Goal: Information Seeking & Learning: Learn about a topic

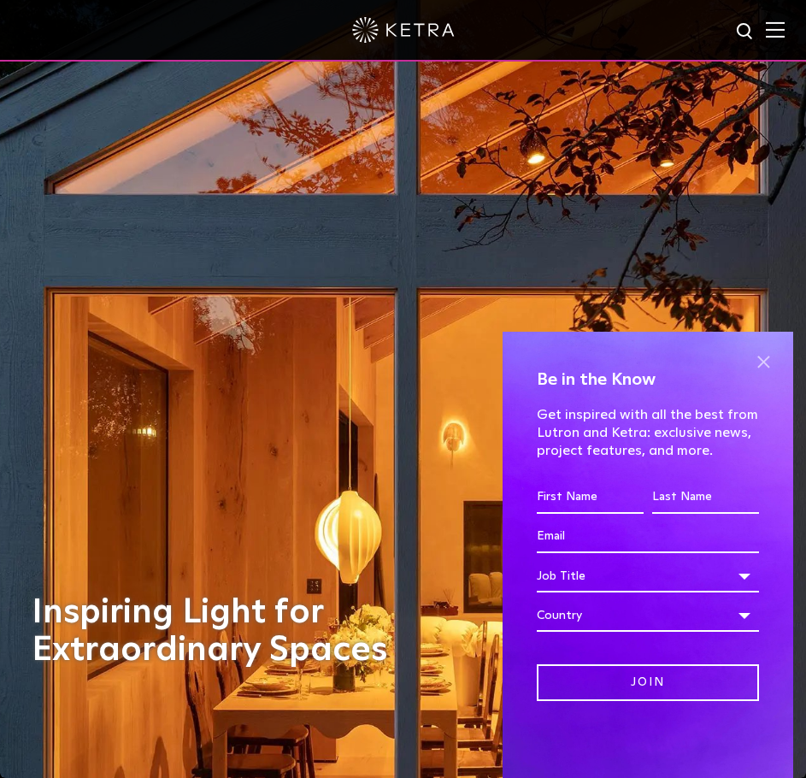
click at [763, 356] on span at bounding box center [764, 362] width 26 height 26
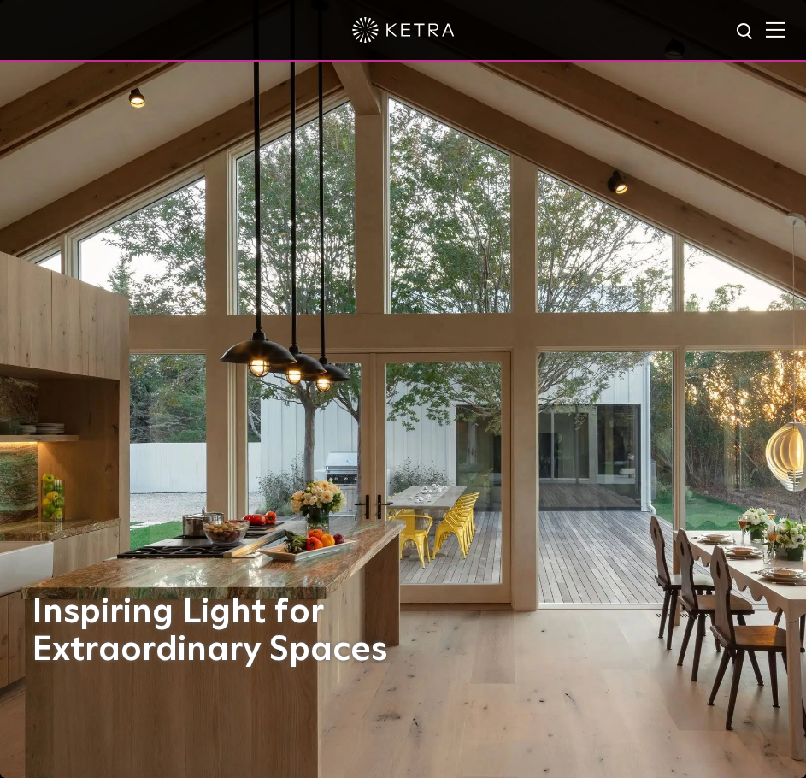
click at [783, 42] on div at bounding box center [403, 31] width 806 height 62
click at [783, 33] on img at bounding box center [775, 29] width 19 height 16
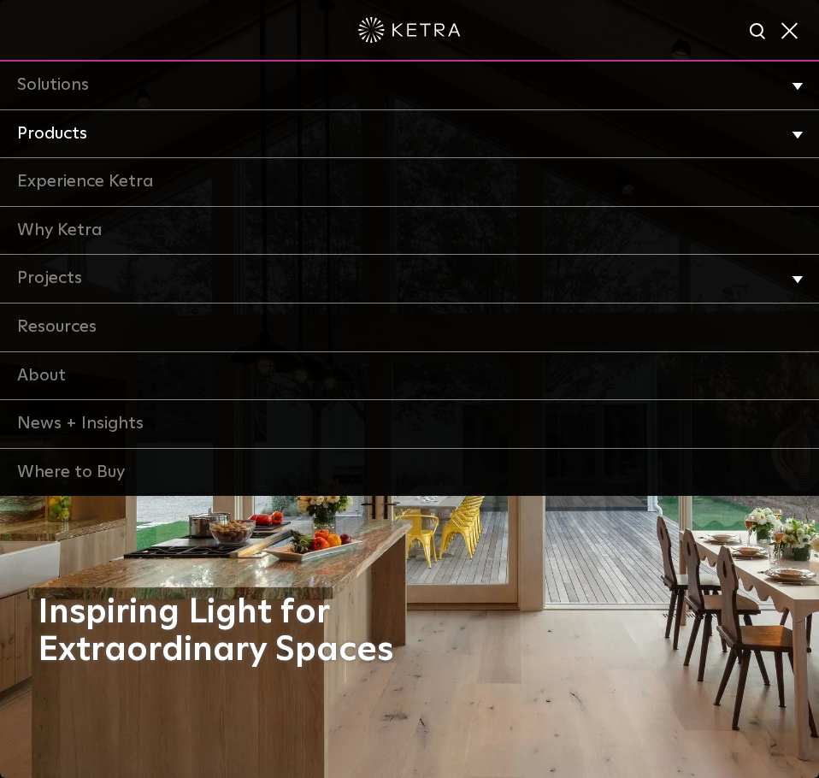
click at [55, 128] on link "Products" at bounding box center [409, 134] width 819 height 49
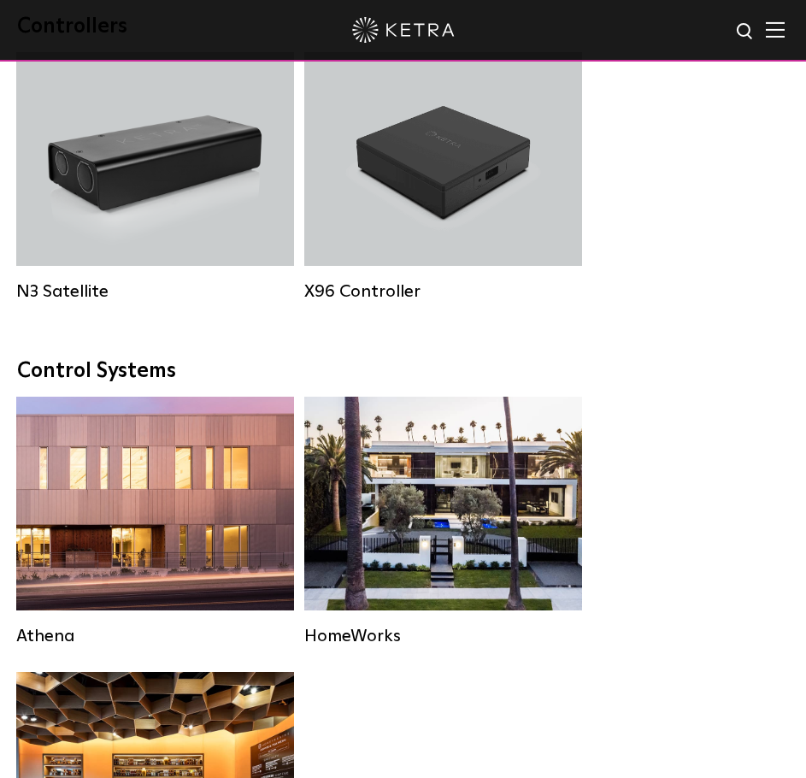
scroll to position [2574, 0]
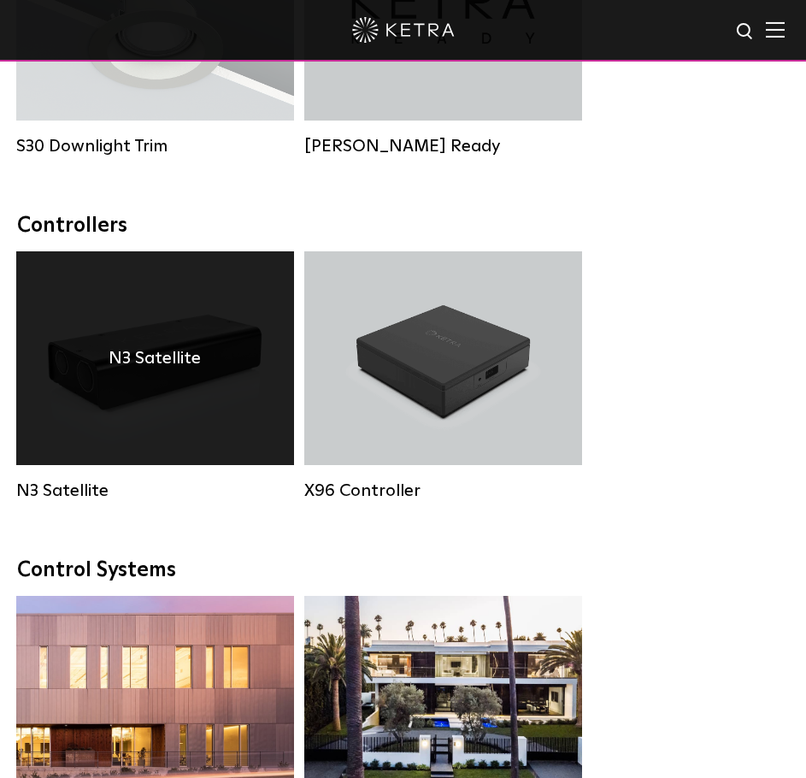
click at [186, 350] on div "N3 Satellite" at bounding box center [155, 358] width 278 height 214
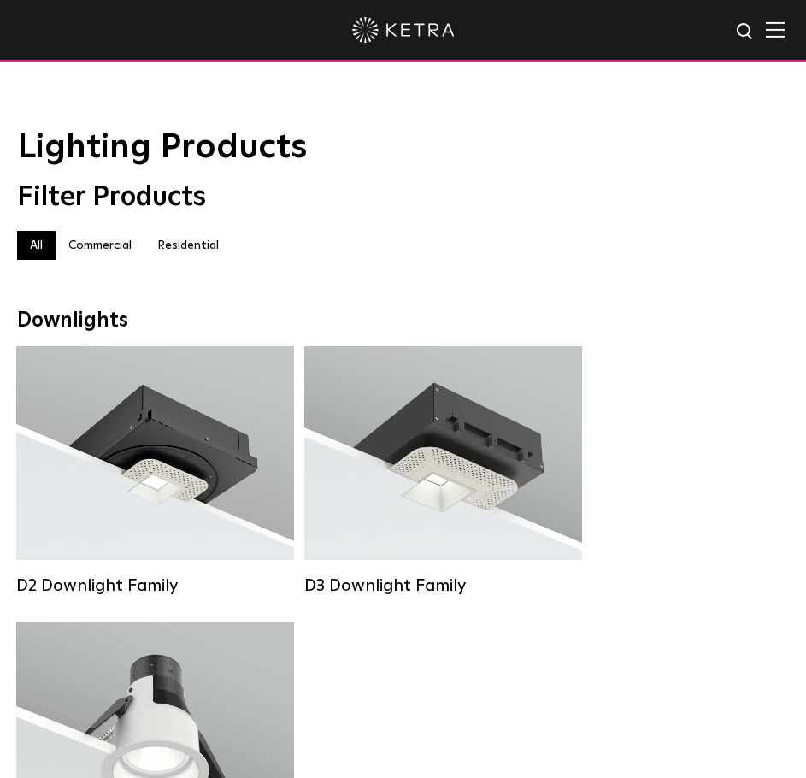
click at [104, 257] on label "Commercial" at bounding box center [100, 245] width 89 height 29
click at [207, 252] on label "Residential" at bounding box center [187, 245] width 87 height 29
click at [768, 34] on div at bounding box center [402, 30] width 729 height 60
click at [785, 29] on img at bounding box center [775, 29] width 19 height 16
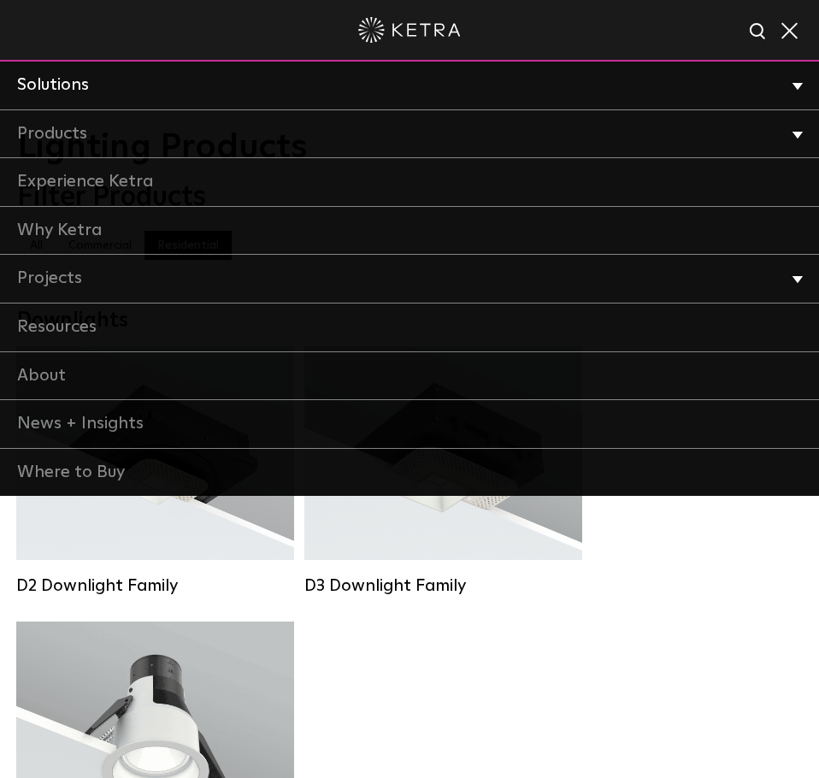
click at [676, 77] on link "Solutions" at bounding box center [409, 86] width 819 height 49
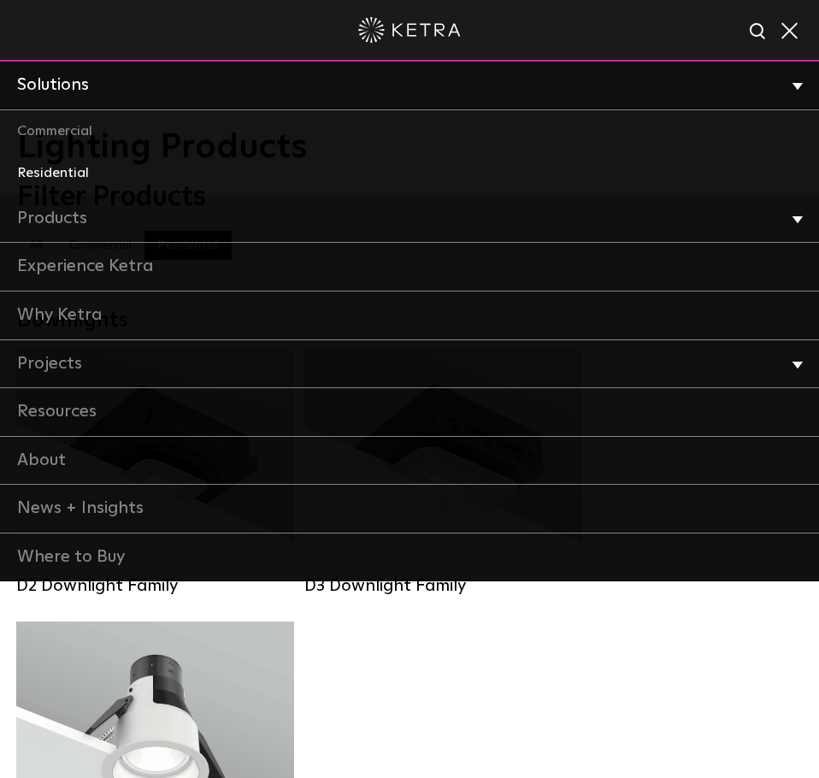
click at [62, 177] on link "Residential" at bounding box center [409, 173] width 819 height 43
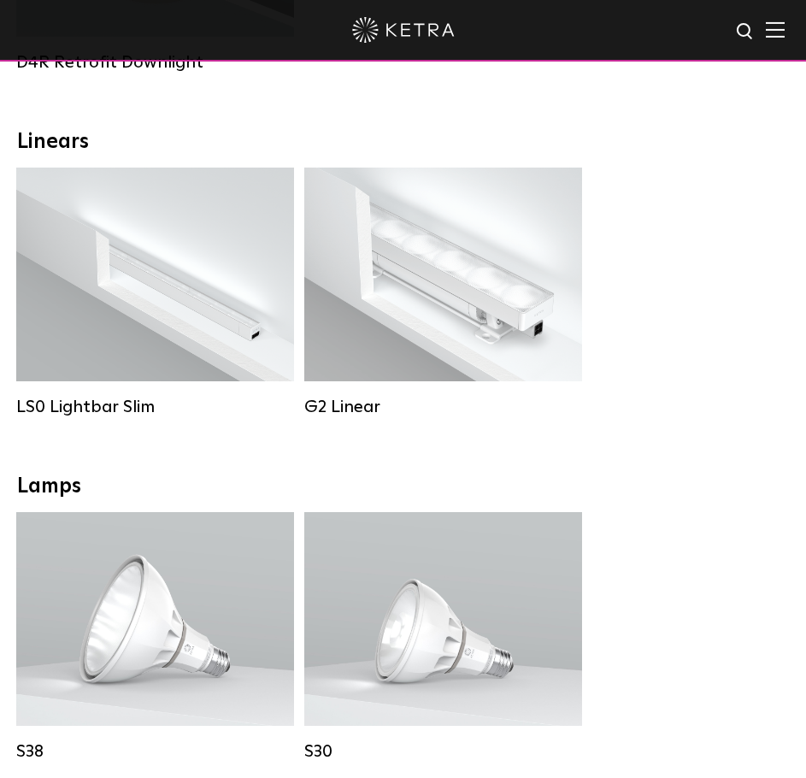
scroll to position [798, 0]
click at [711, 208] on div "LS0 Lightbar Slim Lumen Output: 200 / 350 Colors: White / Black Control: X96 Co…" at bounding box center [403, 305] width 785 height 275
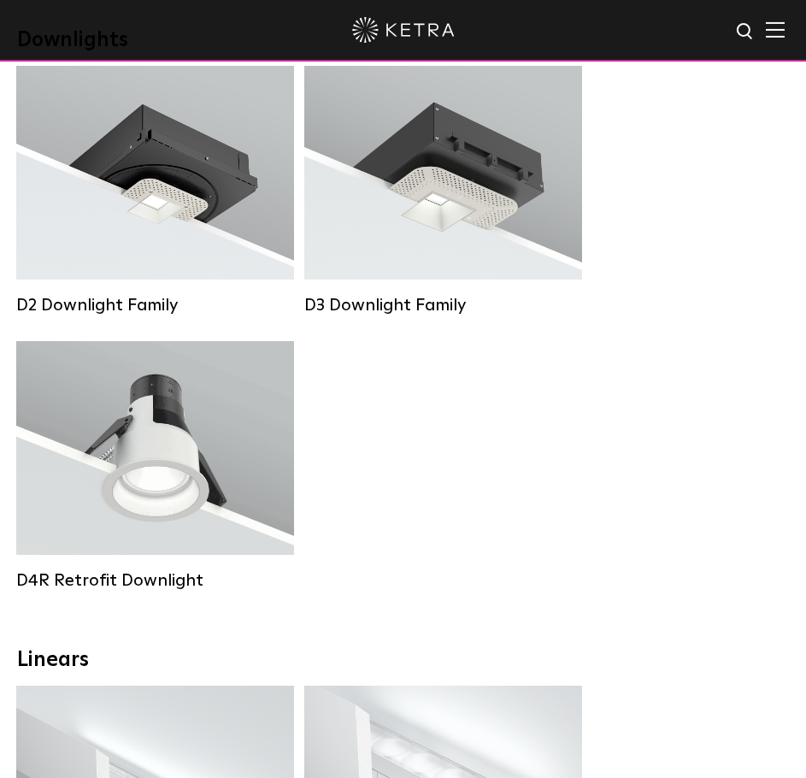
scroll to position [0, 0]
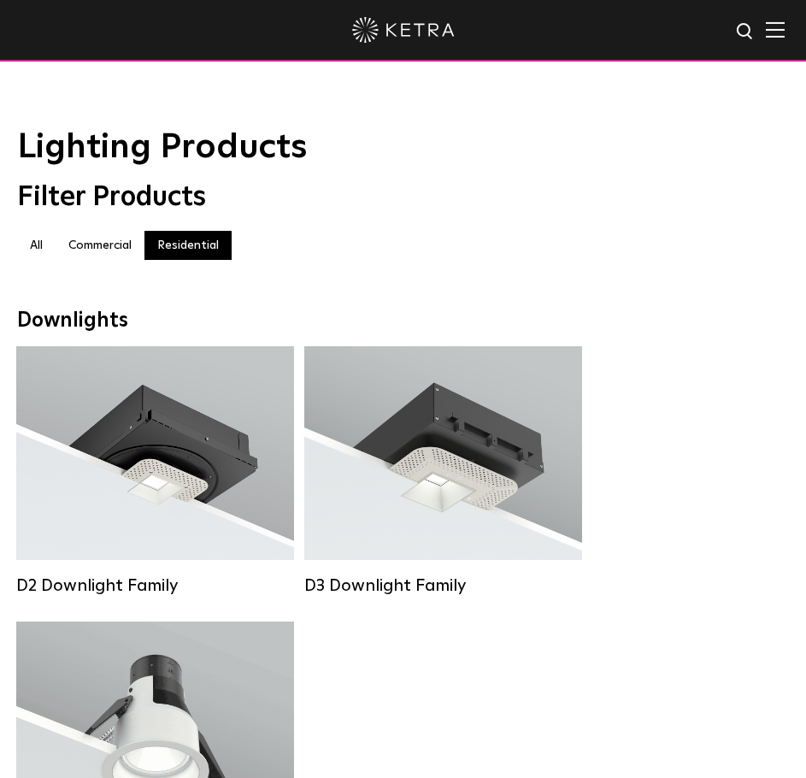
click at [96, 239] on label "Commercial" at bounding box center [100, 245] width 89 height 29
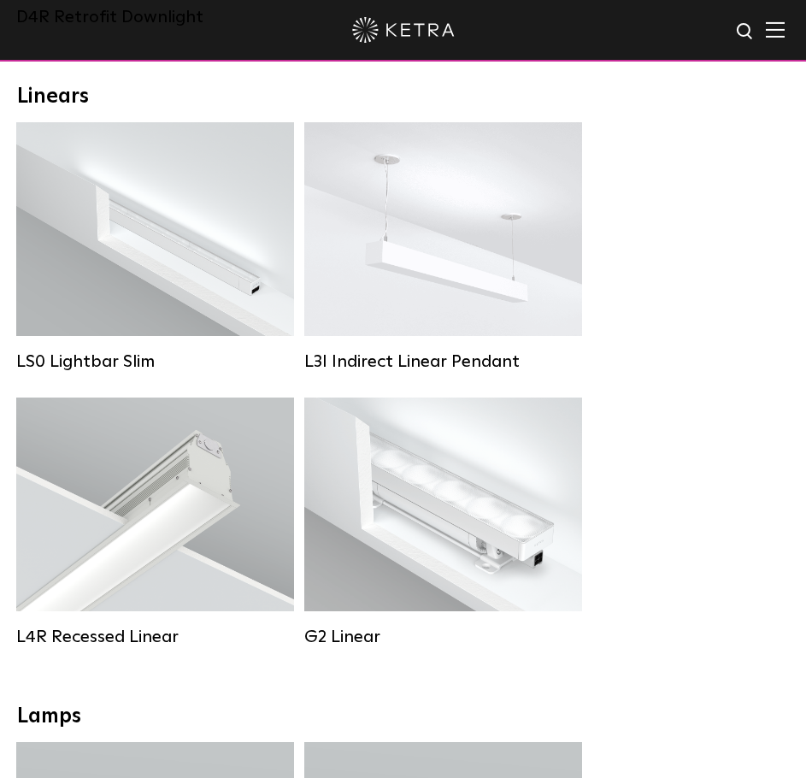
scroll to position [846, 0]
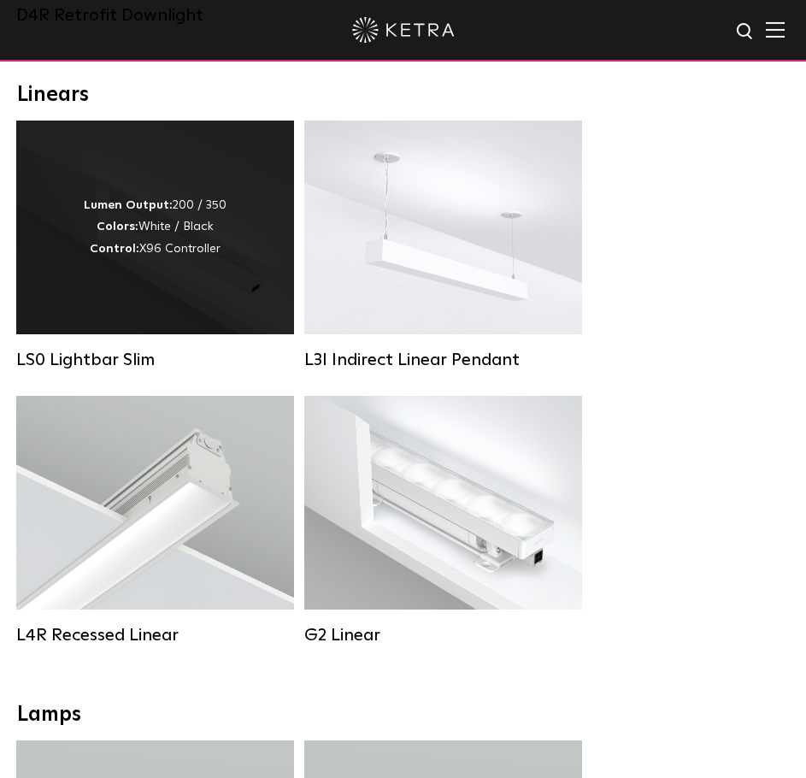
click at [180, 260] on div "Lumen Output: 200 / 350 Colors: White / Black Control: X96 Controller" at bounding box center [155, 227] width 143 height 65
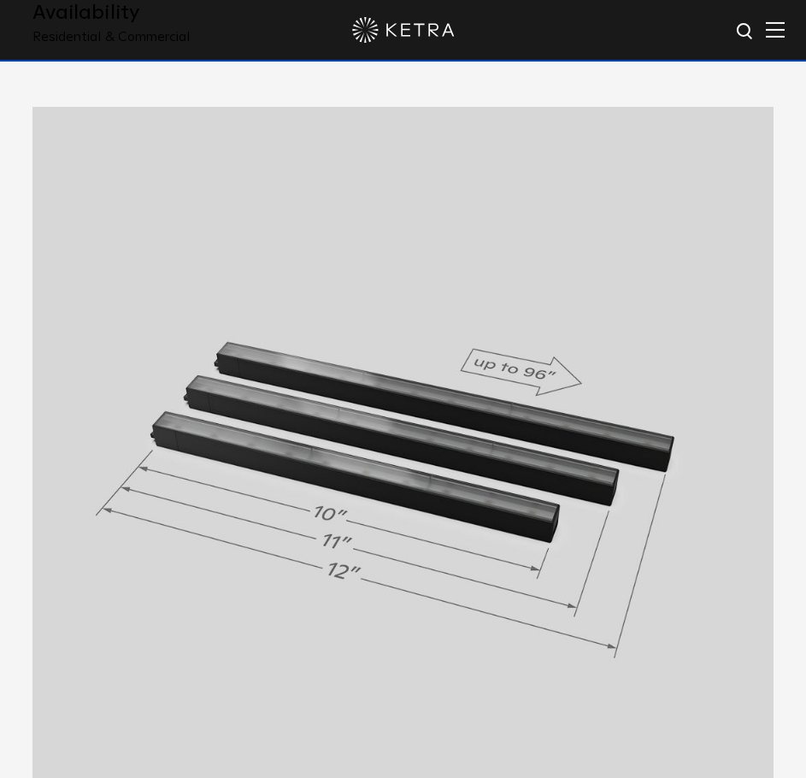
scroll to position [892, 0]
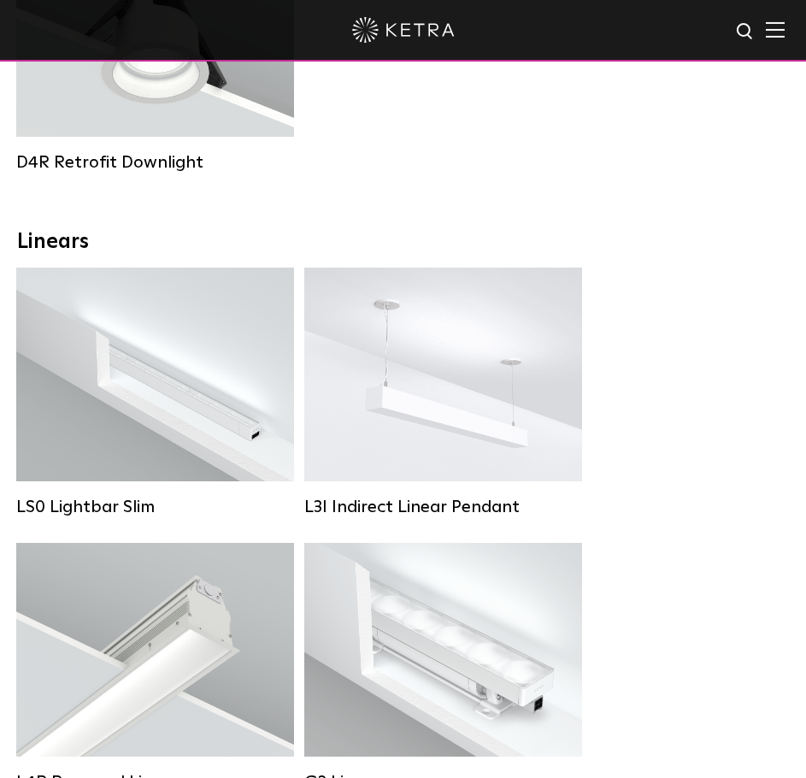
scroll to position [680, 0]
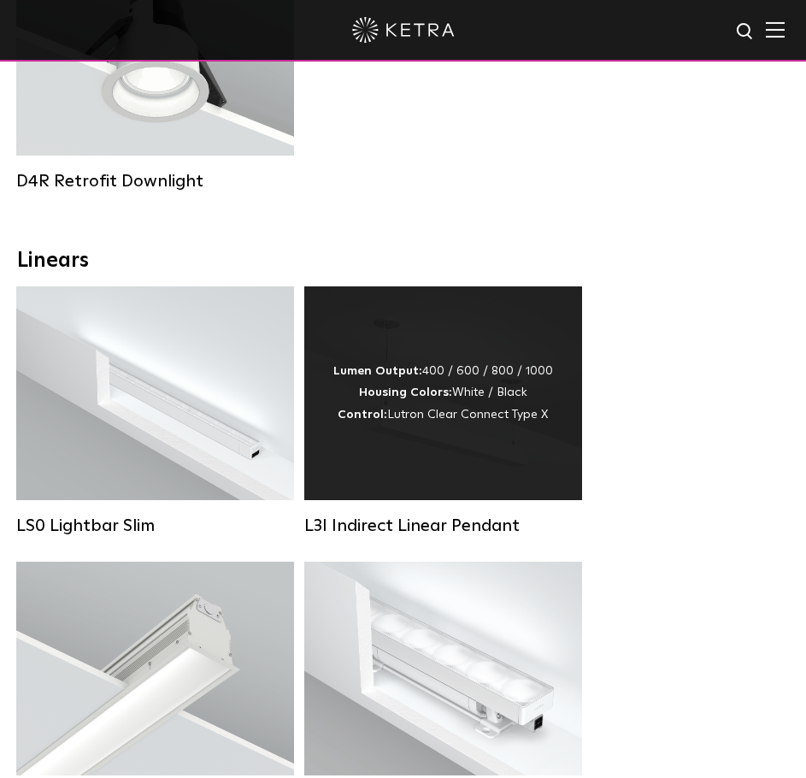
click at [493, 404] on div "Lumen Output: 400 / 600 / 800 / 1000 Housing Colors: White / Black Control: Lut…" at bounding box center [443, 393] width 220 height 65
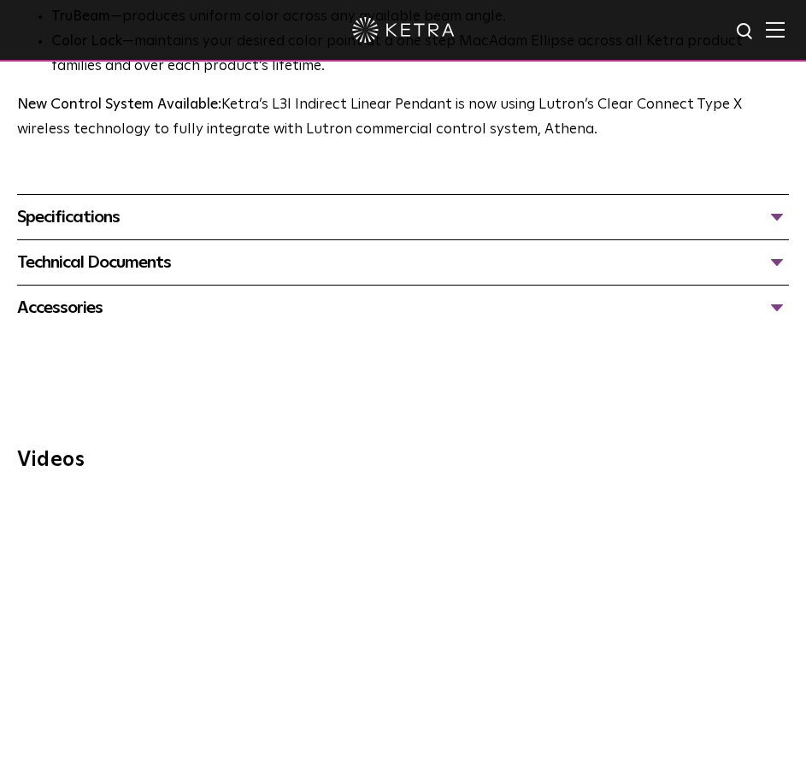
scroll to position [1324, 0]
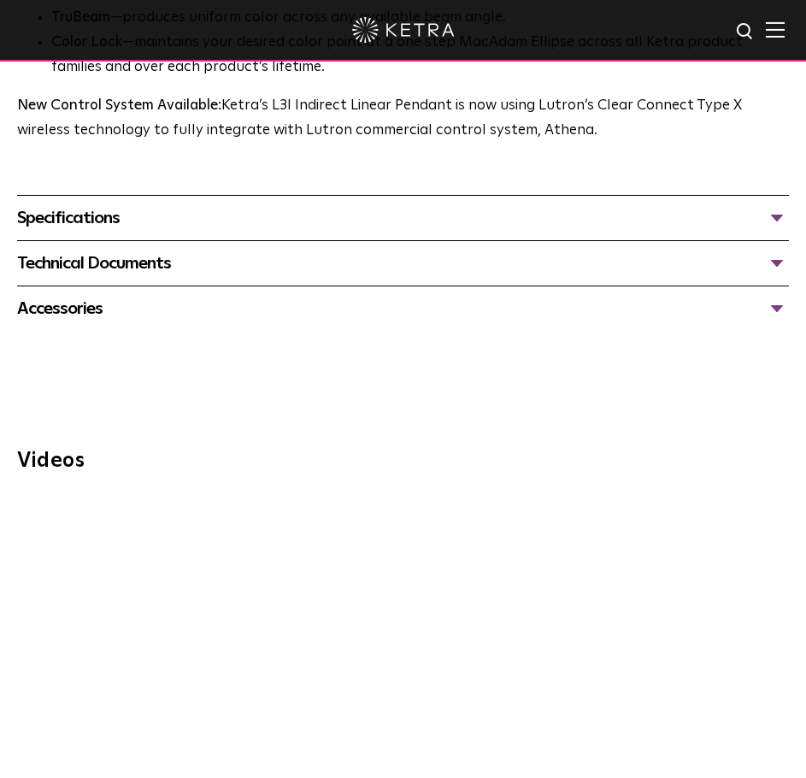
click at [109, 204] on div "Specifications" at bounding box center [403, 217] width 772 height 27
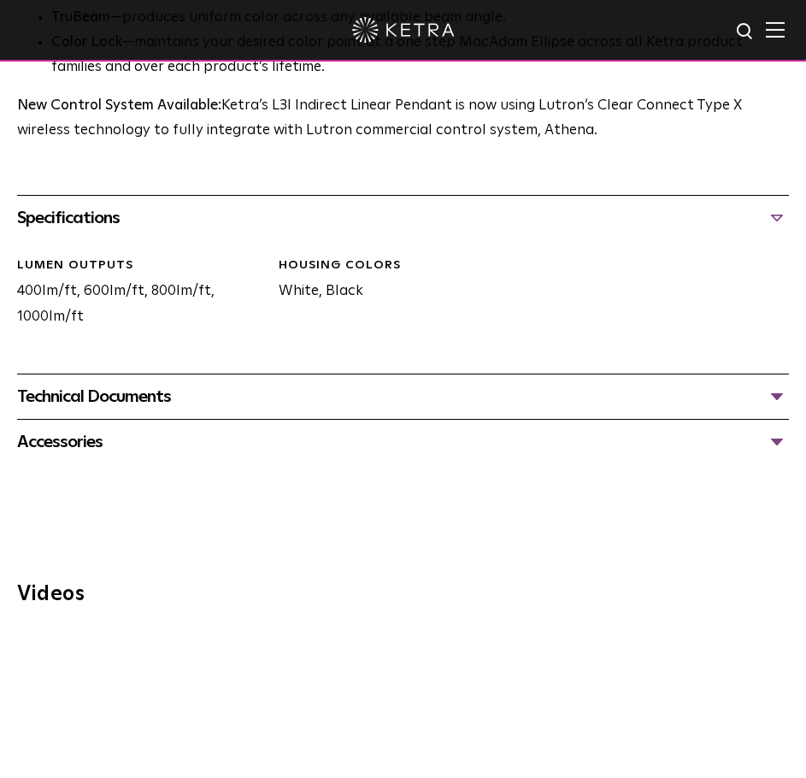
click at [365, 404] on div "Technical Documents" at bounding box center [403, 396] width 772 height 27
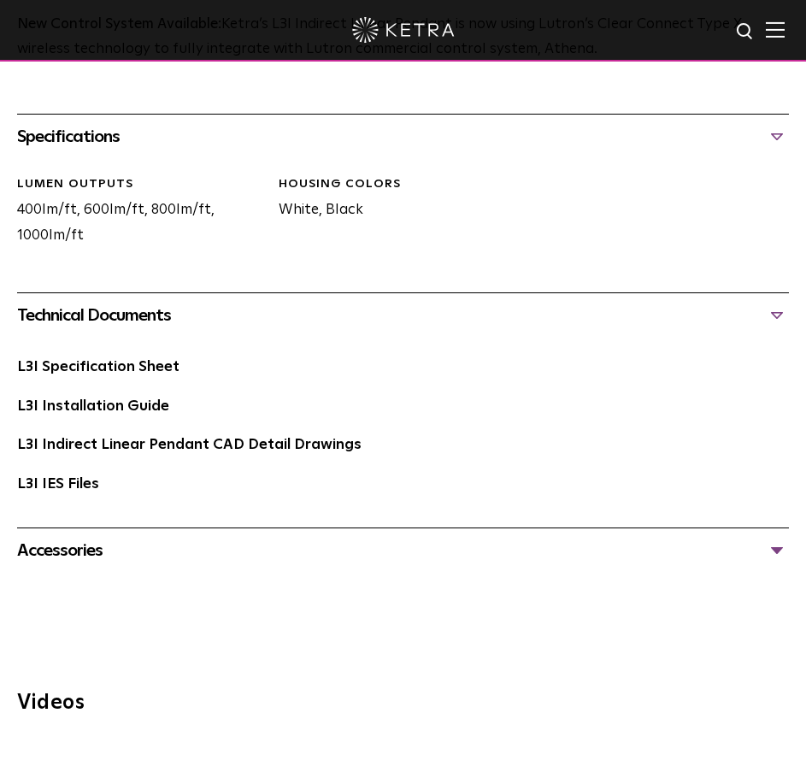
scroll to position [1406, 0]
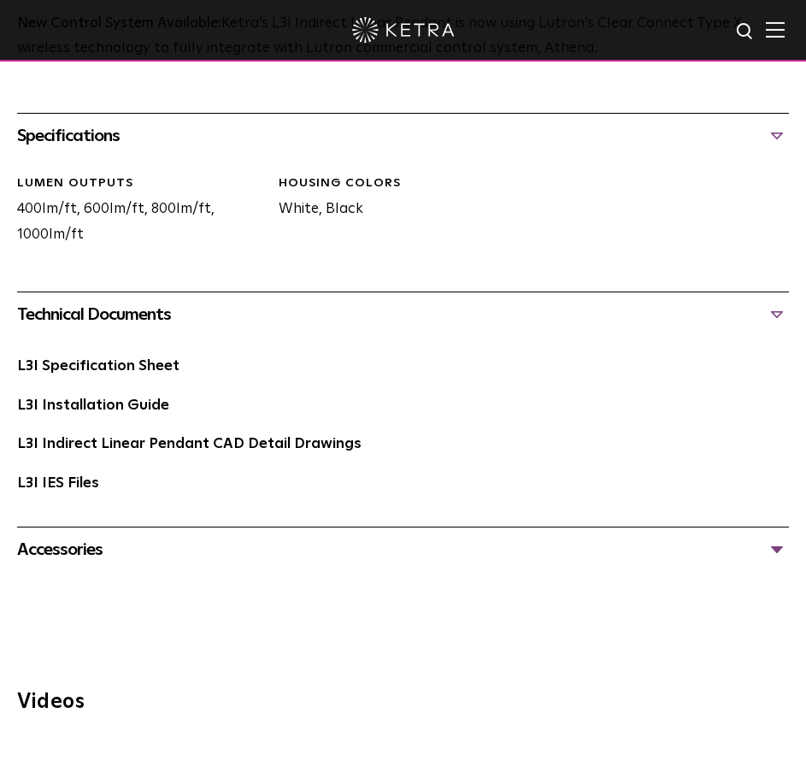
click at [186, 558] on div "Accessories" at bounding box center [403, 549] width 772 height 27
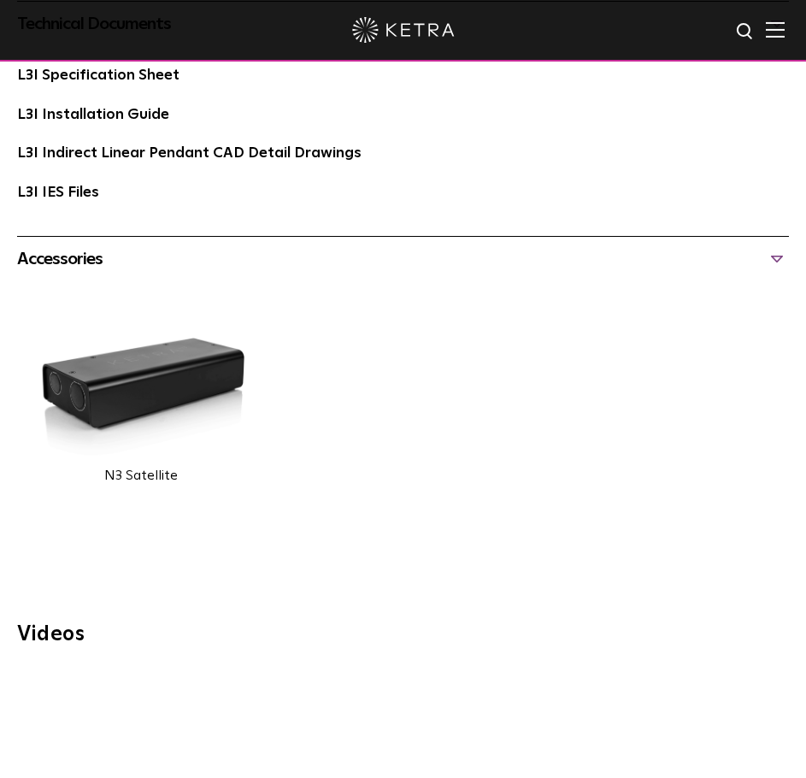
scroll to position [1696, 0]
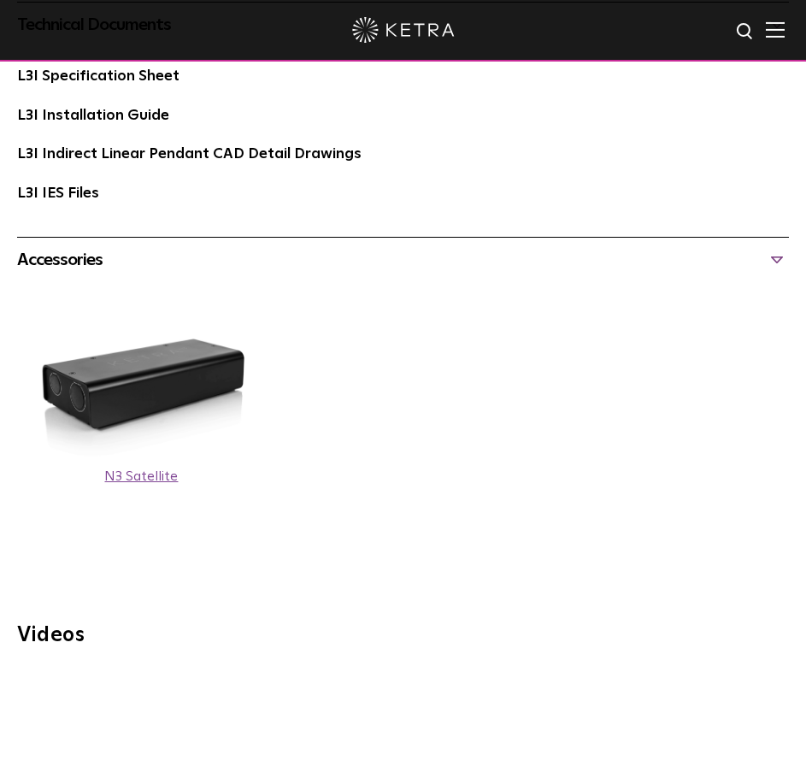
click at [86, 407] on img at bounding box center [141, 388] width 249 height 145
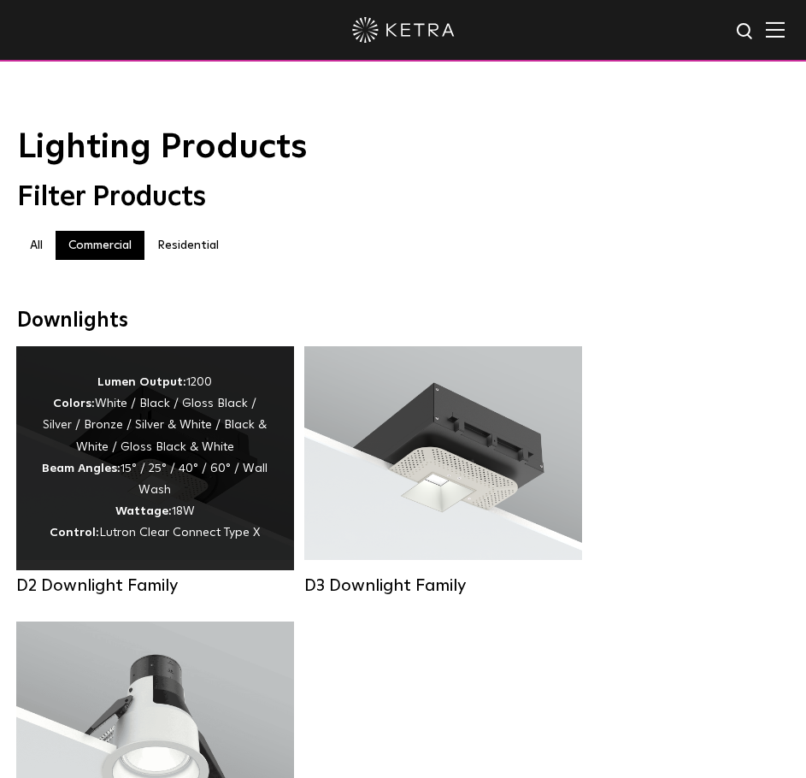
click at [112, 474] on strong "Beam Angles:" at bounding box center [81, 469] width 79 height 12
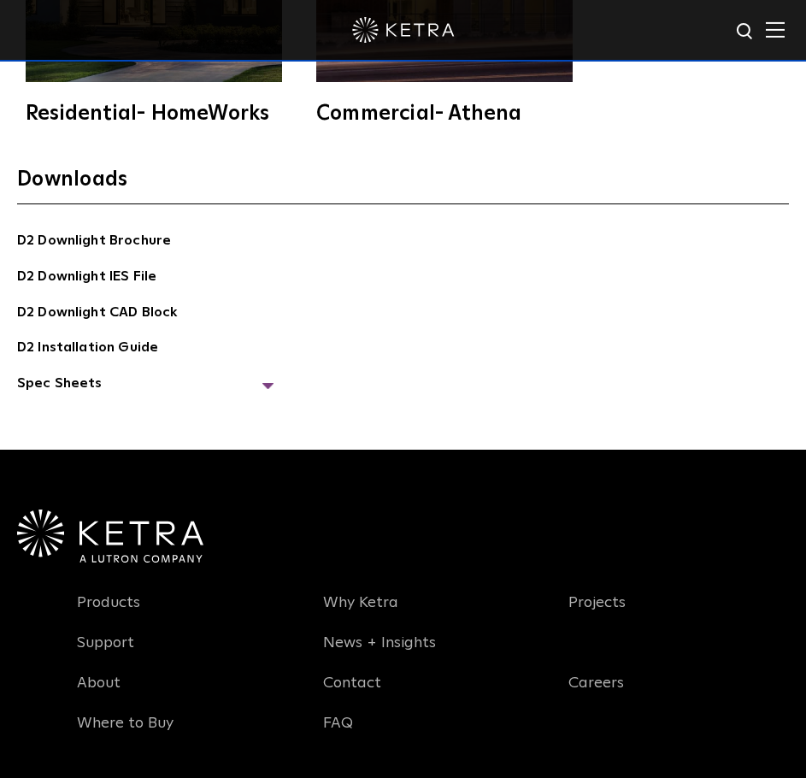
scroll to position [5267, 0]
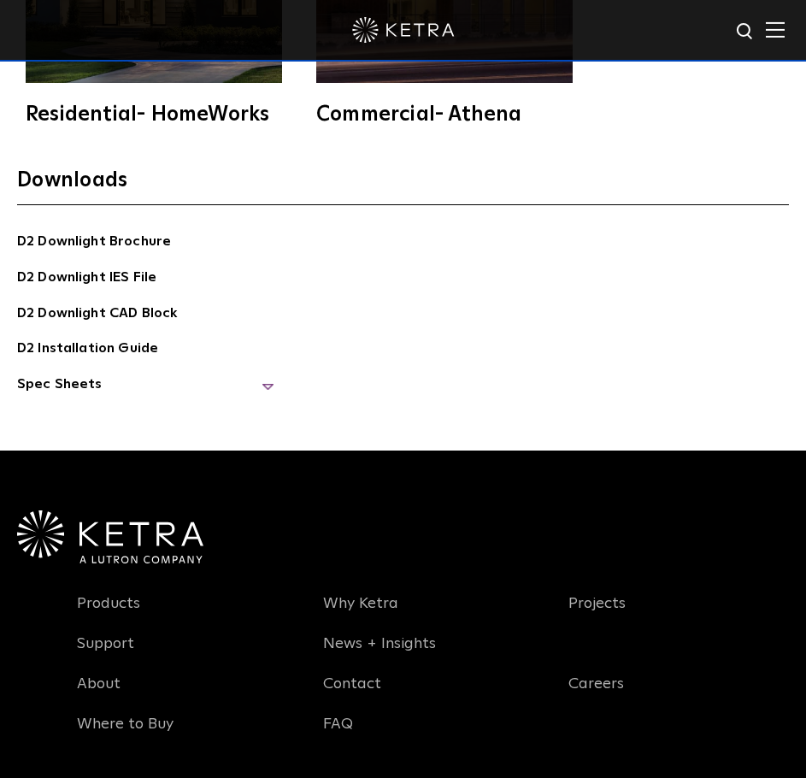
click at [194, 374] on span "Spec Sheets" at bounding box center [145, 391] width 256 height 35
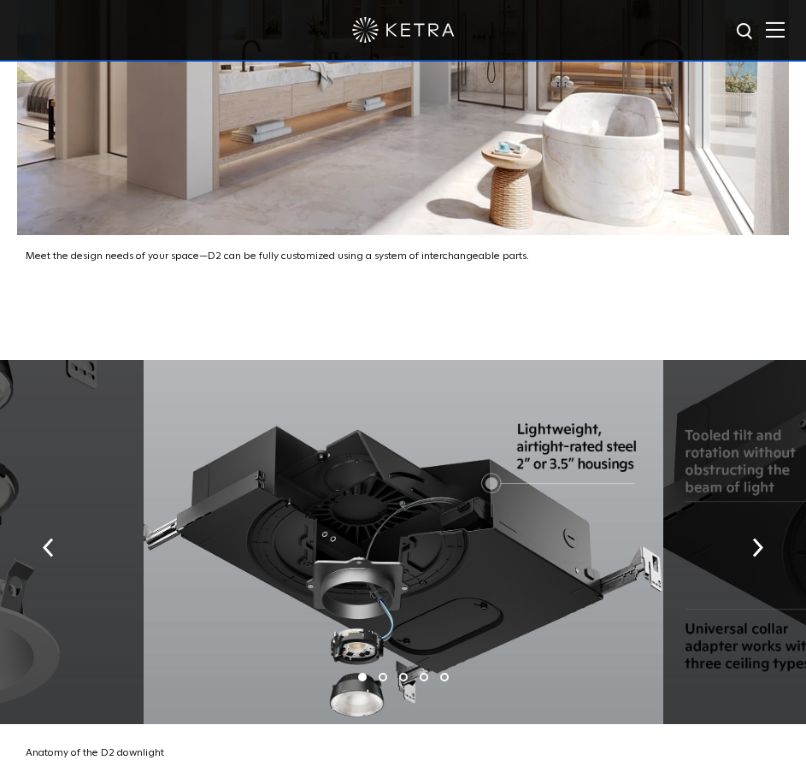
scroll to position [3640, 0]
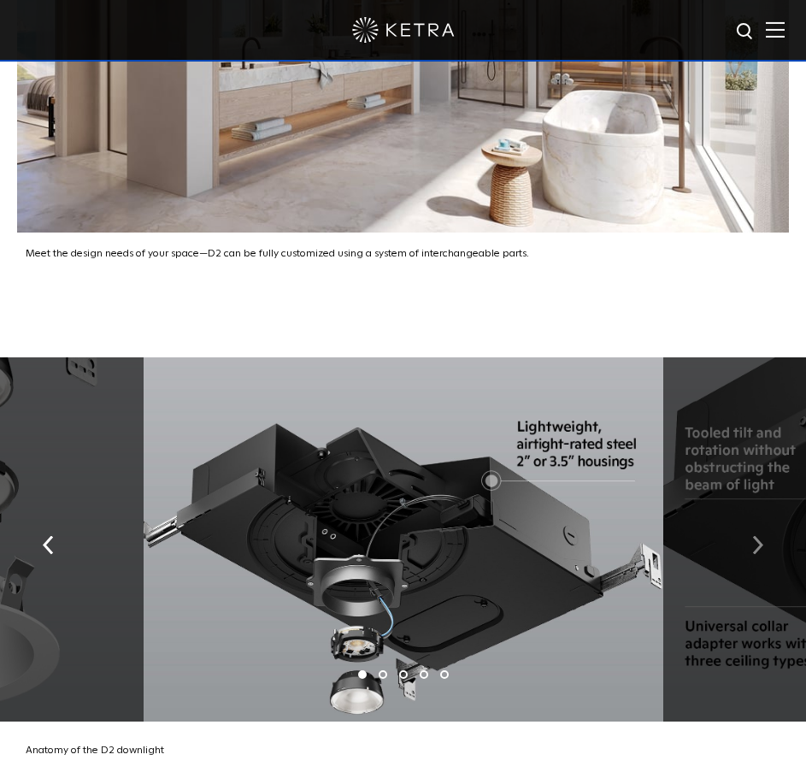
click at [751, 538] on button "button" at bounding box center [757, 543] width 37 height 59
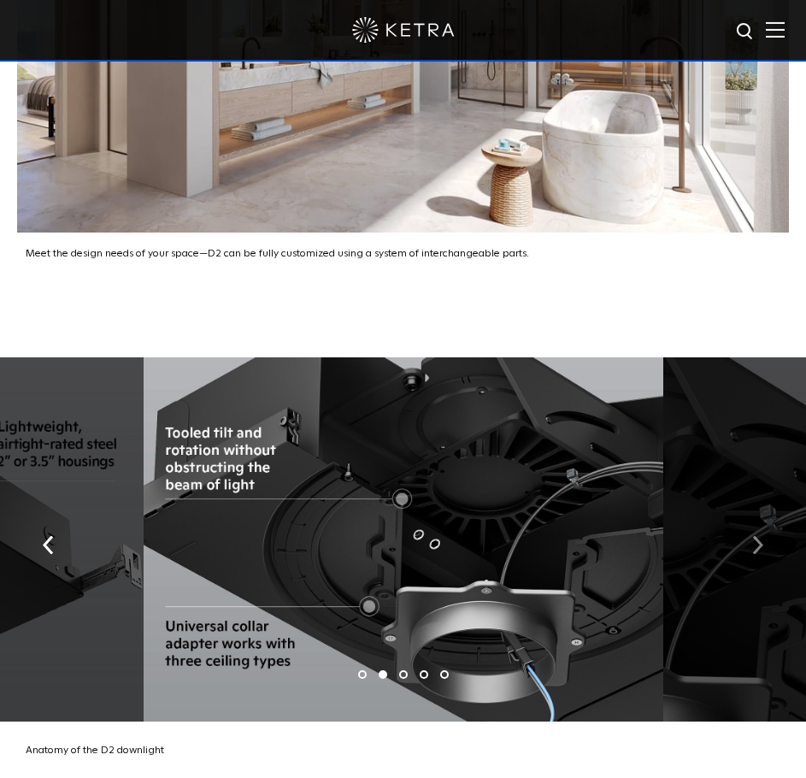
click at [751, 538] on button "button" at bounding box center [757, 543] width 37 height 59
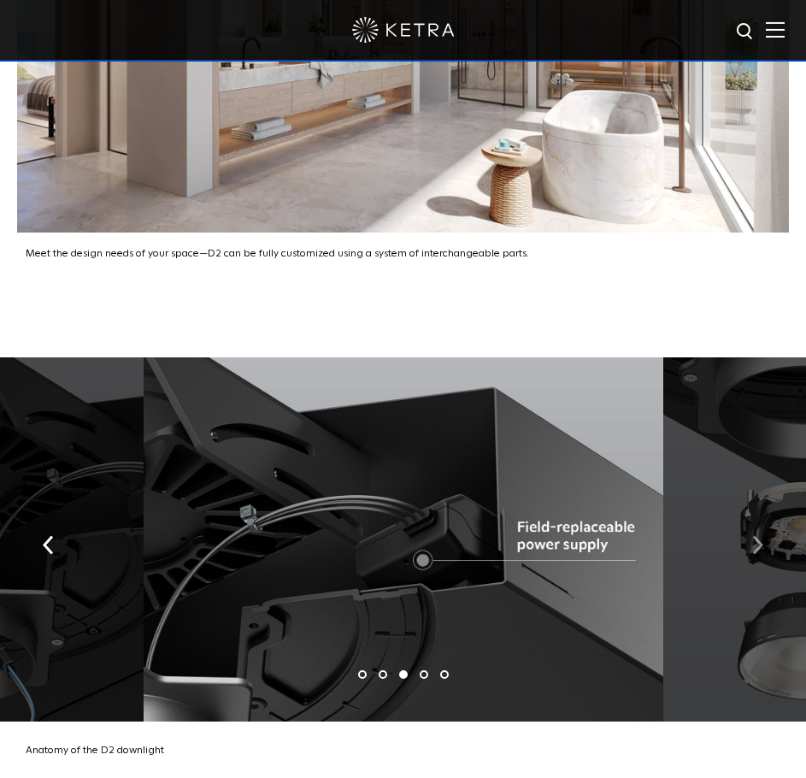
click at [751, 538] on button "button" at bounding box center [757, 543] width 37 height 59
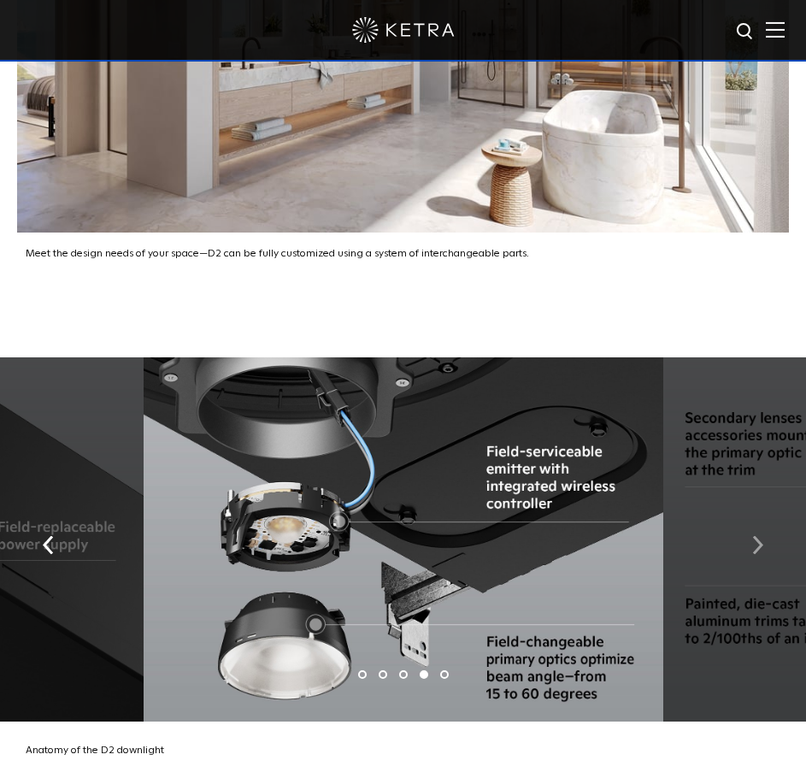
click at [751, 538] on button "button" at bounding box center [757, 543] width 37 height 59
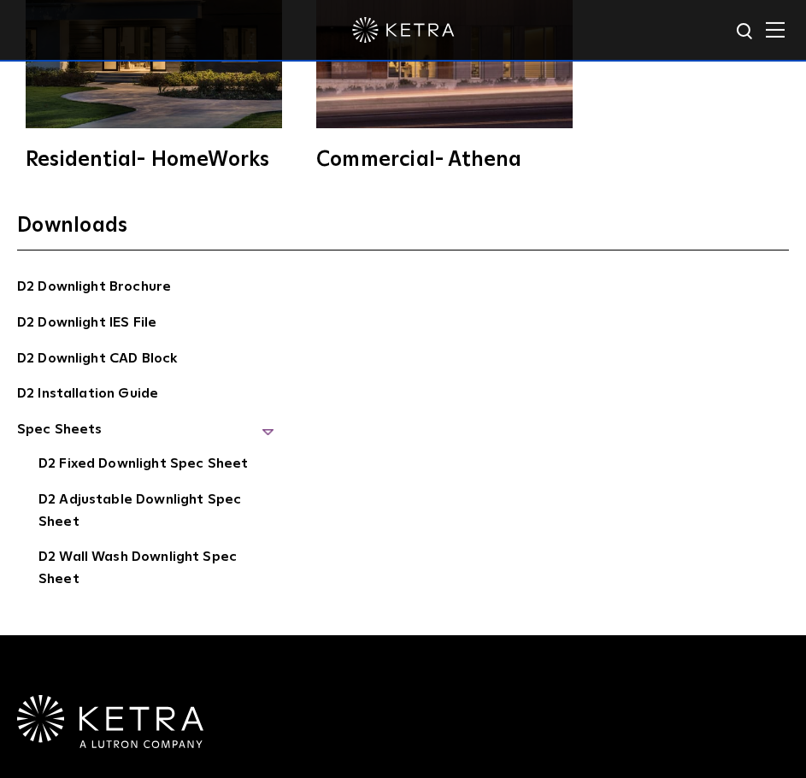
scroll to position [5220, 0]
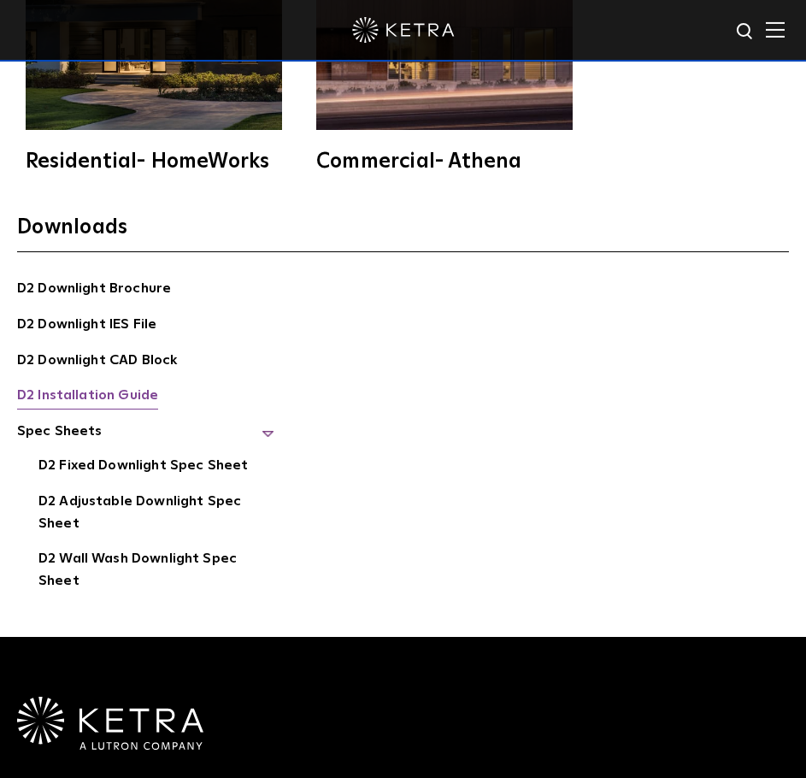
click at [75, 385] on link "D2 Installation Guide" at bounding box center [87, 397] width 141 height 25
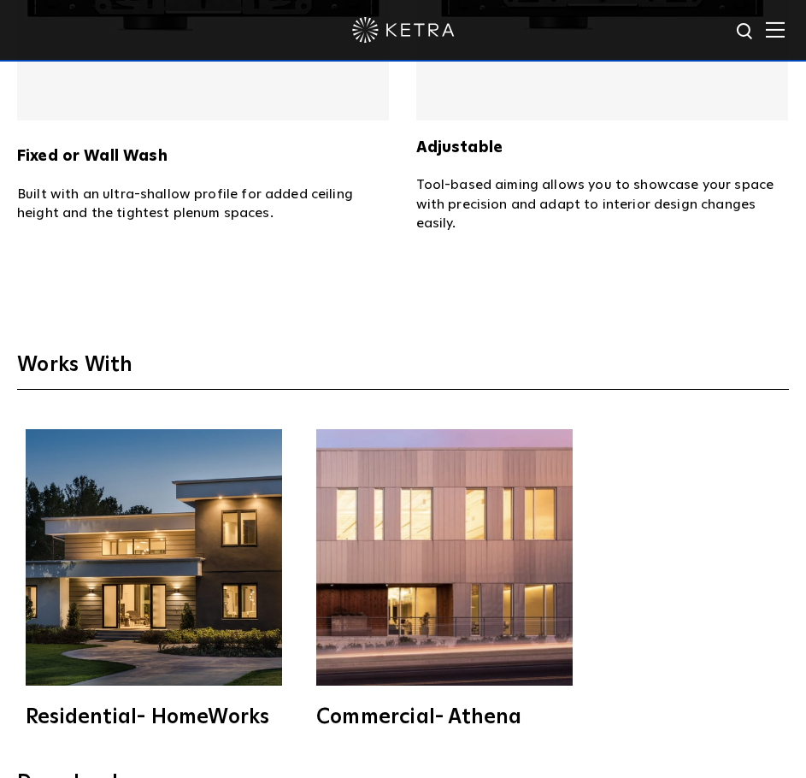
scroll to position [4662, 0]
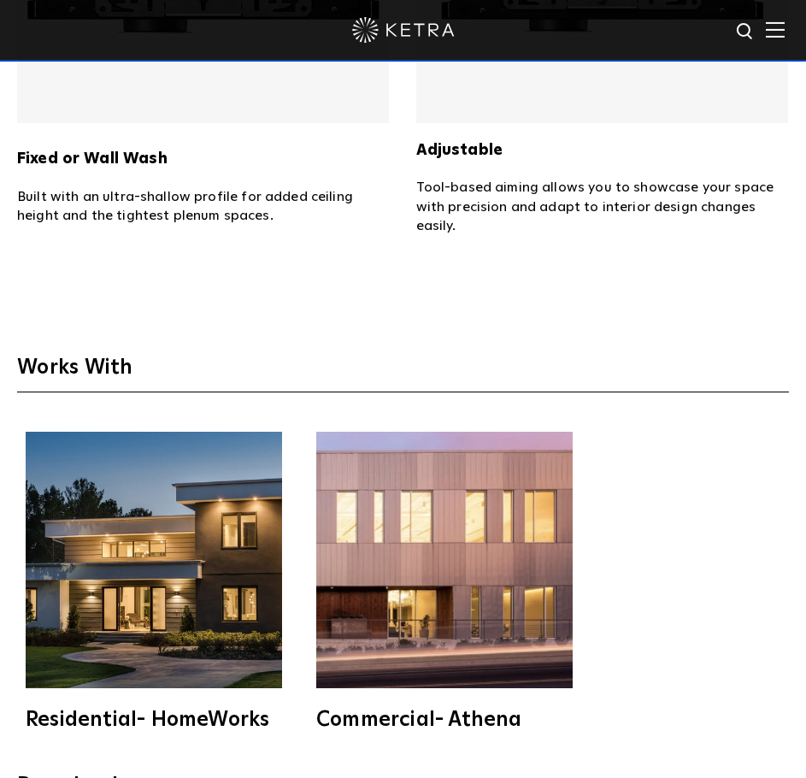
click at [205, 574] on img at bounding box center [154, 560] width 256 height 256
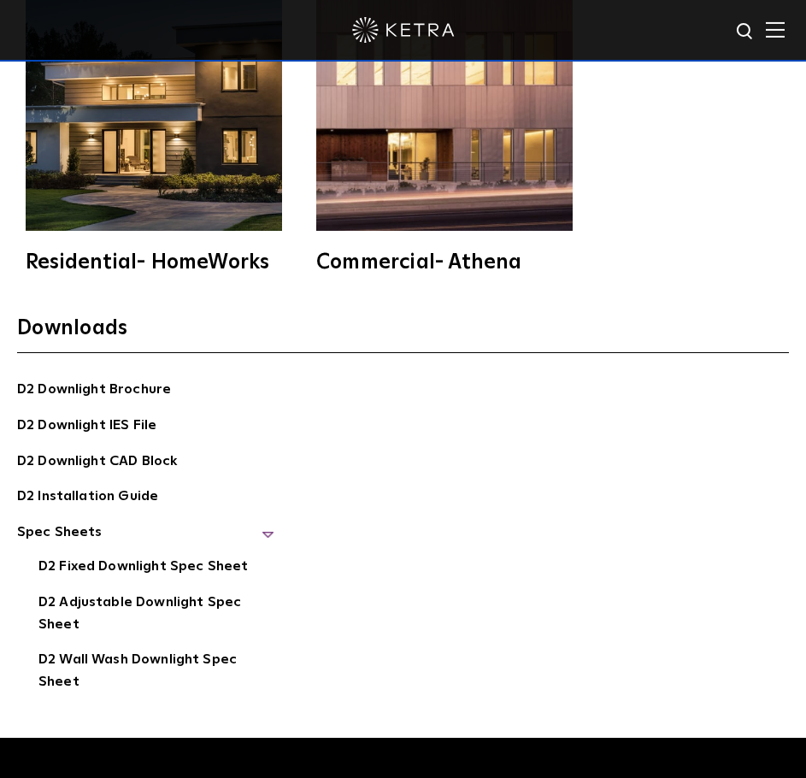
scroll to position [5120, 0]
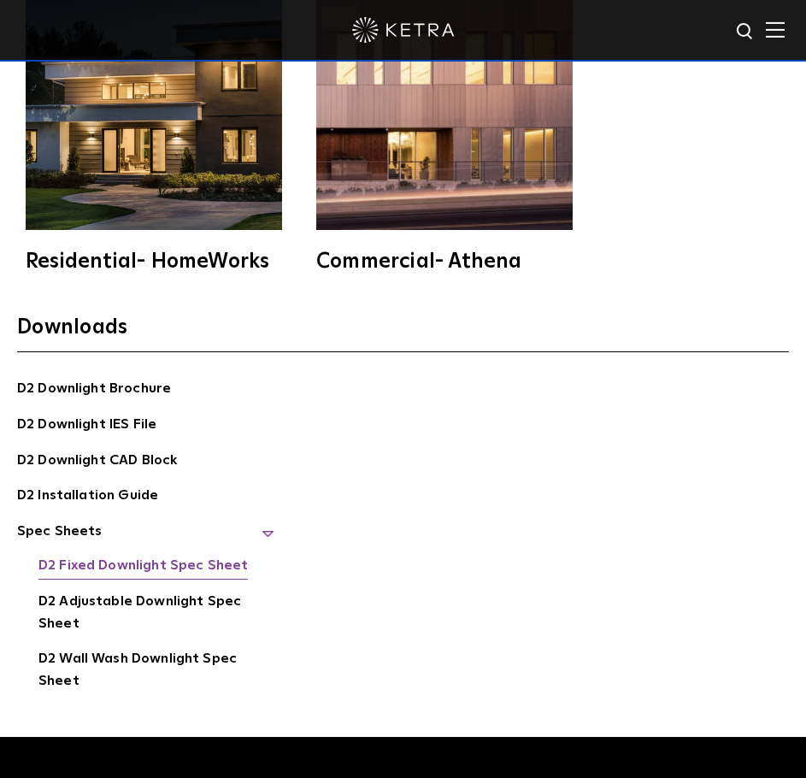
click at [180, 555] on link "D2 Fixed Downlight Spec Sheet" at bounding box center [142, 567] width 209 height 25
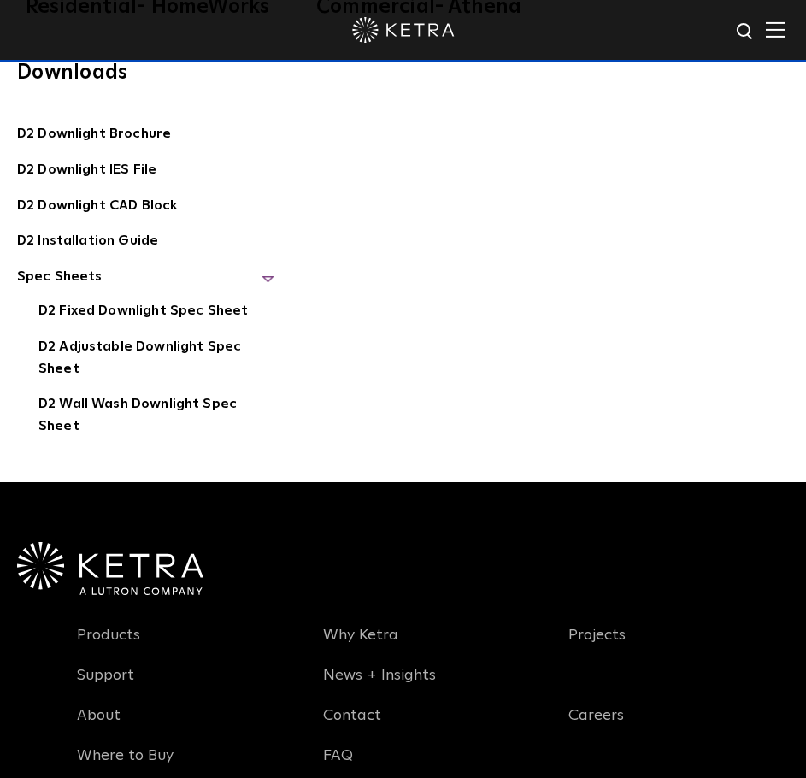
scroll to position [5376, 0]
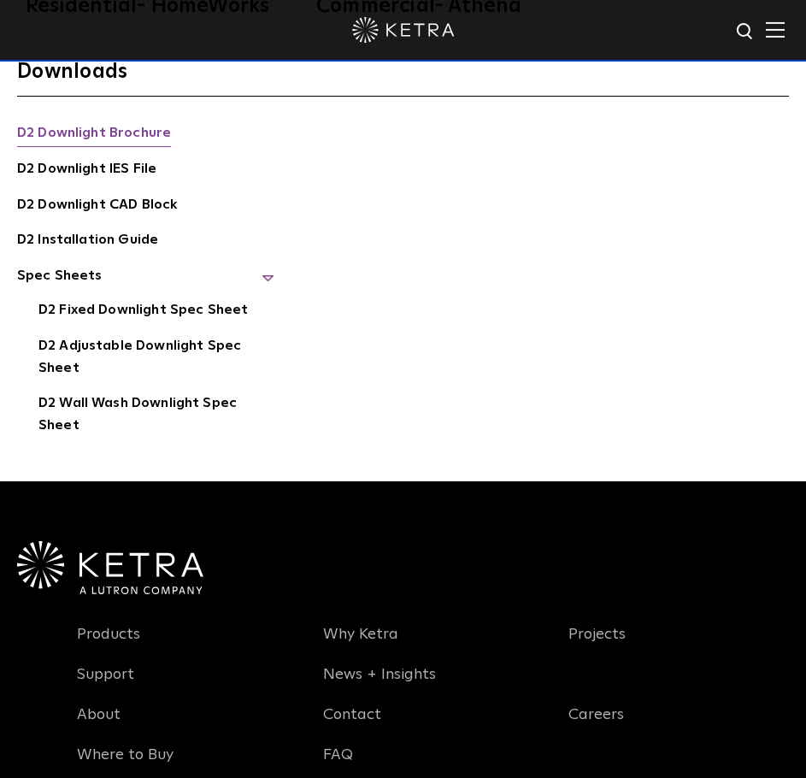
click at [139, 122] on link "D2 Downlight Brochure" at bounding box center [94, 134] width 154 height 25
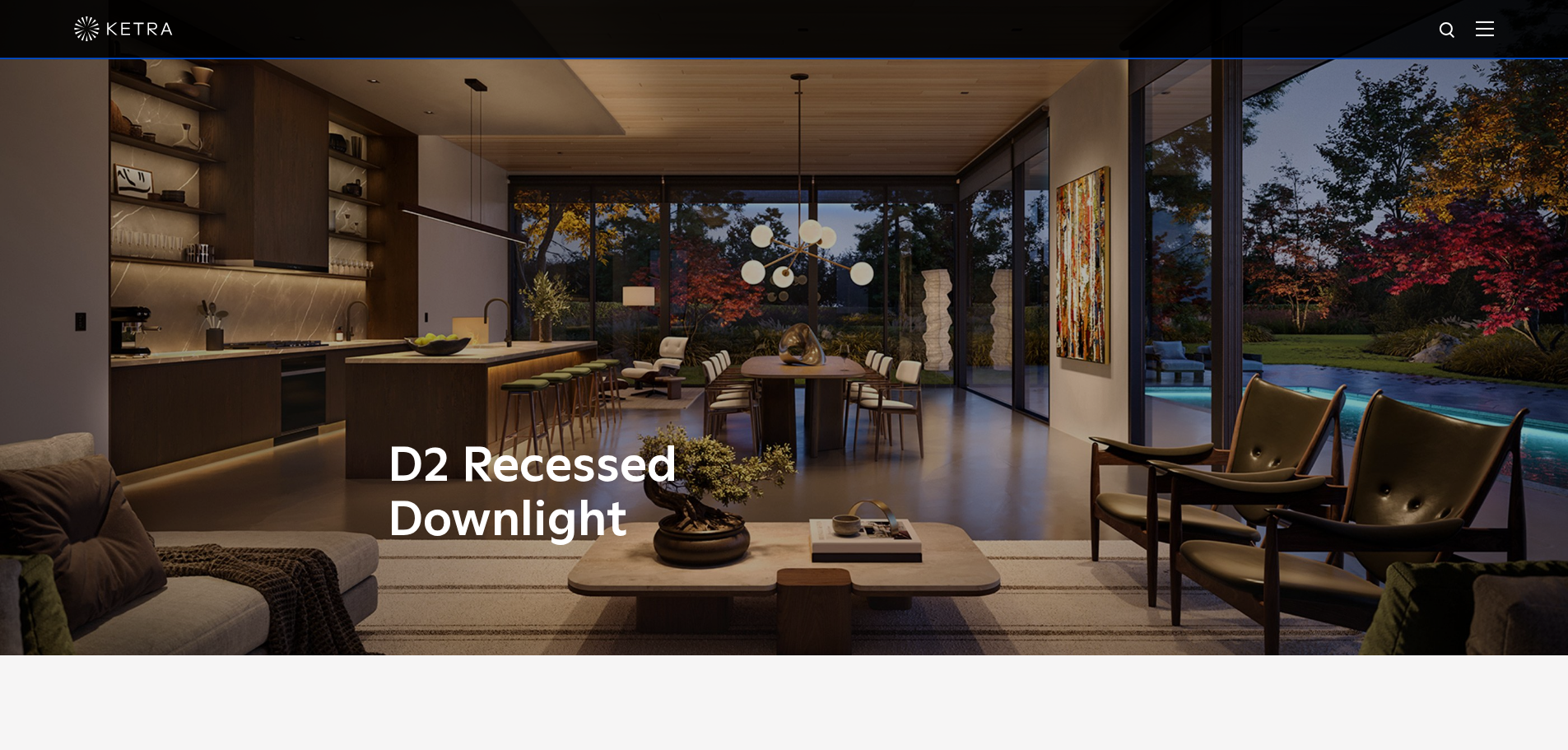
scroll to position [0, 0]
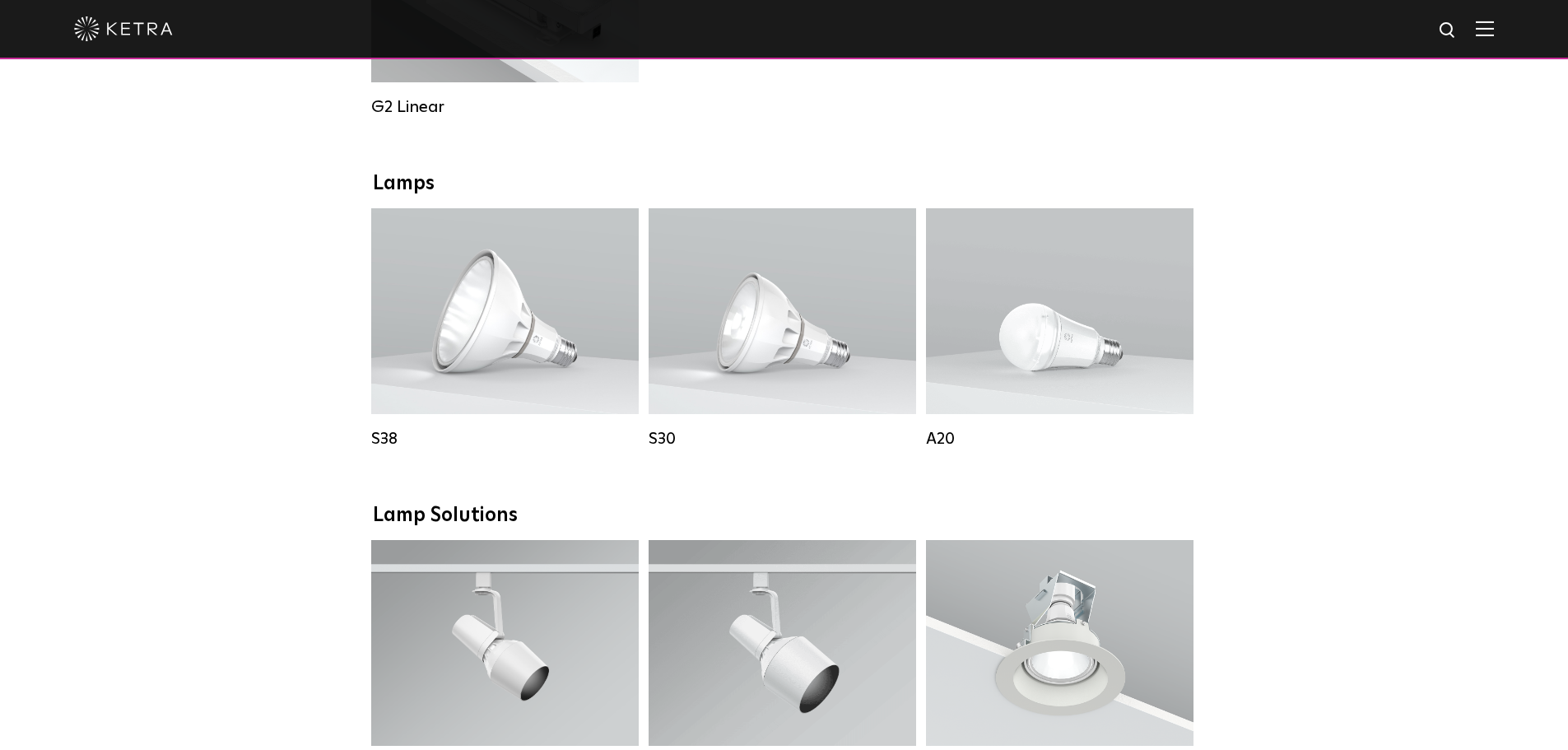
scroll to position [1077, 0]
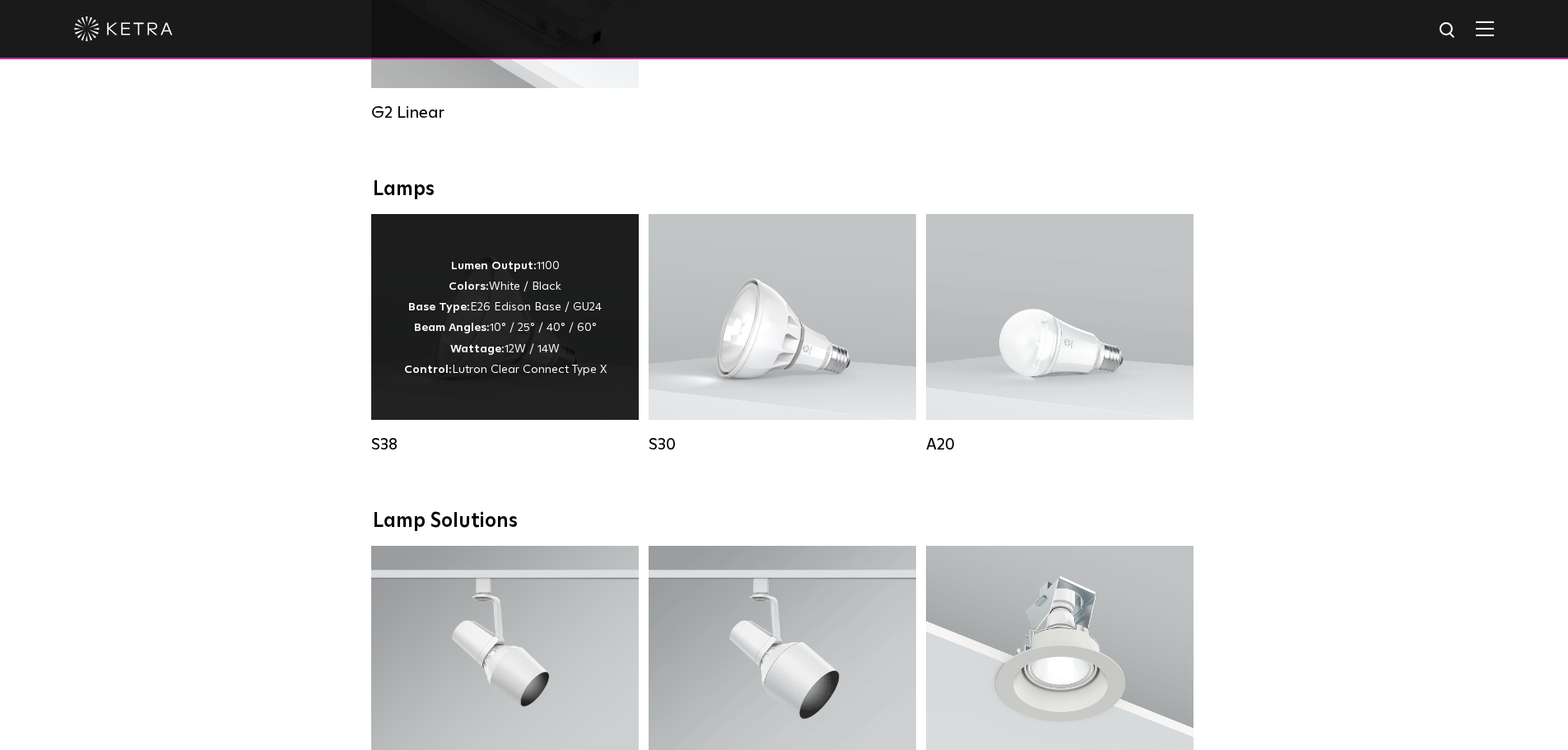
click at [599, 350] on p "Lumen Output: 1100 Colors: White / Black Base Type: E26 Edison Base / GU24 Beam…" at bounding box center [505, 318] width 202 height 124
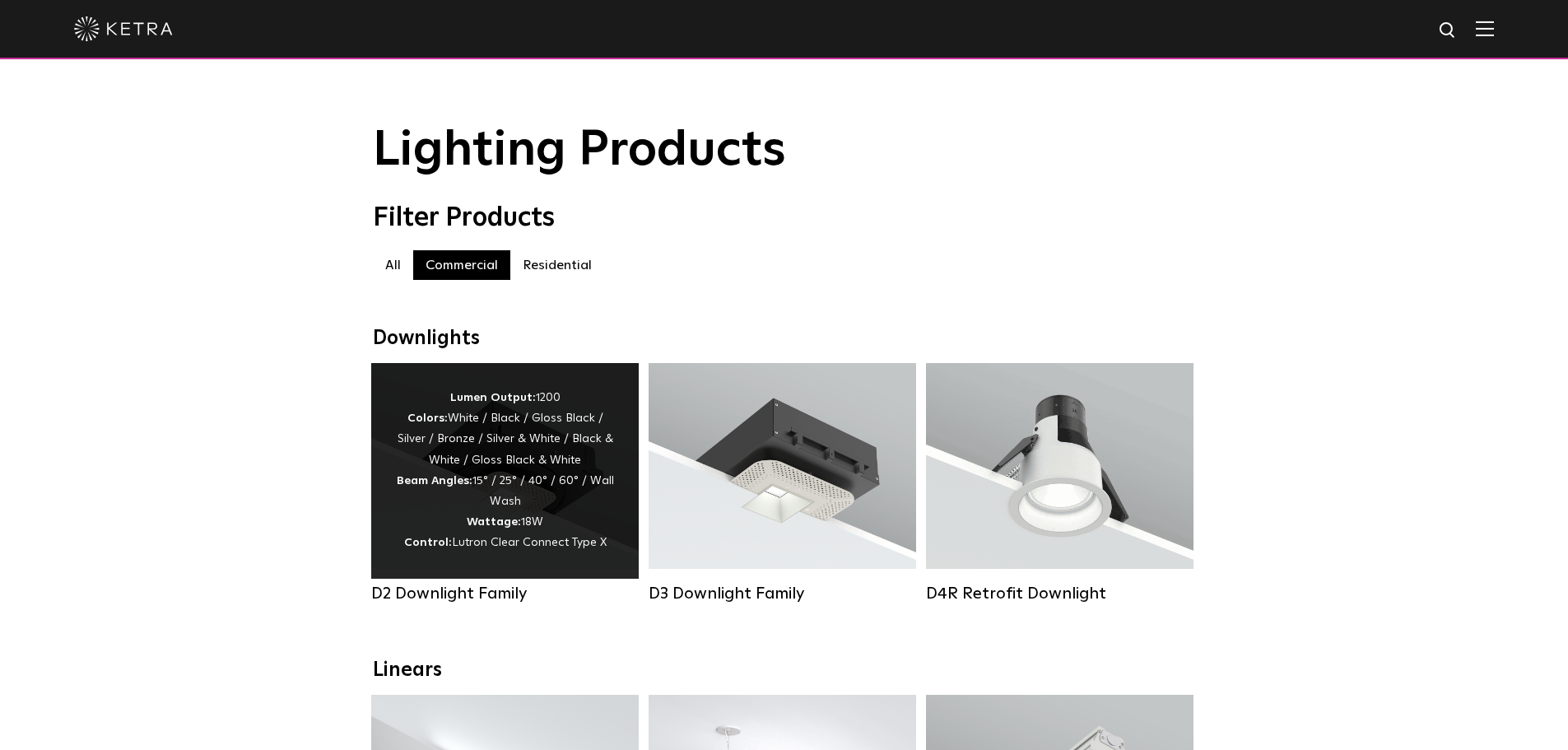
click at [509, 528] on strong "Wattage:" at bounding box center [494, 522] width 54 height 12
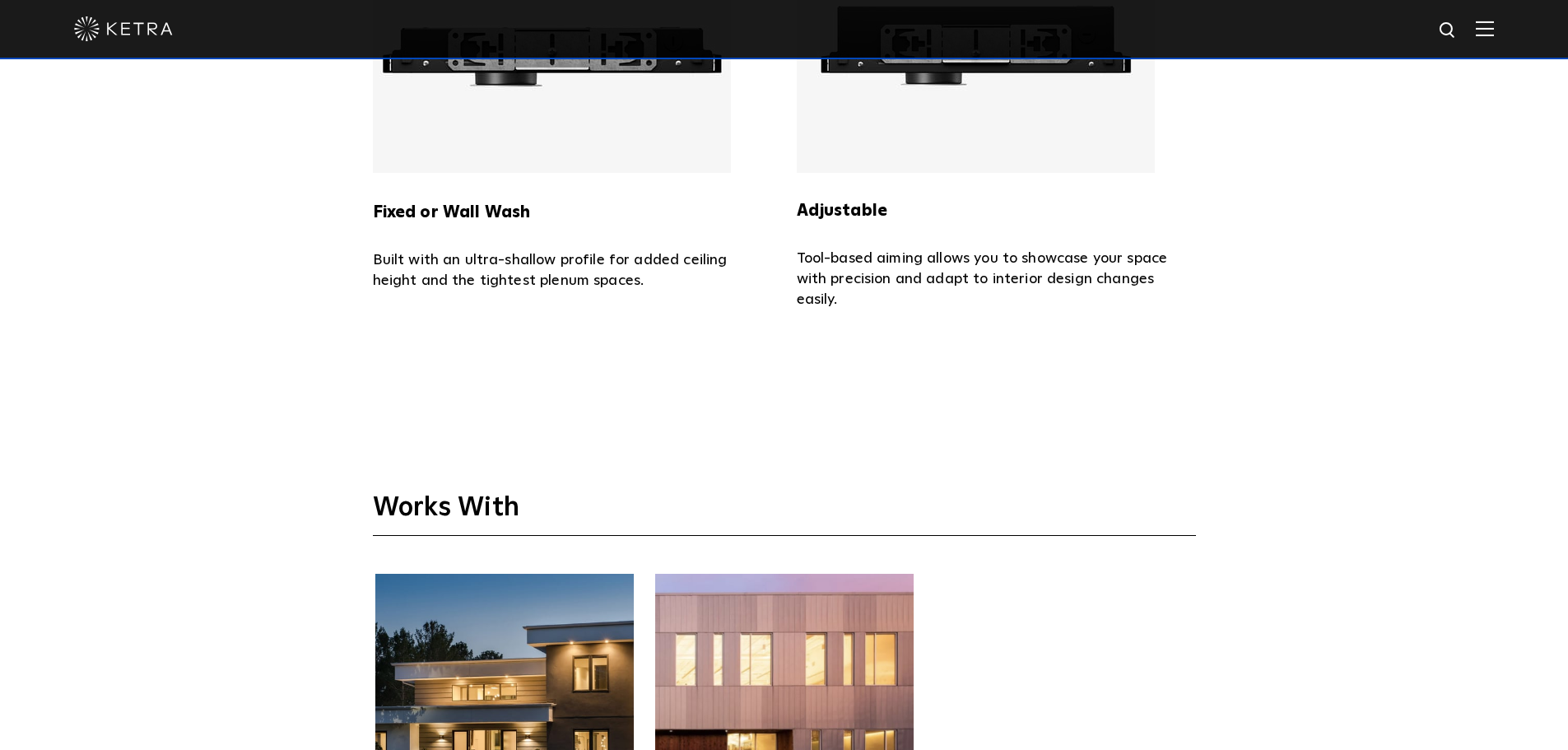
scroll to position [3993, 0]
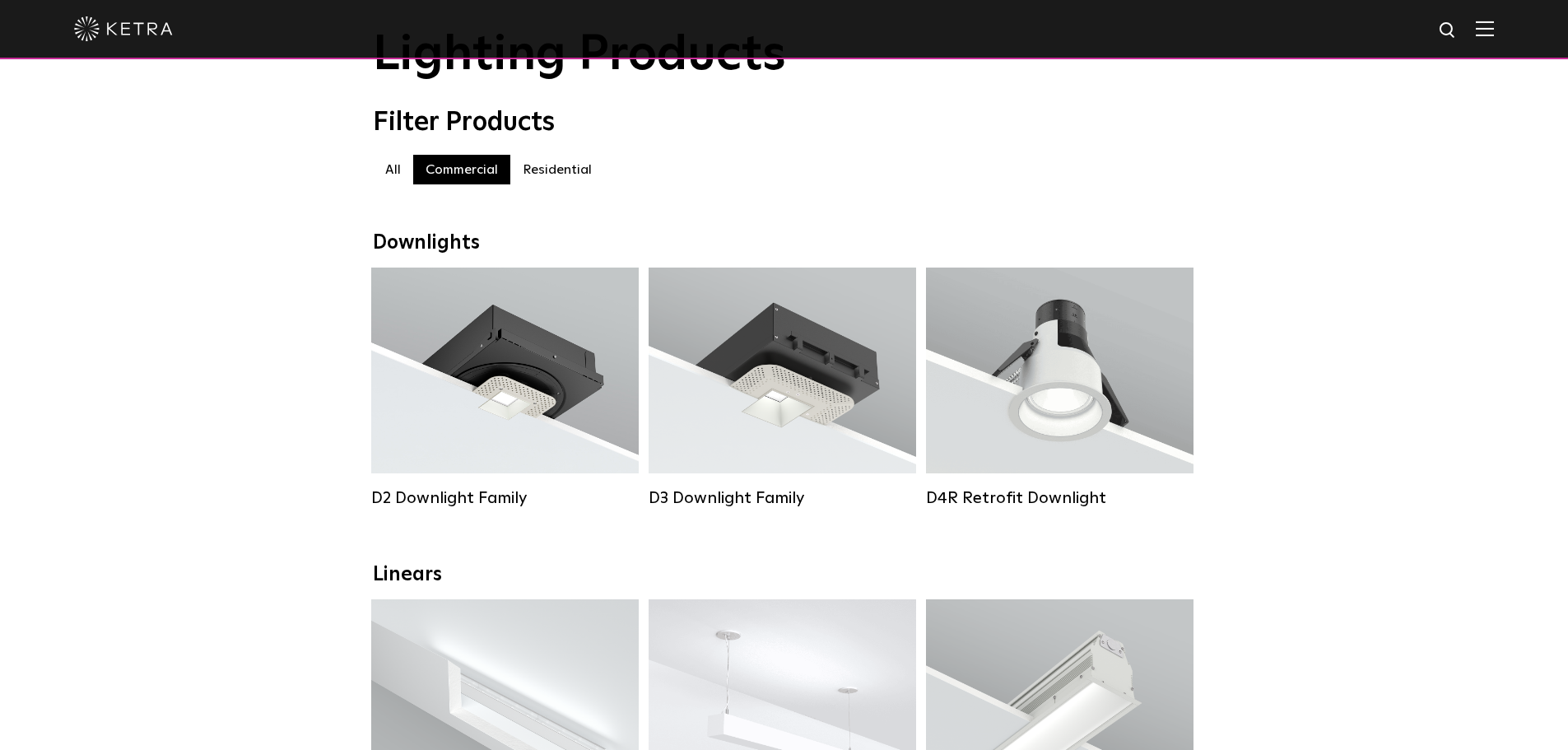
scroll to position [94, 0]
click at [882, 354] on div "Lumen Output: 700 / 900 / 1100 Colors: White / Black / Silver / Bronze / Painta…" at bounding box center [782, 371] width 218 height 144
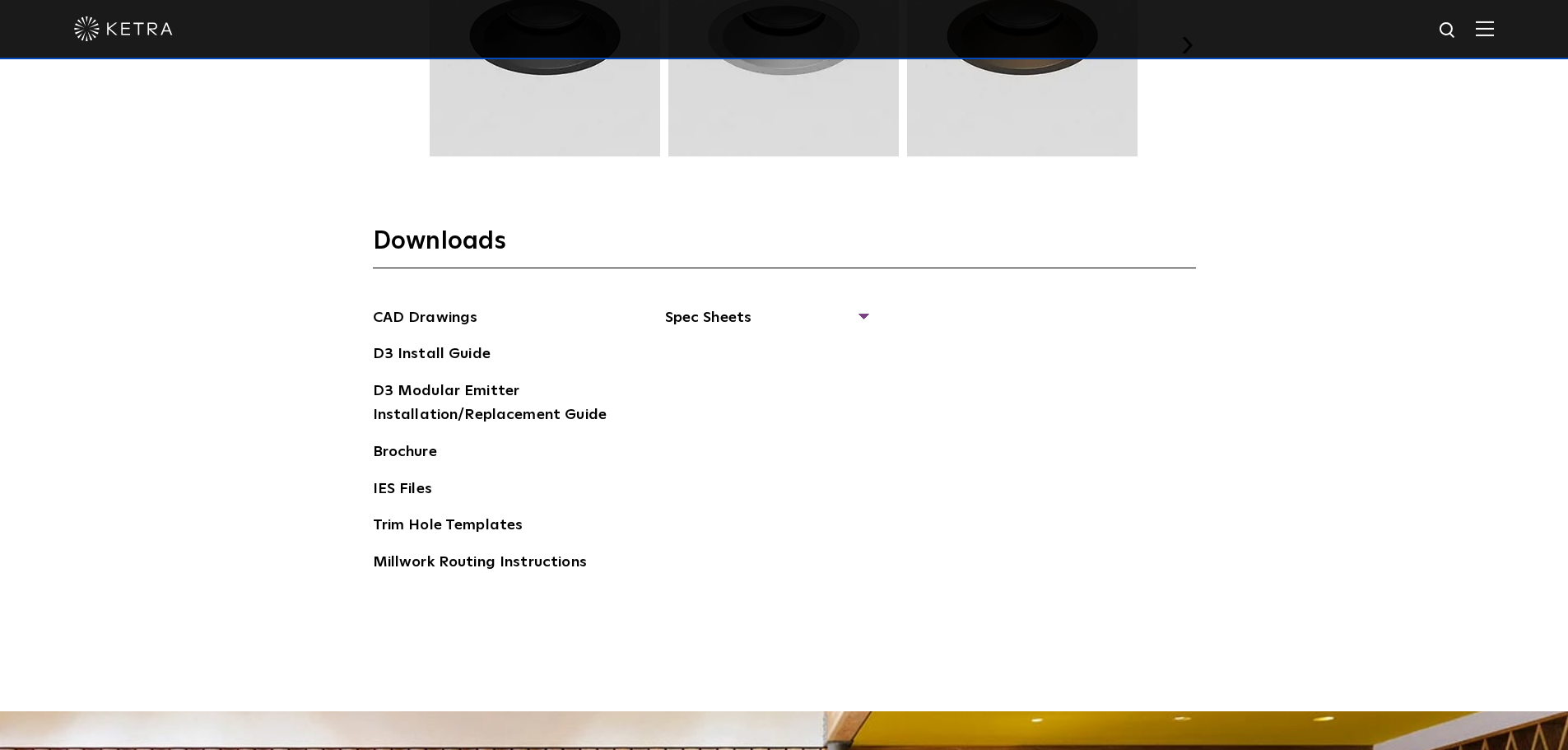
scroll to position [2510, 0]
click at [395, 448] on link "Brochure" at bounding box center [404, 453] width 64 height 26
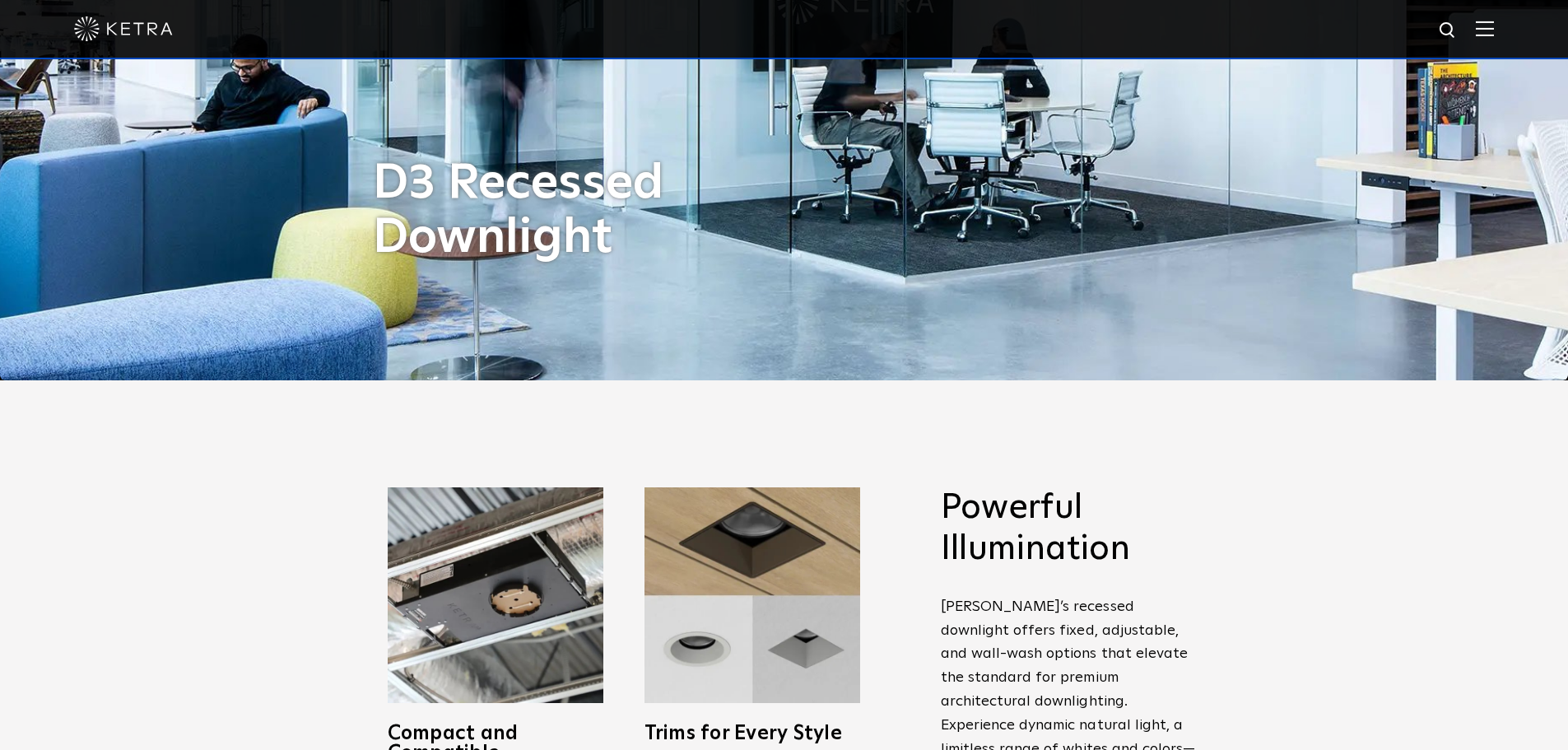
scroll to position [229, 0]
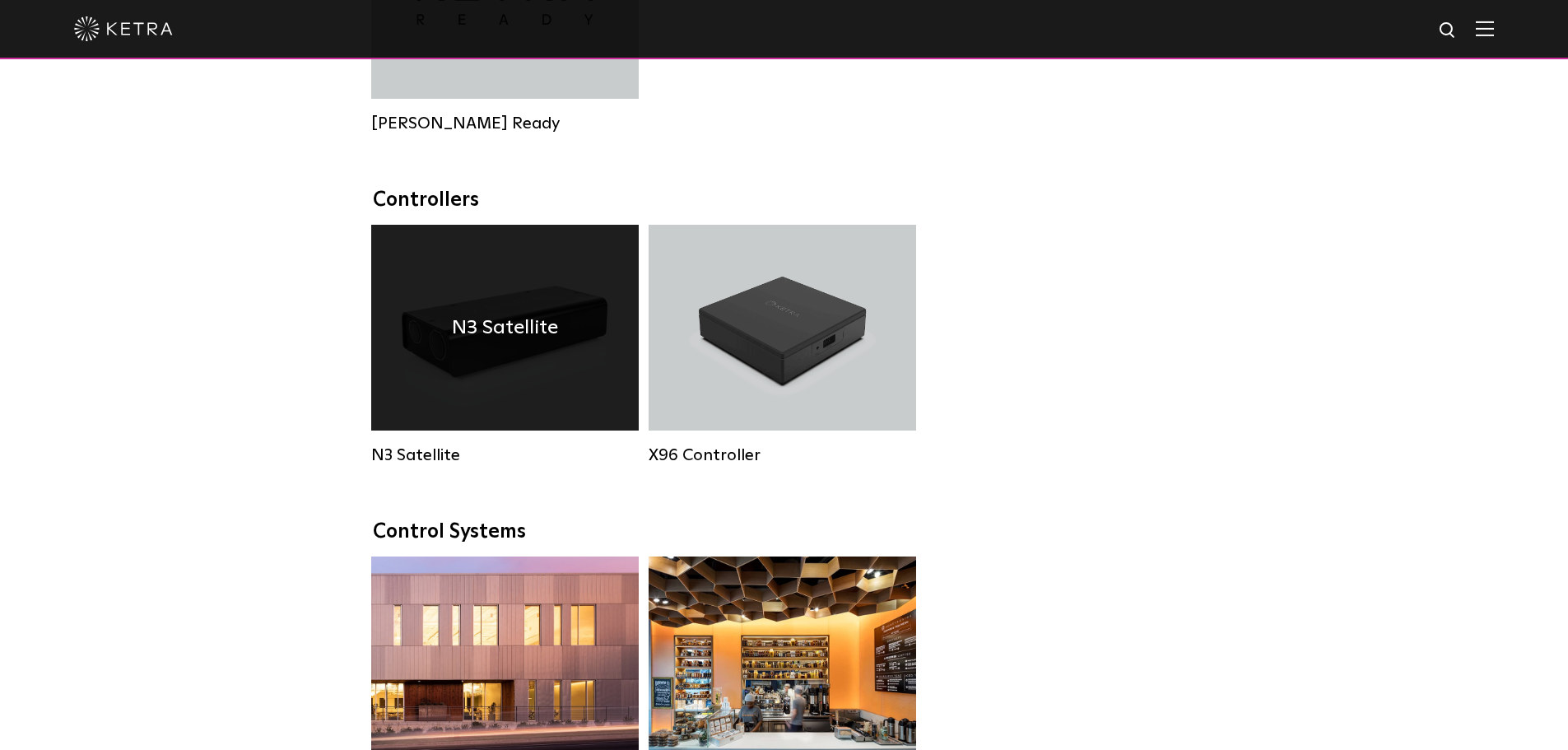
scroll to position [1994, 0]
click at [439, 396] on div "N3 Satellite" at bounding box center [505, 328] width 268 height 206
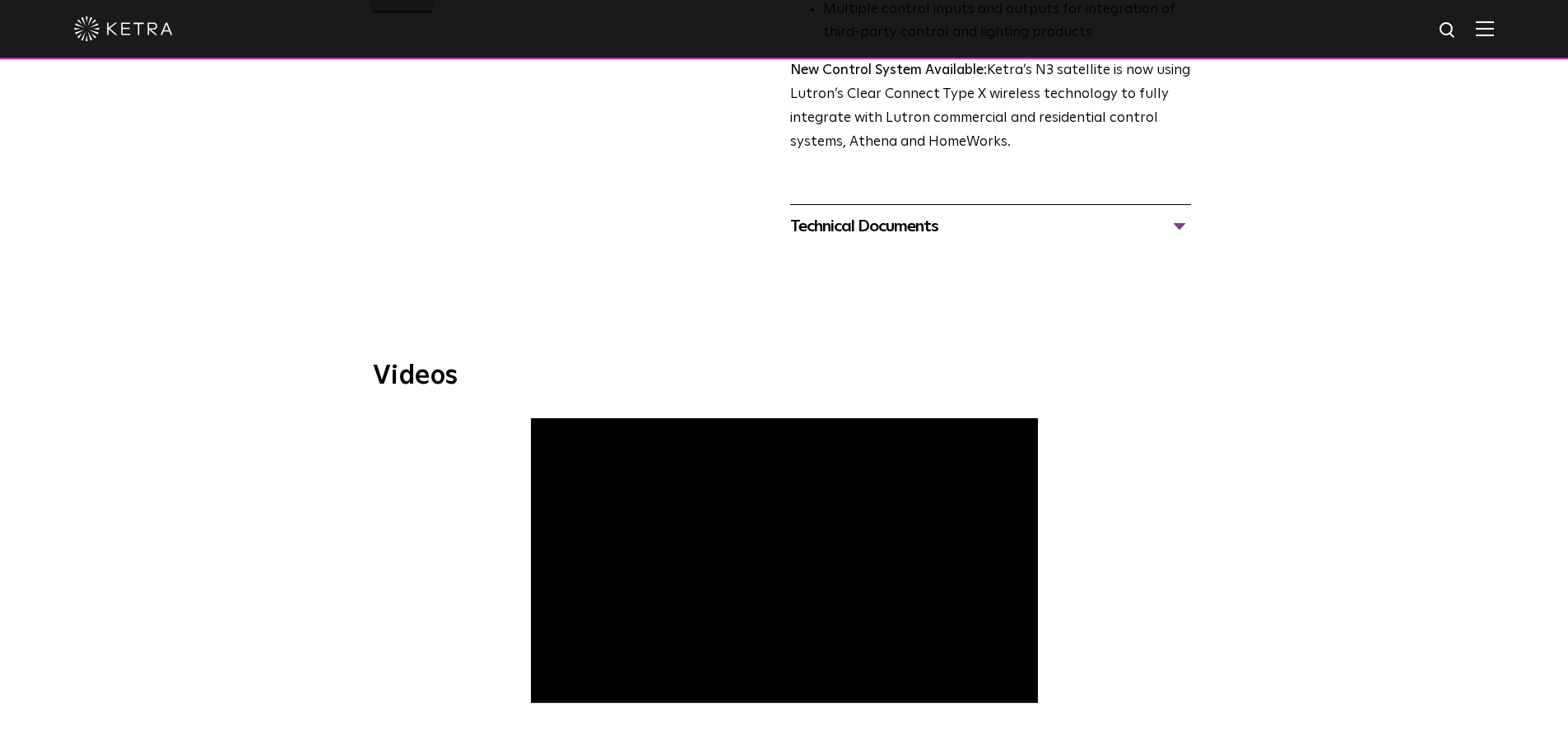
scroll to position [592, 0]
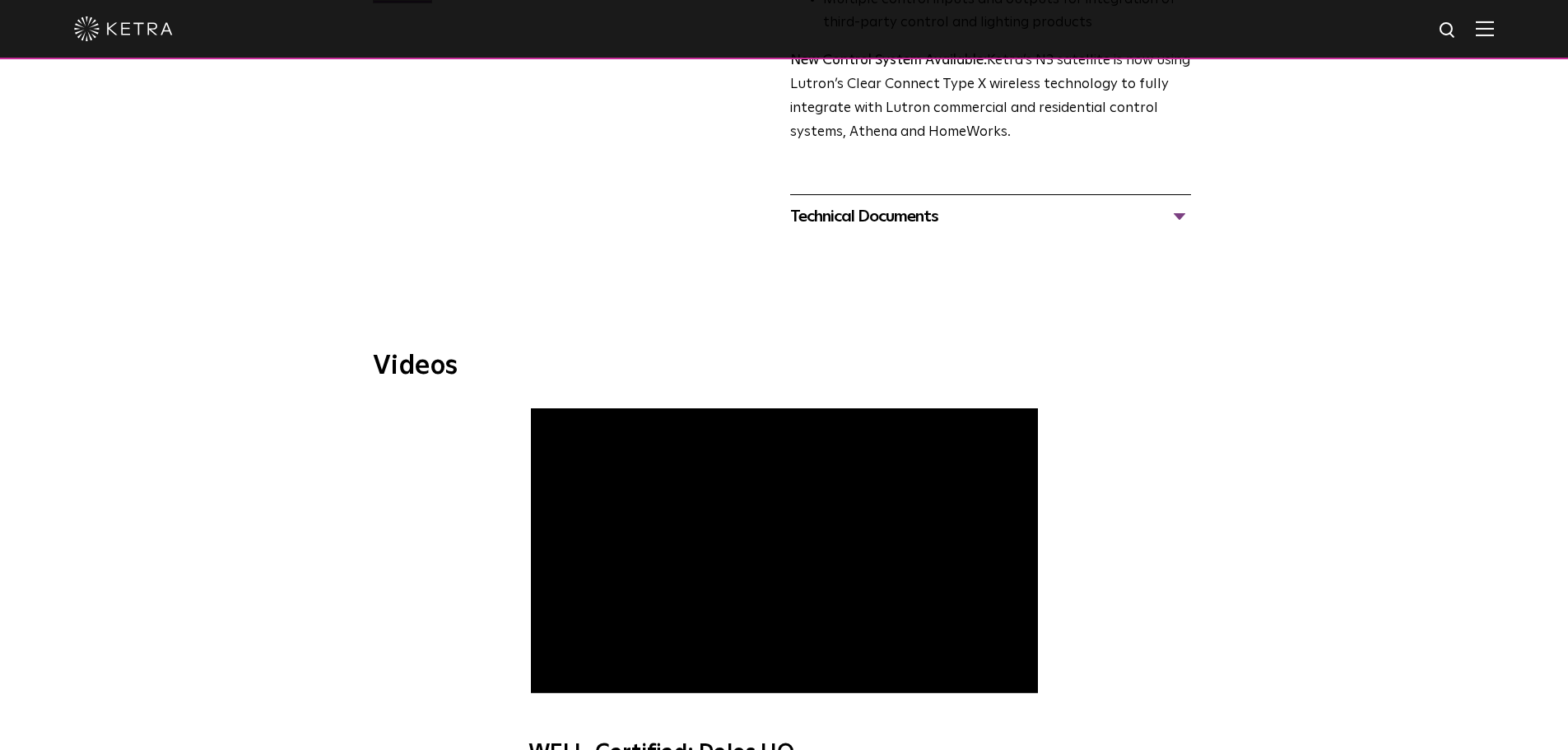
click at [558, 678] on span "WELL-Certified: Delos HQ" at bounding box center [784, 594] width 553 height 375
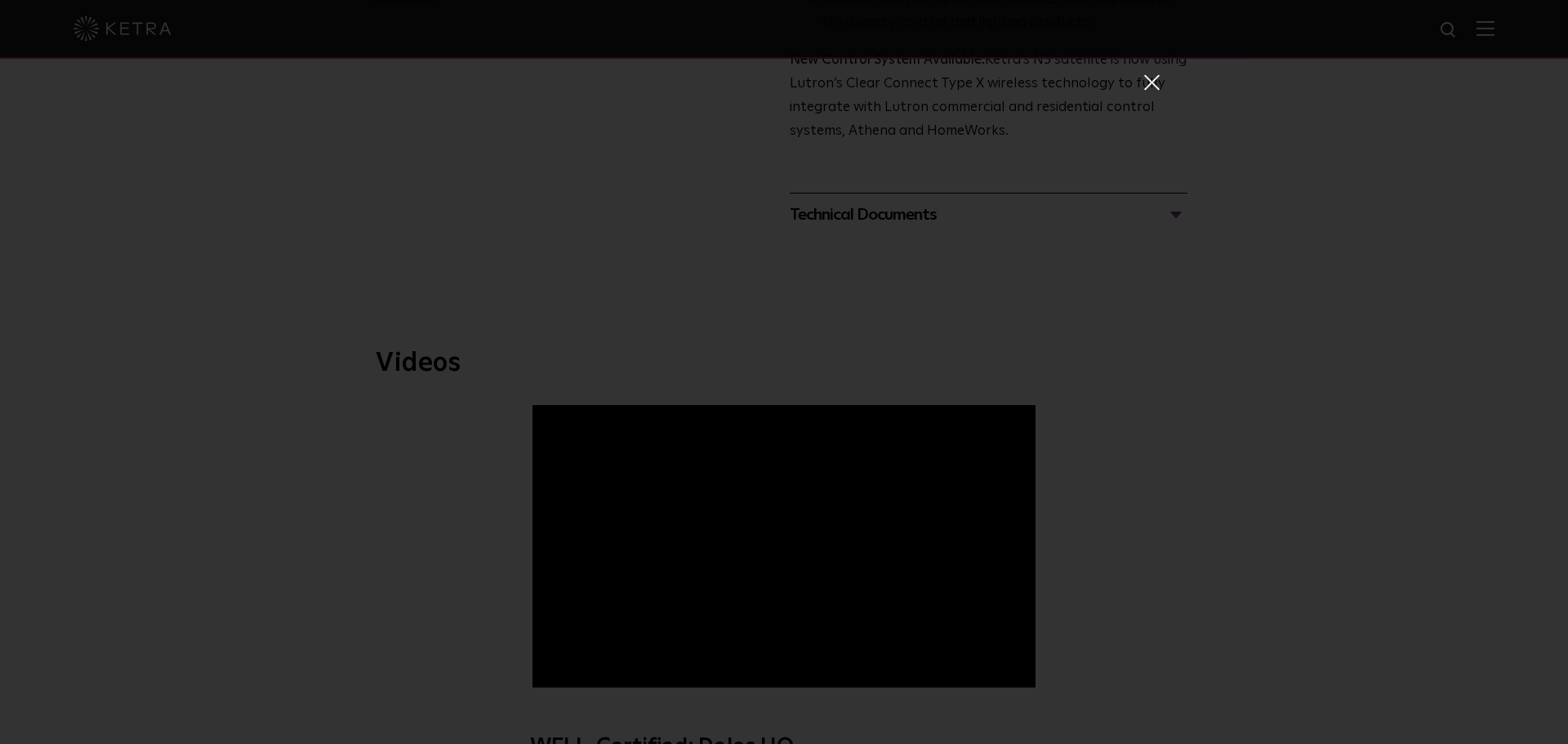
click at [1148, 84] on span at bounding box center [1150, 81] width 18 height 16
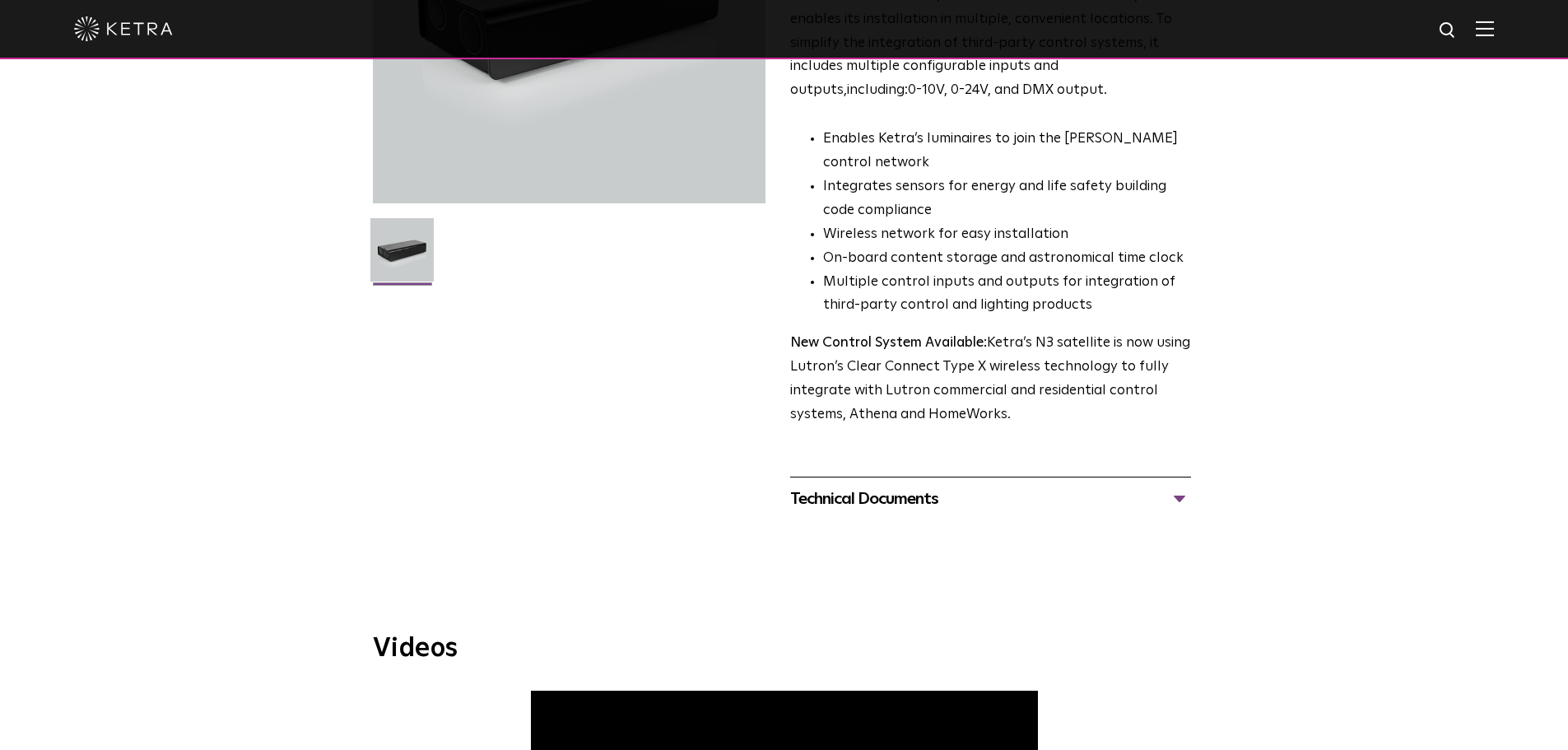
scroll to position [309, 0]
click at [872, 503] on div "Technical Documents" at bounding box center [990, 498] width 400 height 26
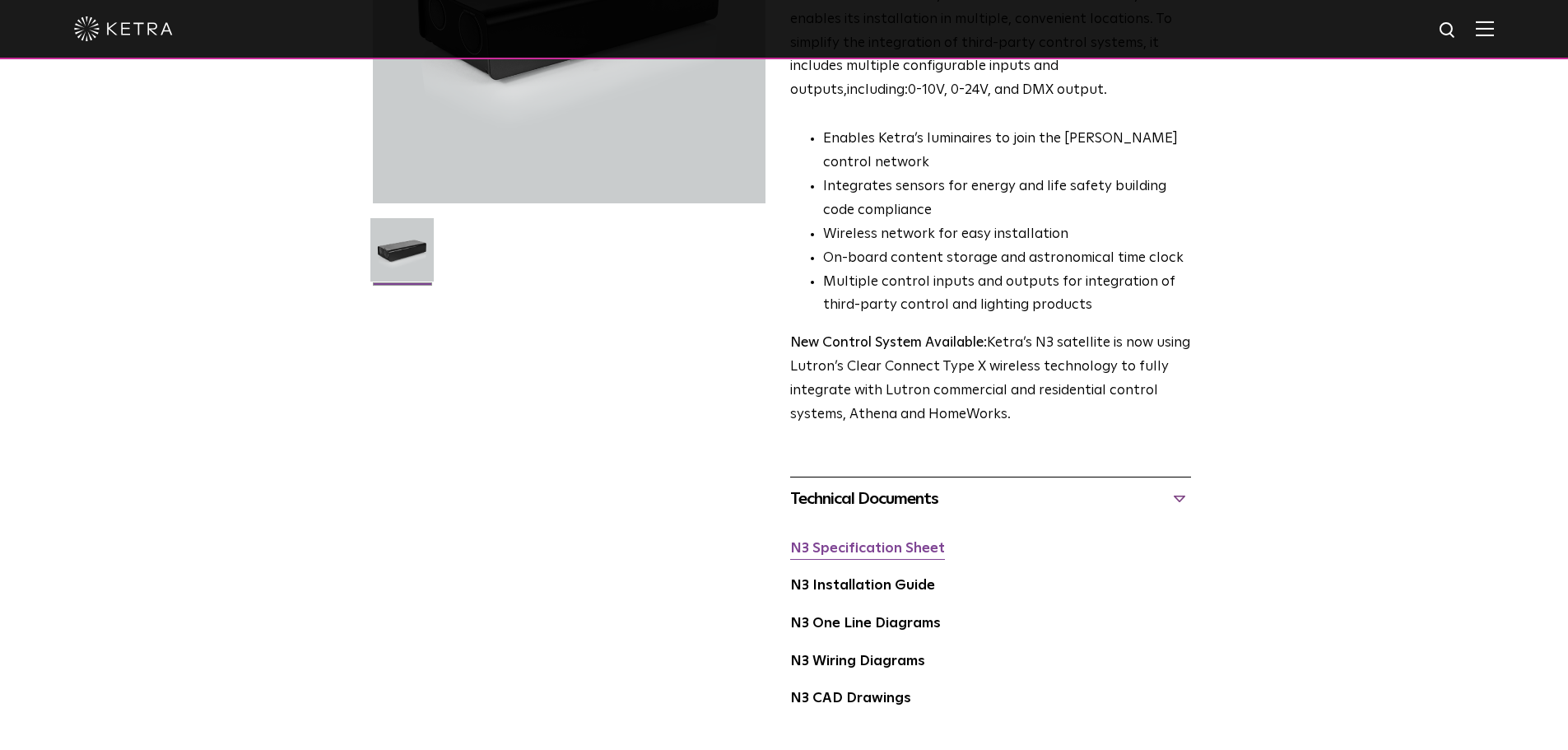
click at [858, 554] on link "N3 Specification Sheet" at bounding box center [867, 549] width 155 height 14
click at [884, 586] on link "N3 Installation Guide" at bounding box center [862, 585] width 144 height 14
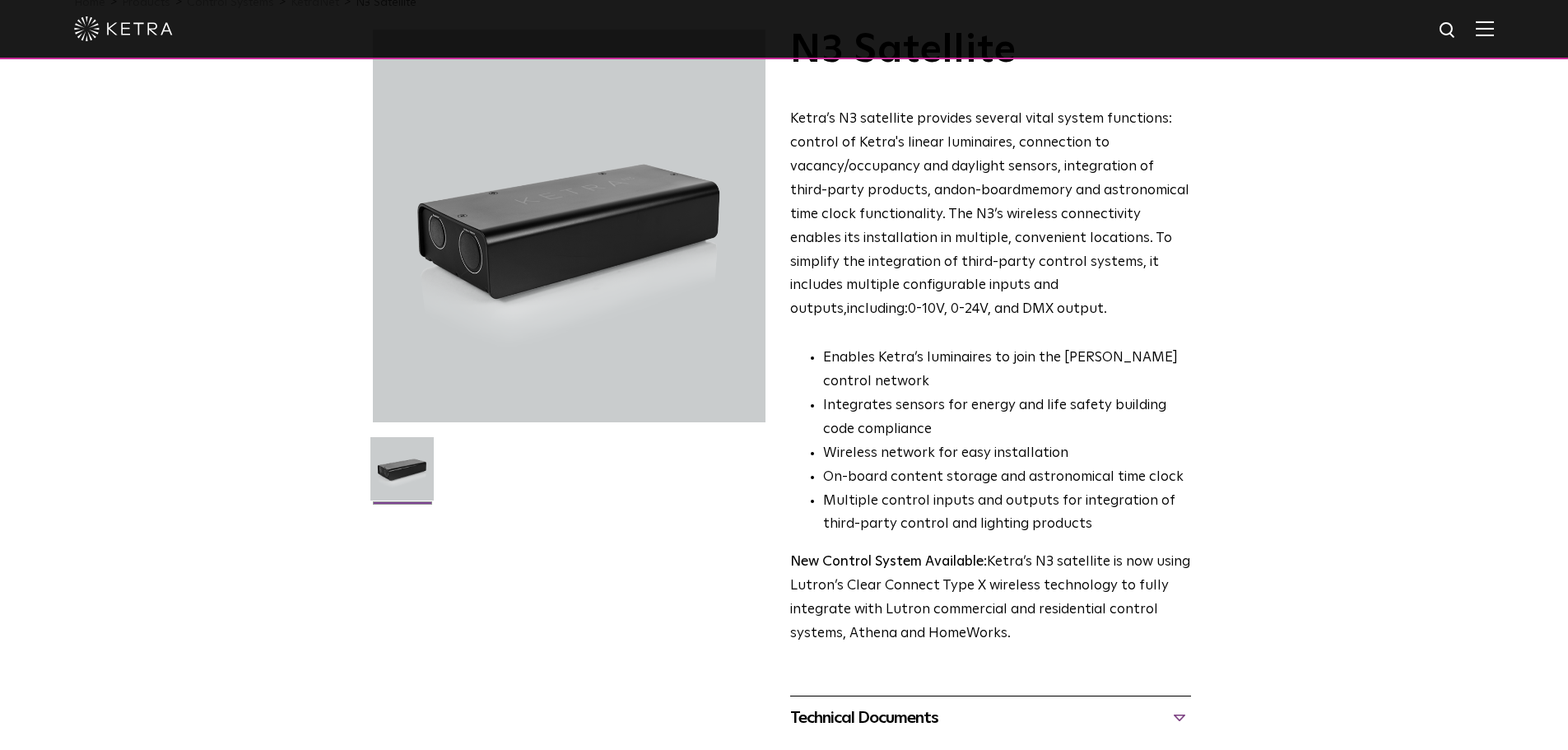
scroll to position [0, 0]
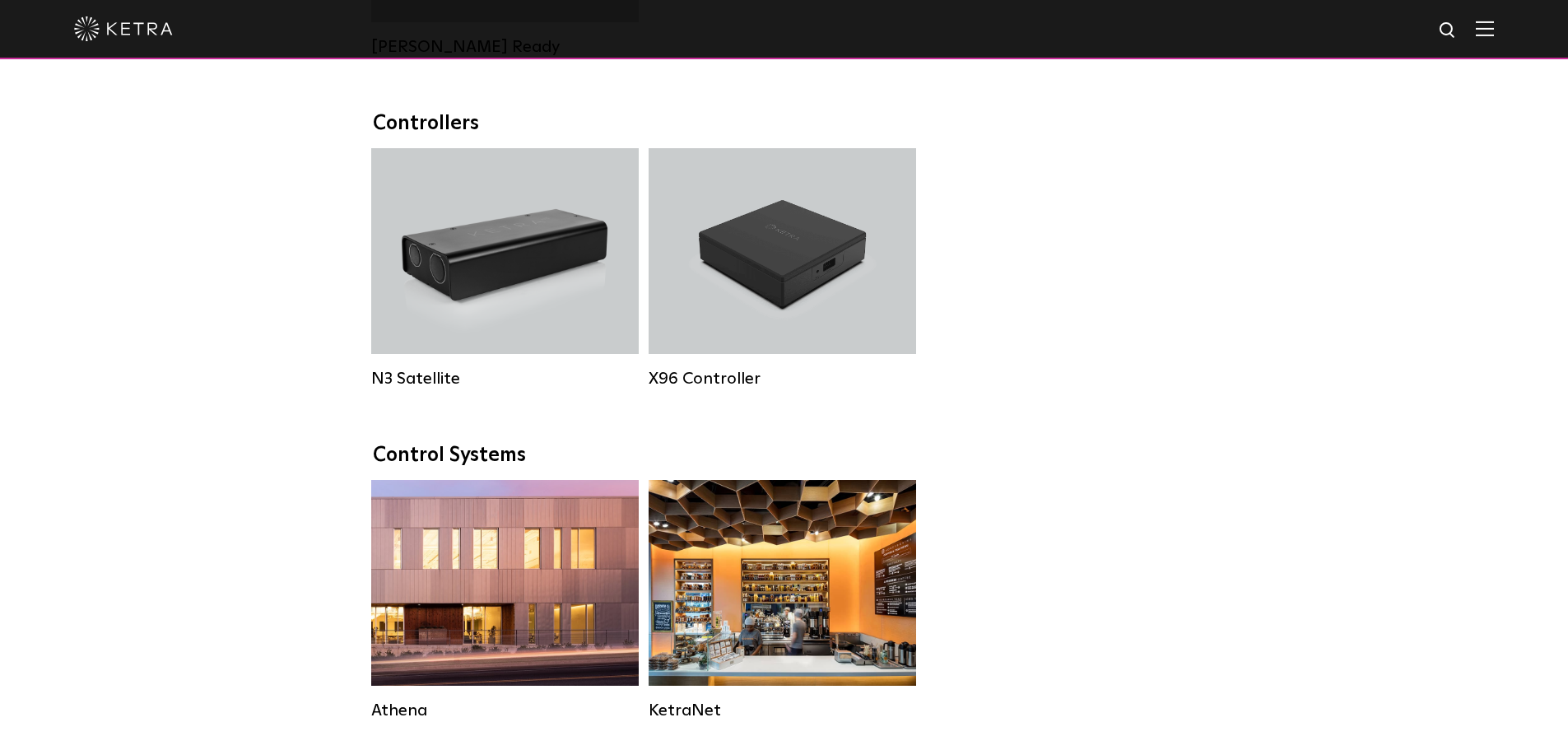
scroll to position [2116, 0]
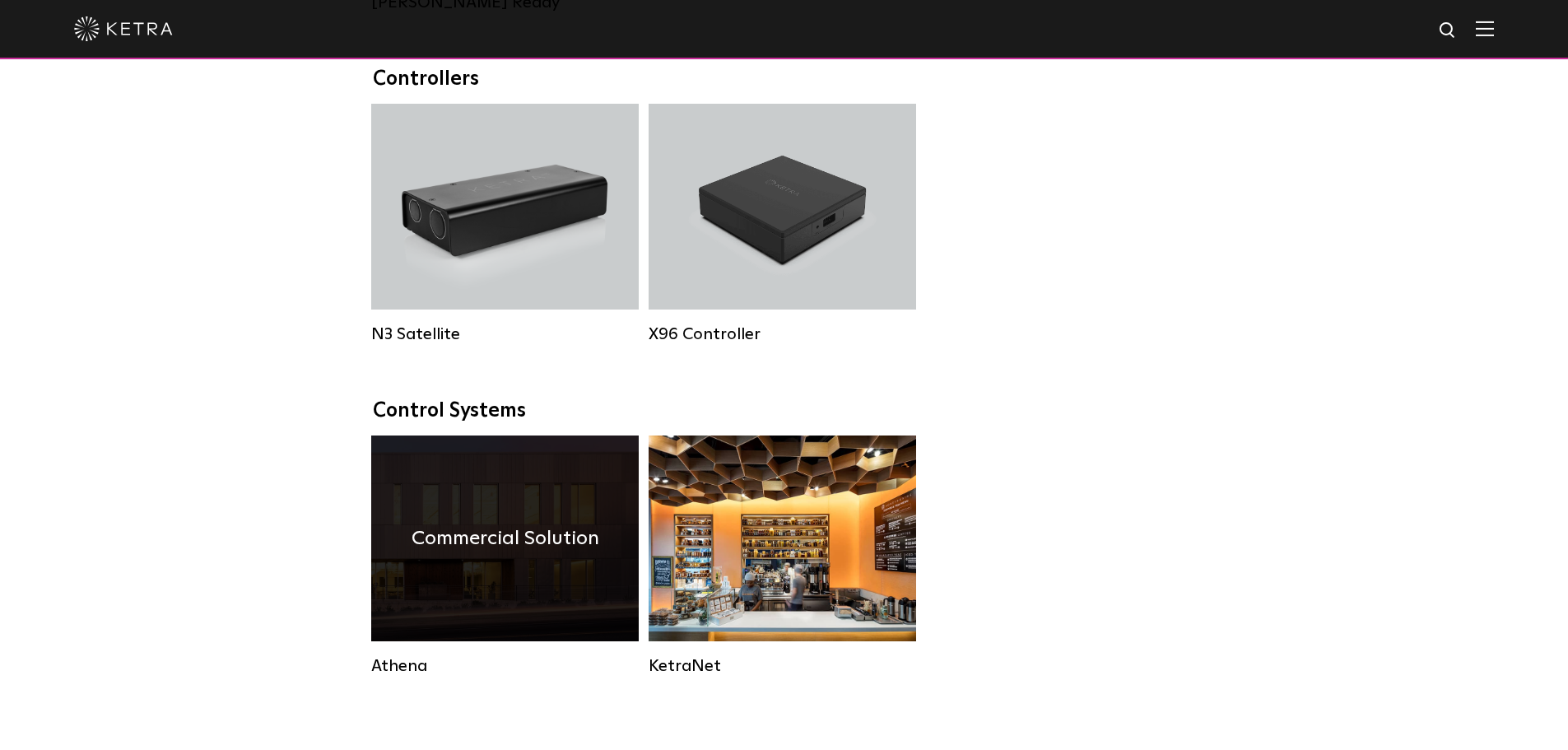
click at [497, 541] on div "Commercial Solution" at bounding box center [505, 538] width 268 height 206
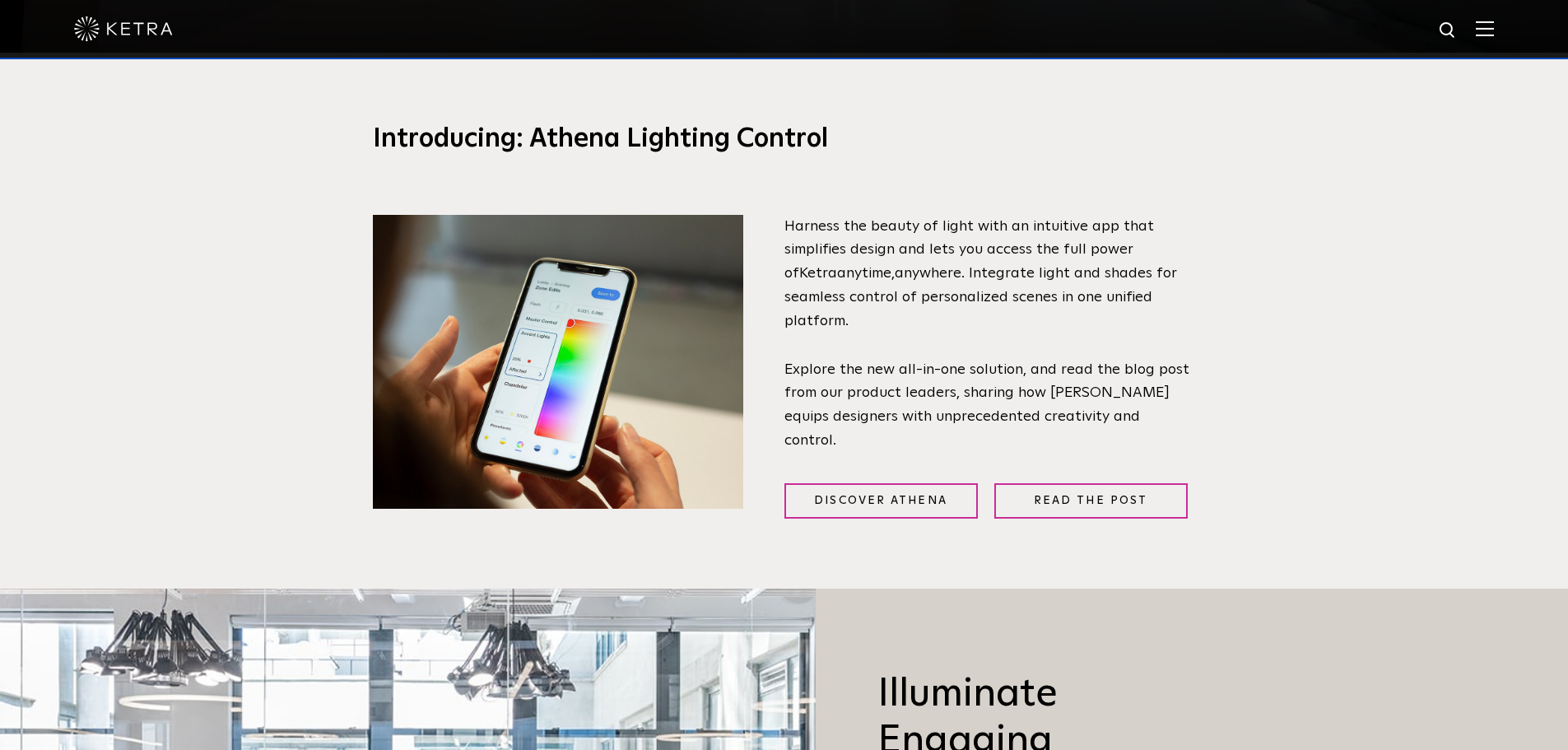
scroll to position [661, 0]
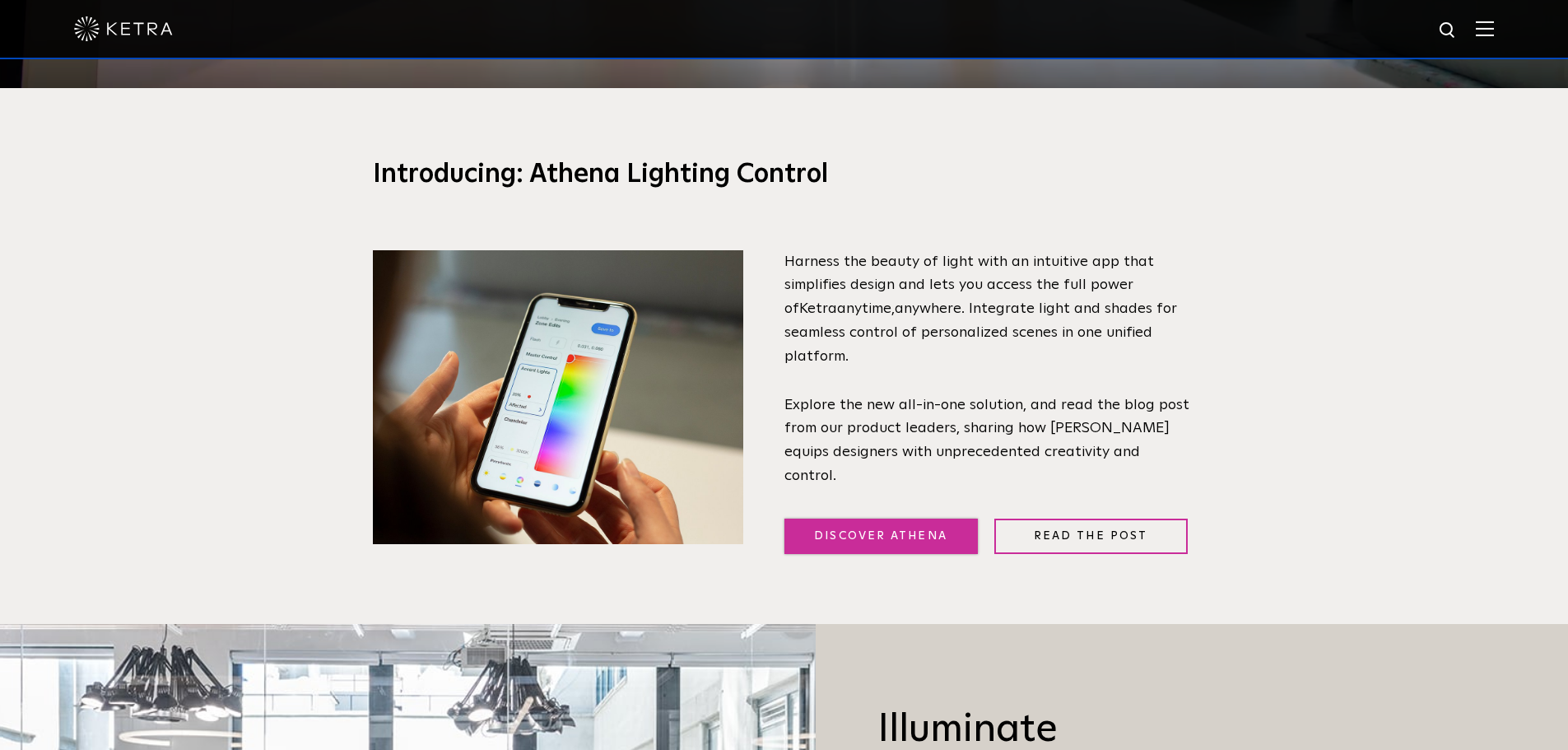
click at [852, 538] on link "Discover Athena" at bounding box center [881, 536] width 193 height 36
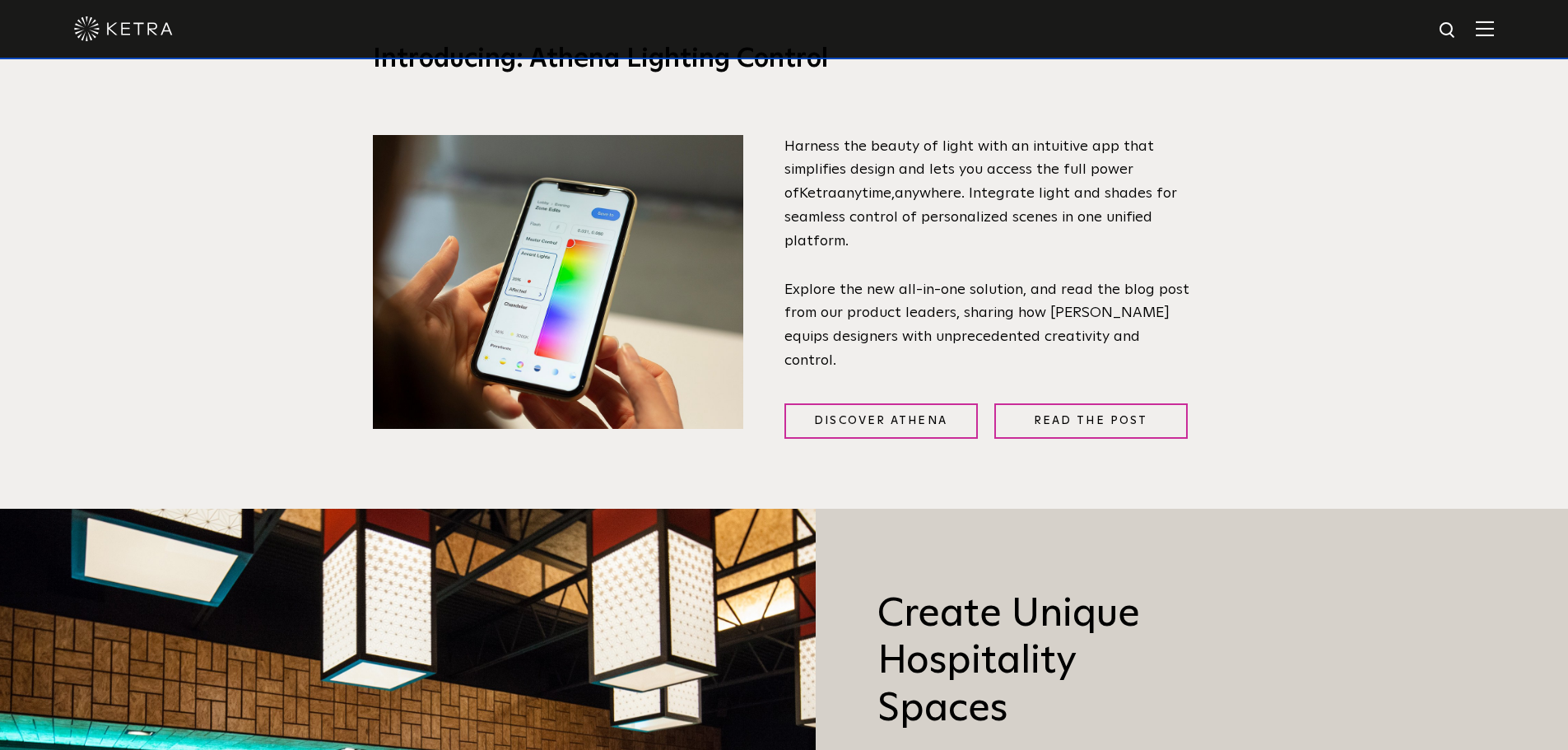
scroll to position [774, 0]
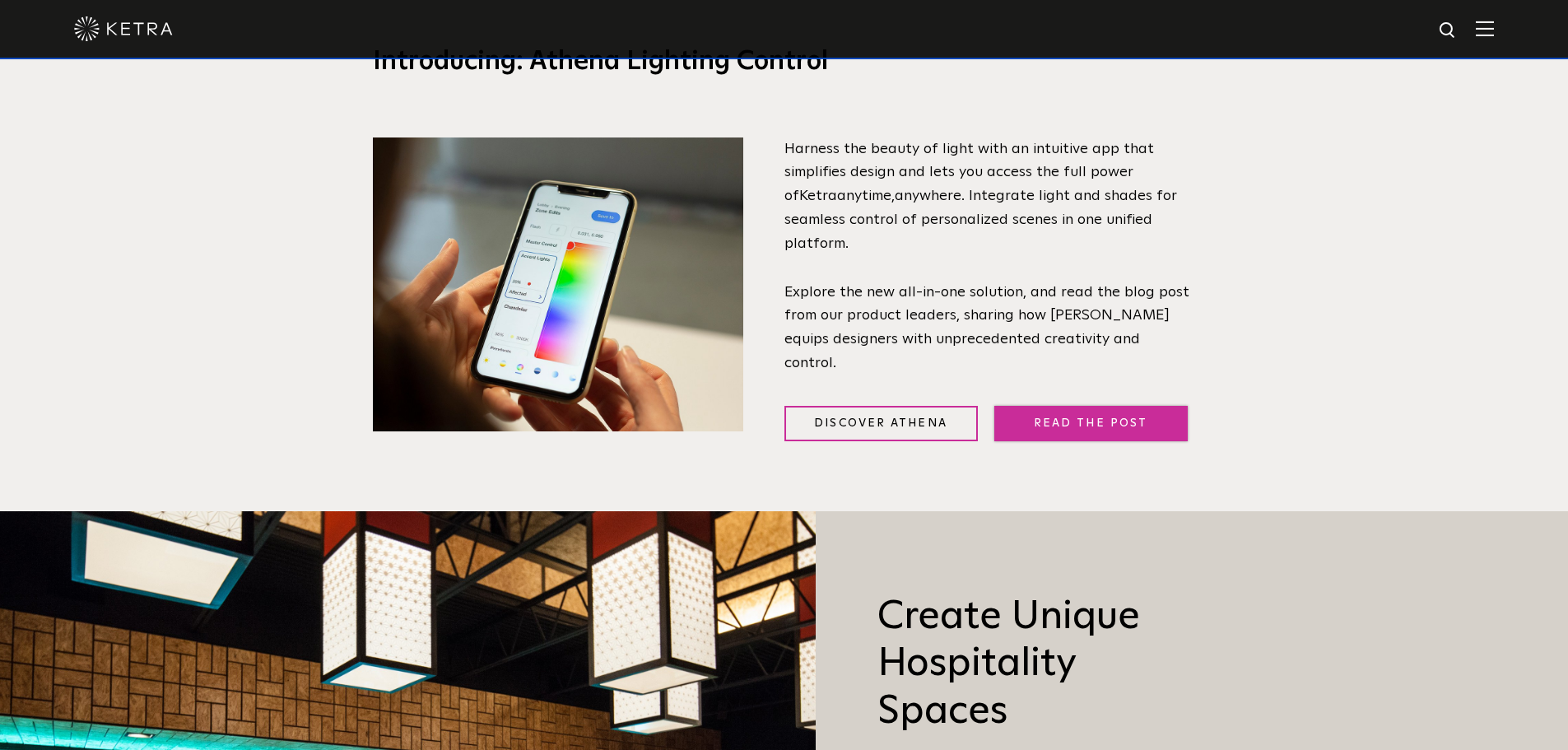
click at [1110, 420] on link "Read the Post" at bounding box center [1091, 423] width 193 height 36
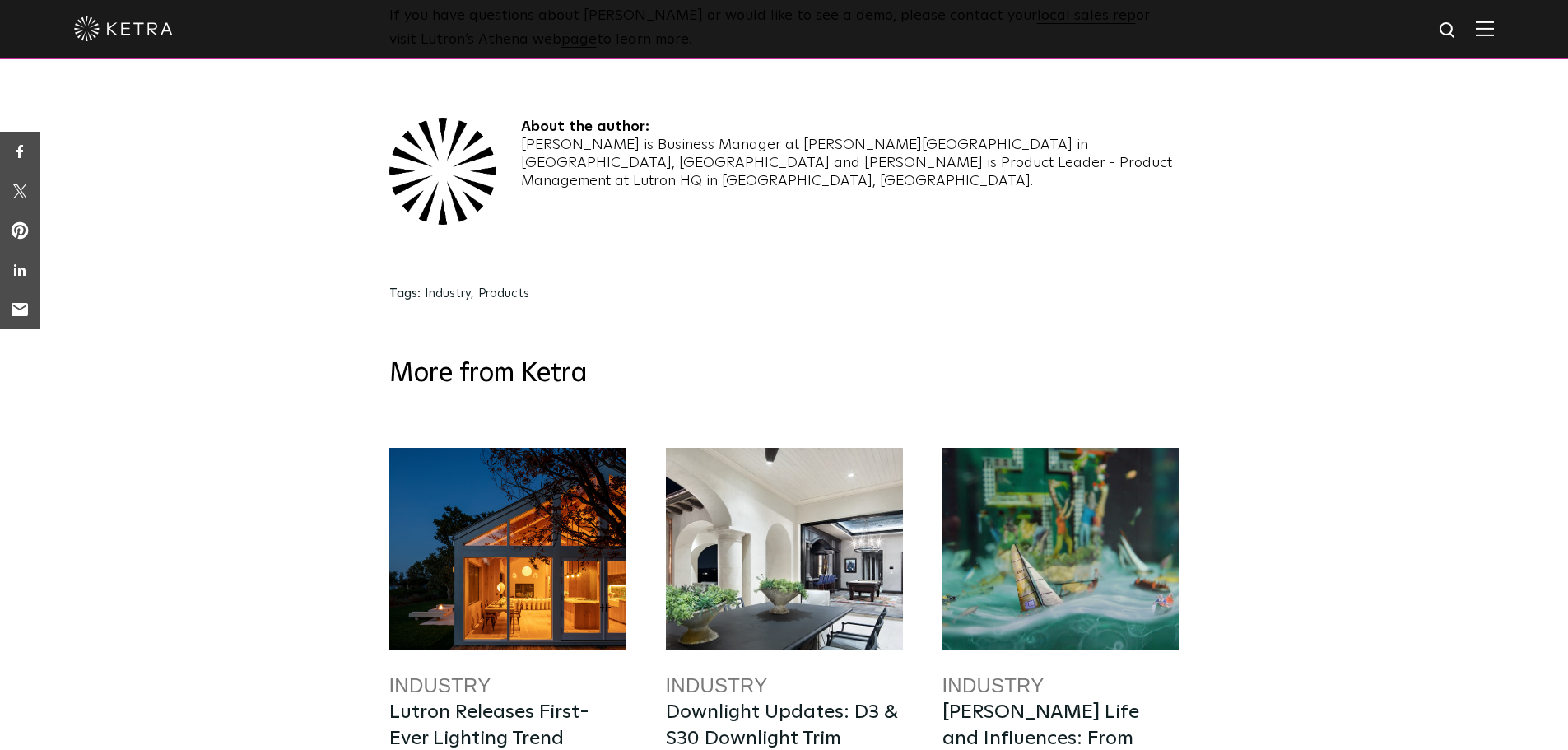
scroll to position [2440, 0]
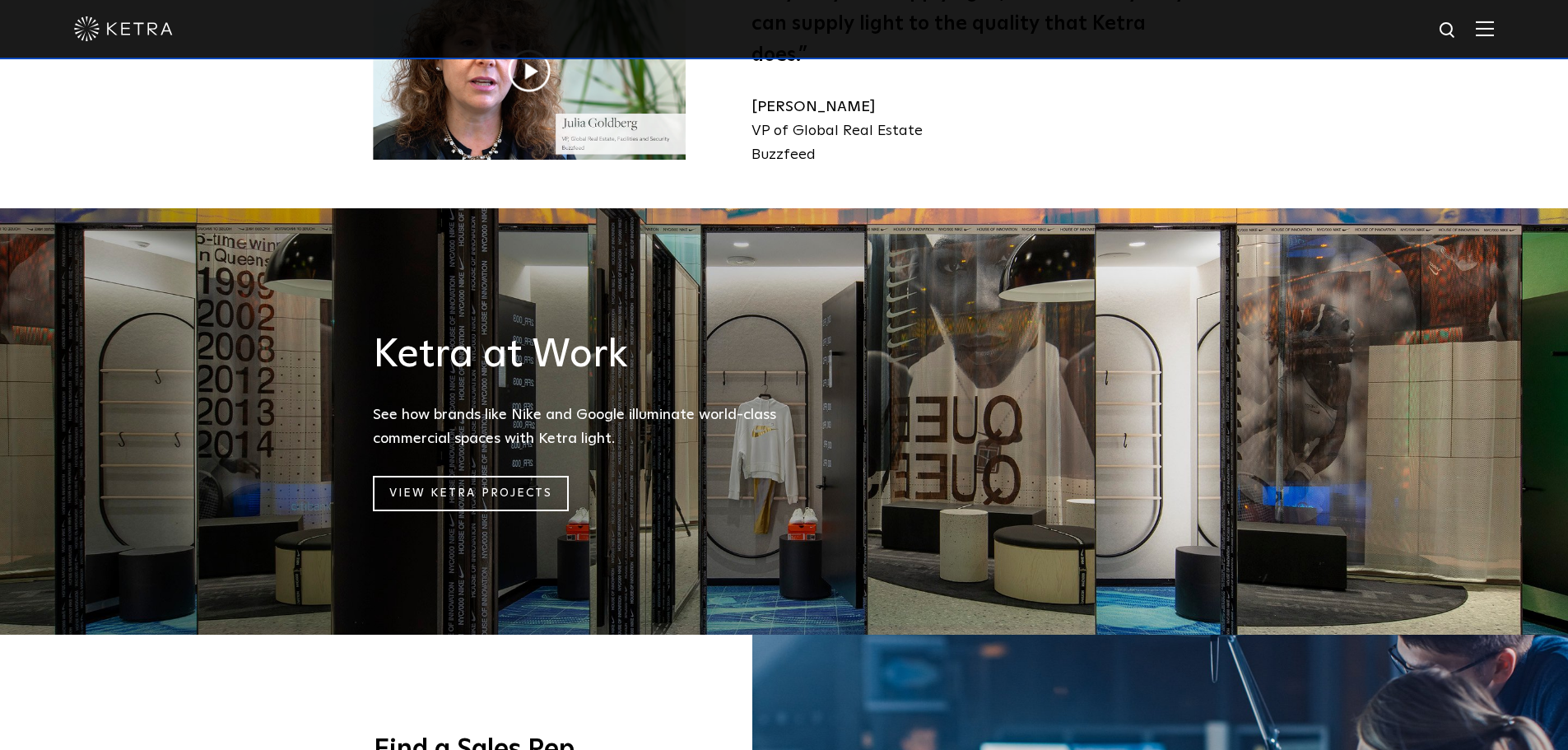
scroll to position [1903, 0]
click at [429, 482] on link "View Ketra Projects" at bounding box center [471, 493] width 196 height 36
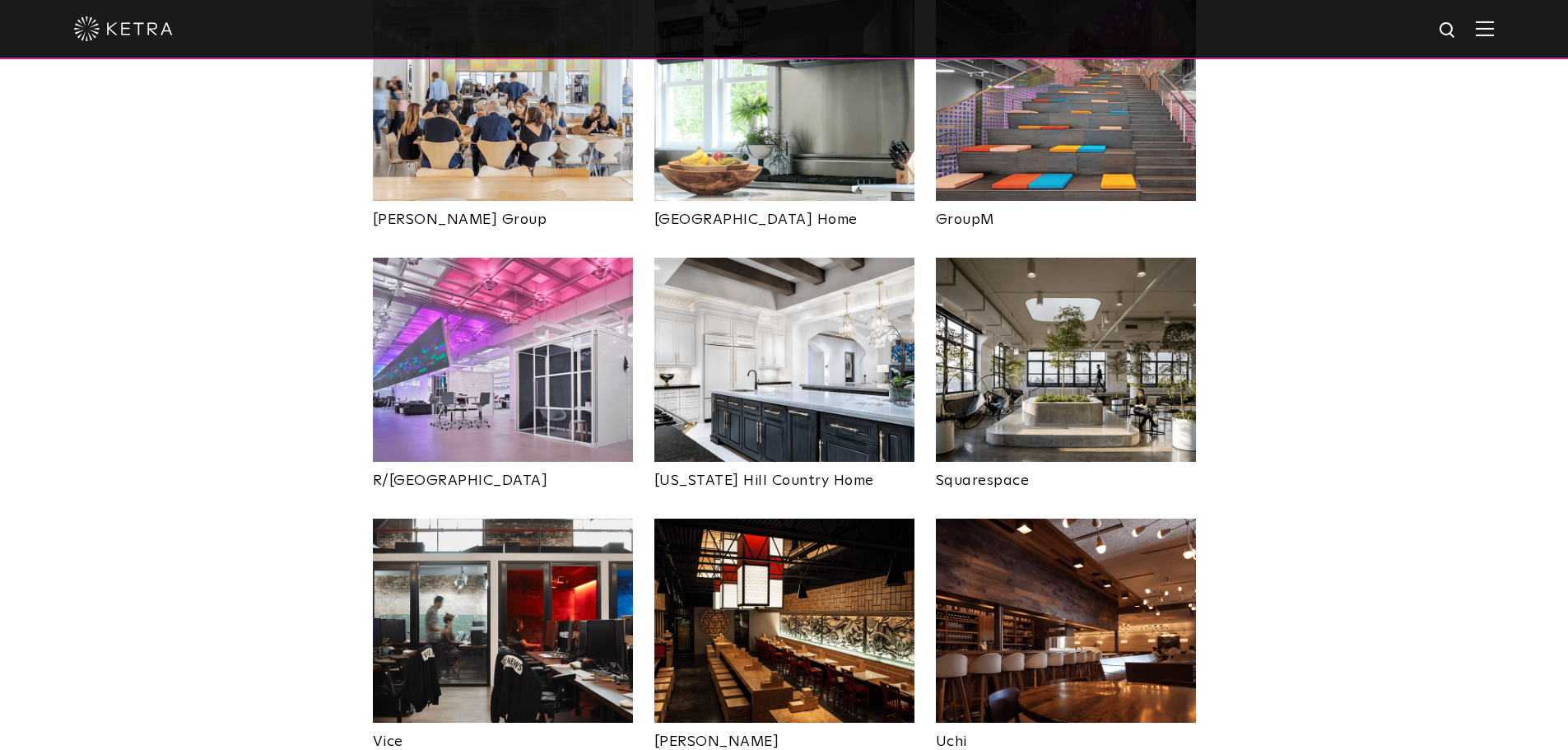
scroll to position [2905, 0]
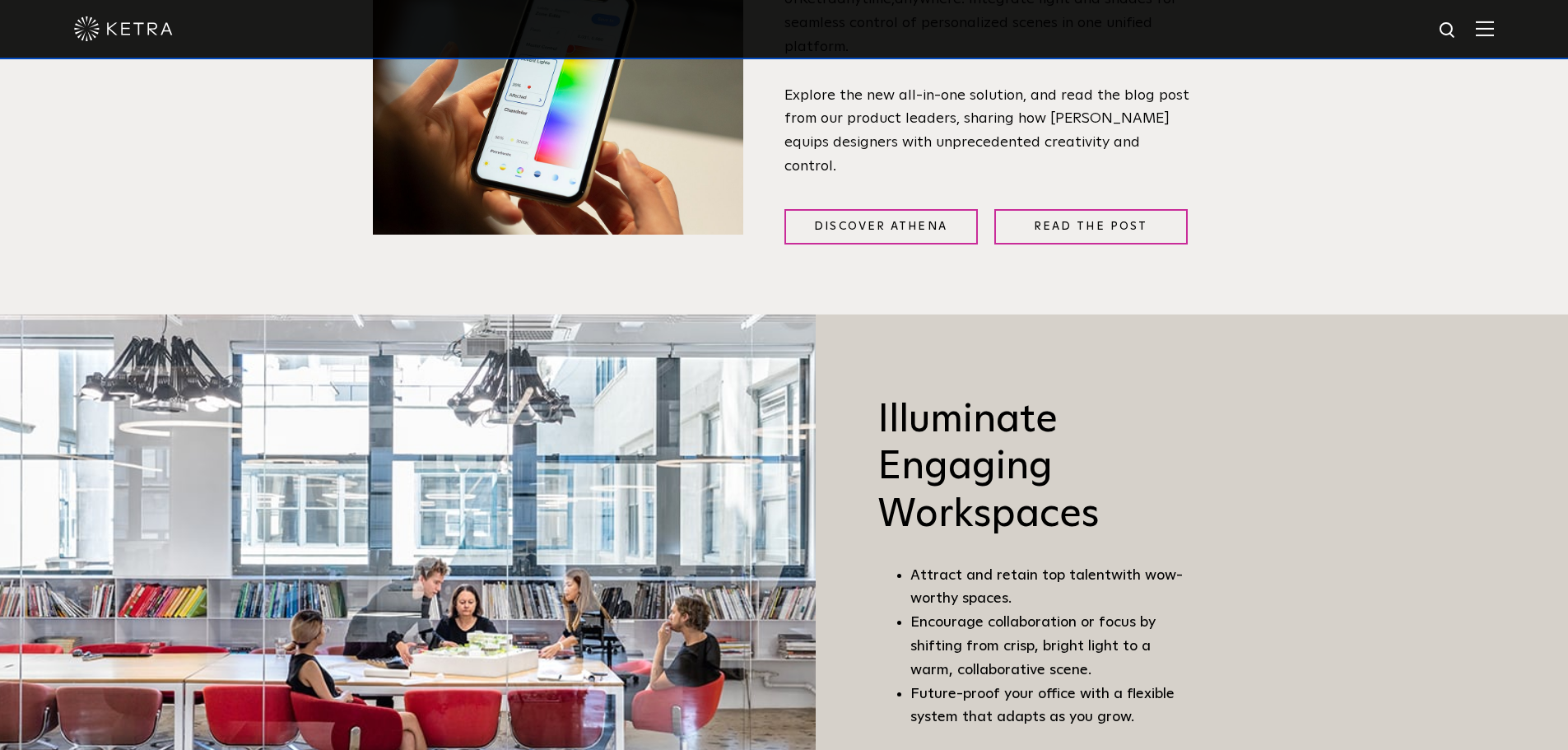
scroll to position [970, 0]
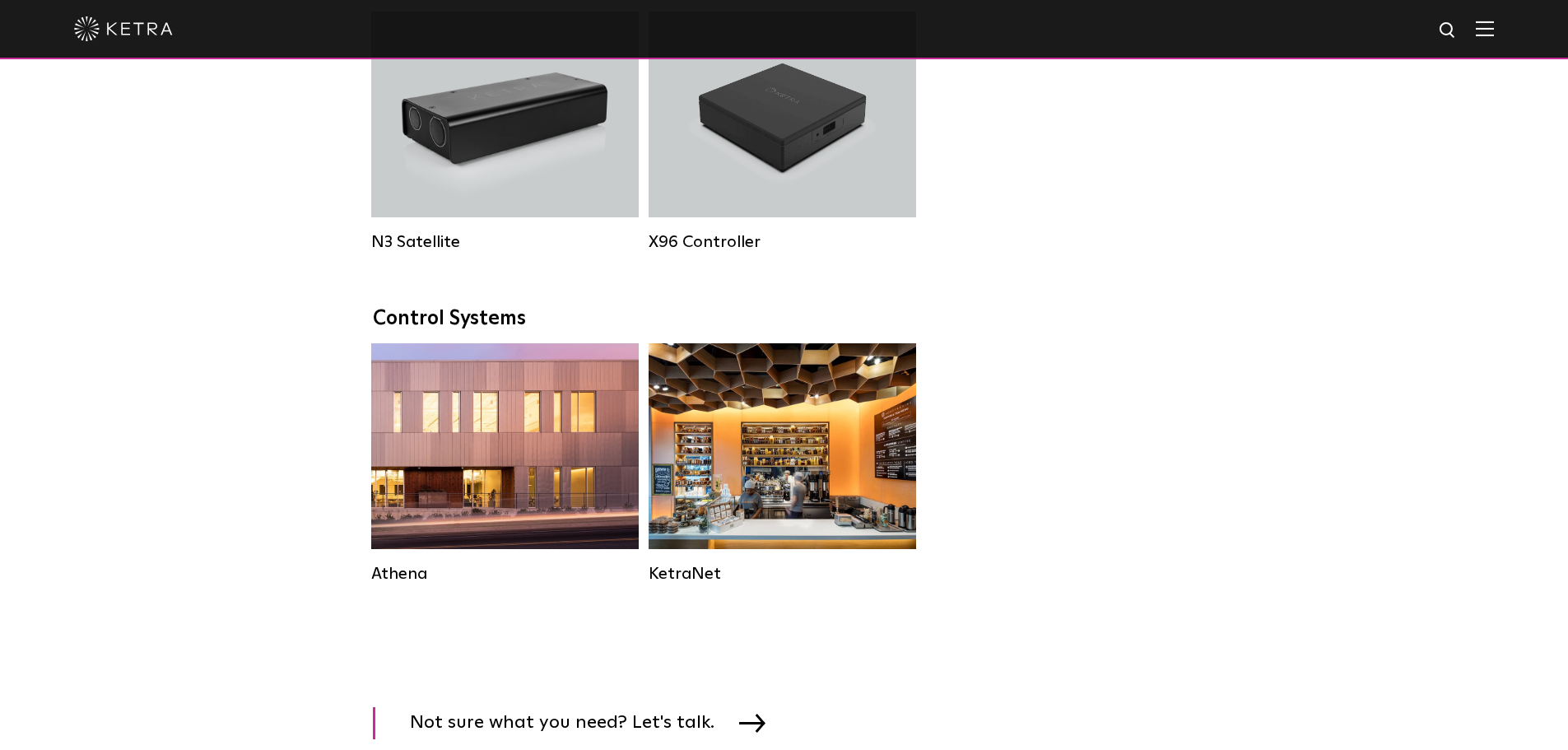
scroll to position [2208, 0]
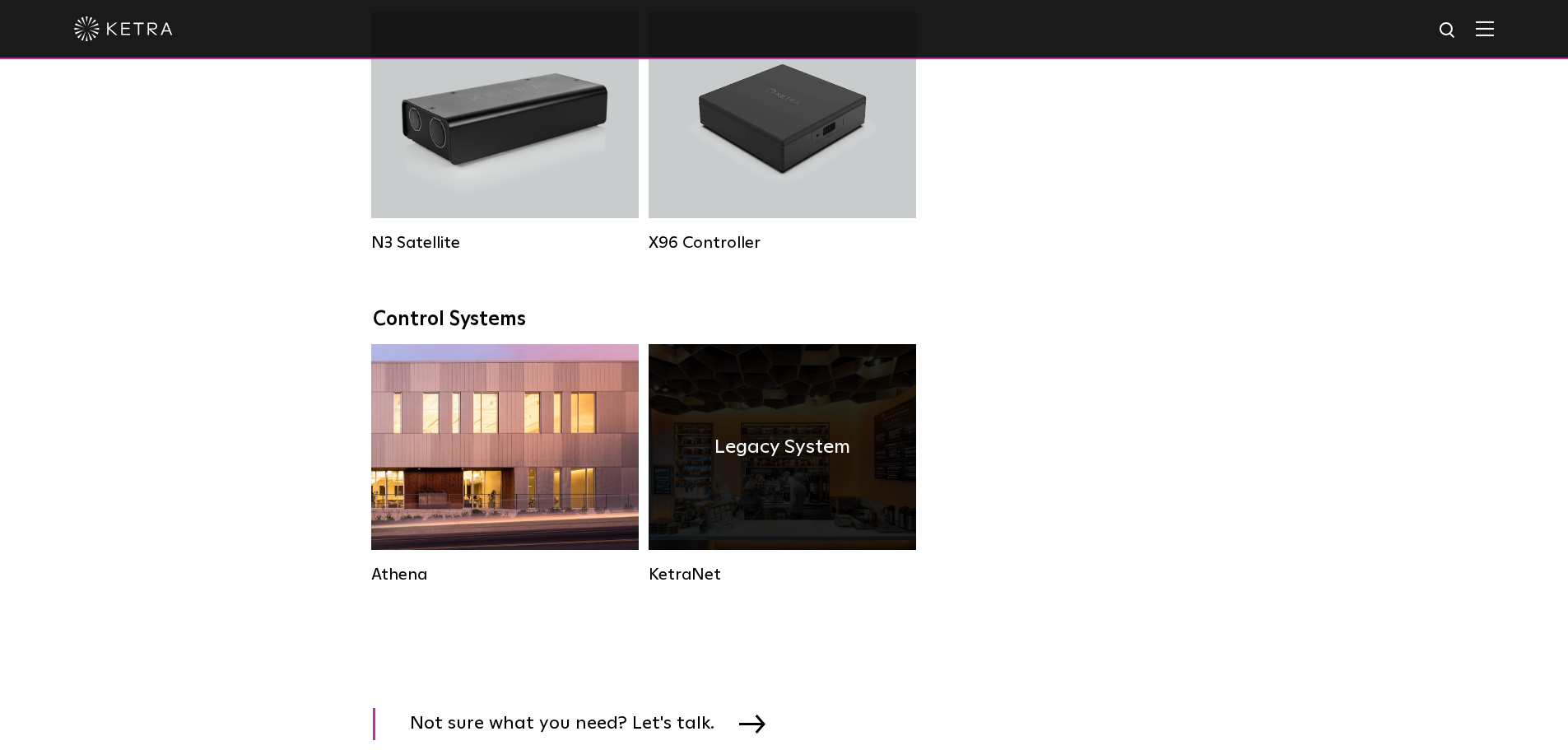
click at [825, 462] on h4 "Legacy System" at bounding box center [782, 447] width 136 height 31
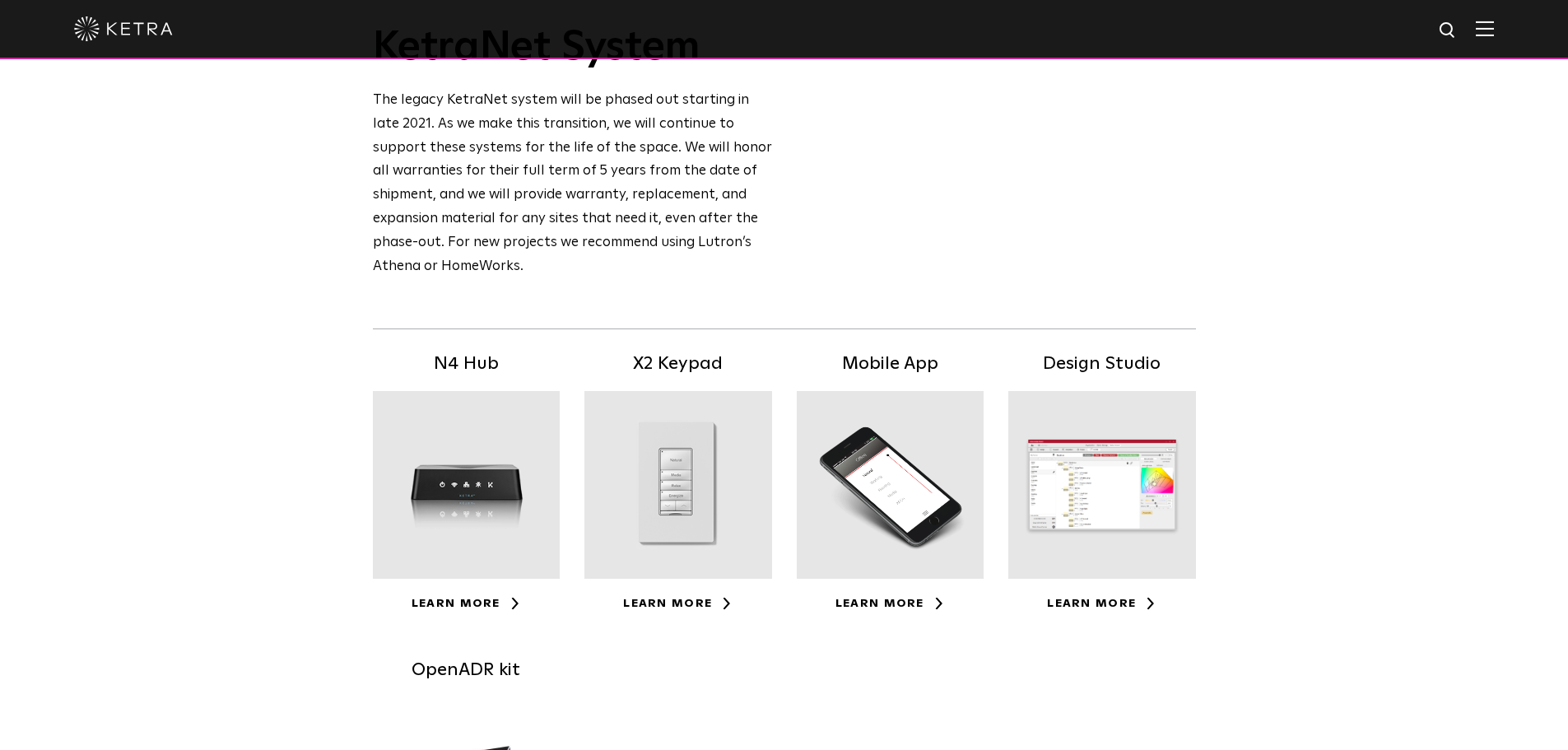
scroll to position [115, 0]
click at [666, 482] on div at bounding box center [678, 483] width 188 height 188
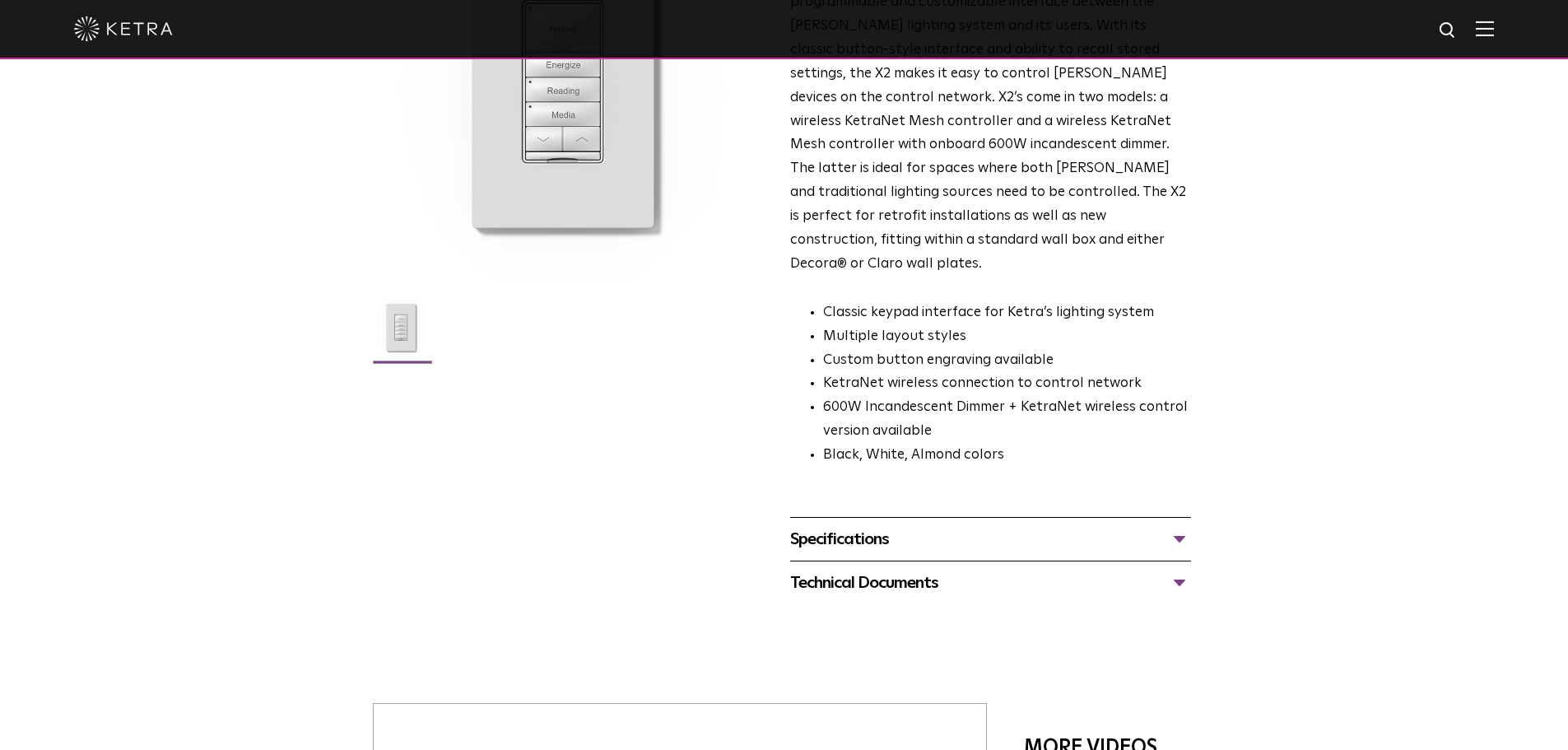
scroll to position [230, 0]
click at [1183, 571] on div "Technical Documents" at bounding box center [990, 583] width 400 height 26
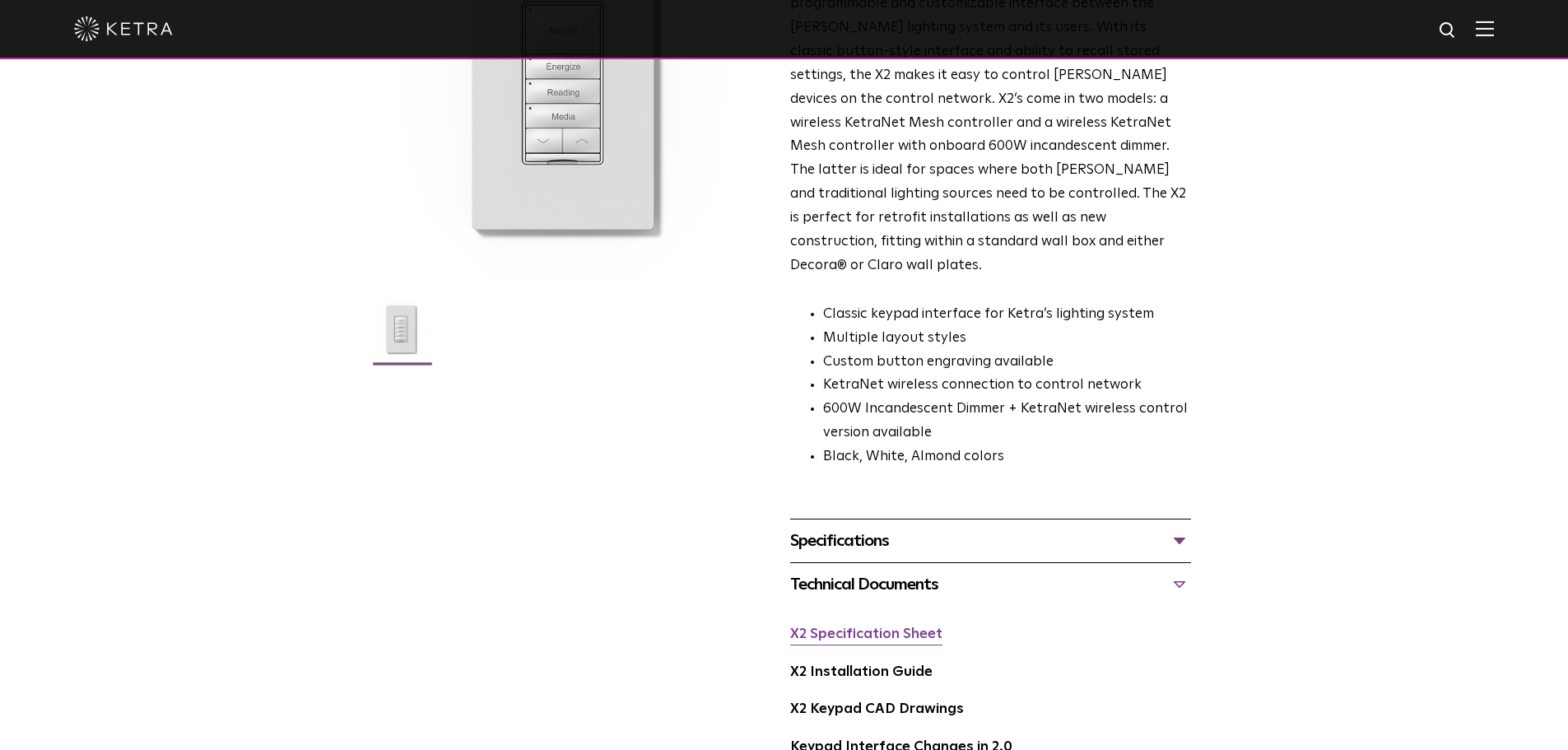
click at [833, 627] on link "X2 Specification Sheet" at bounding box center [866, 634] width 152 height 14
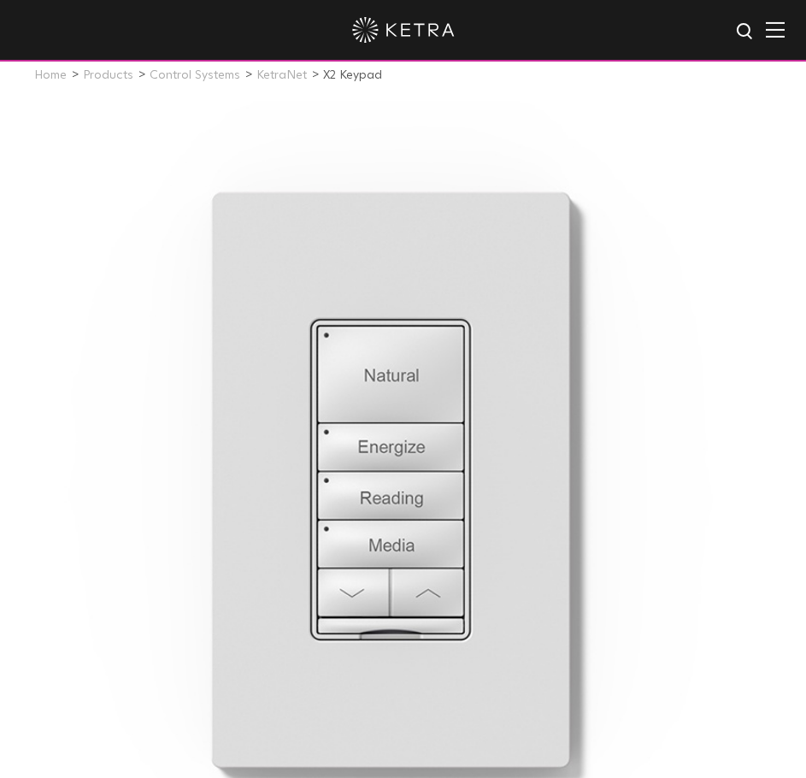
scroll to position [0, 0]
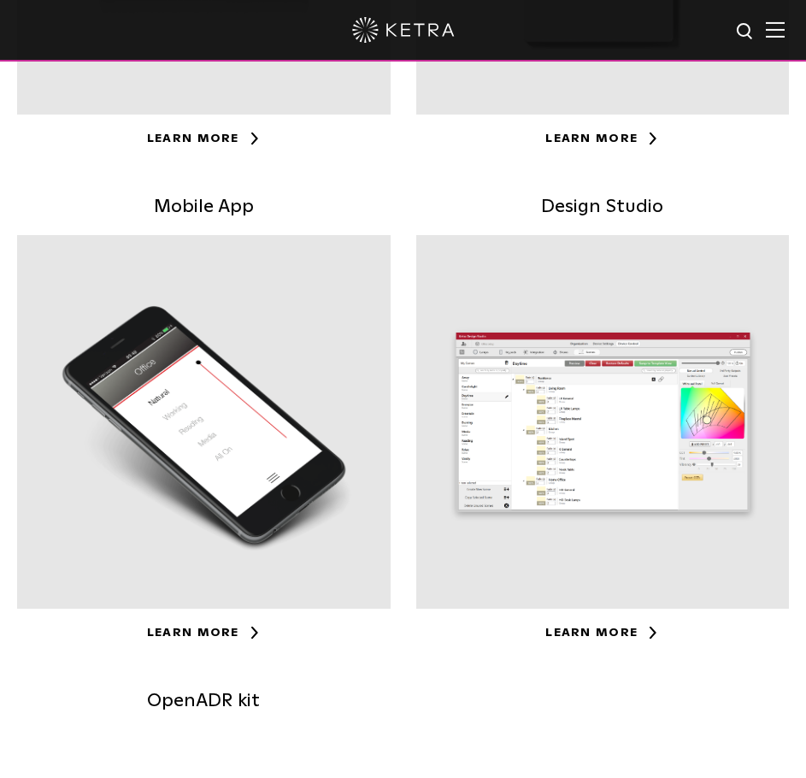
scroll to position [840, 0]
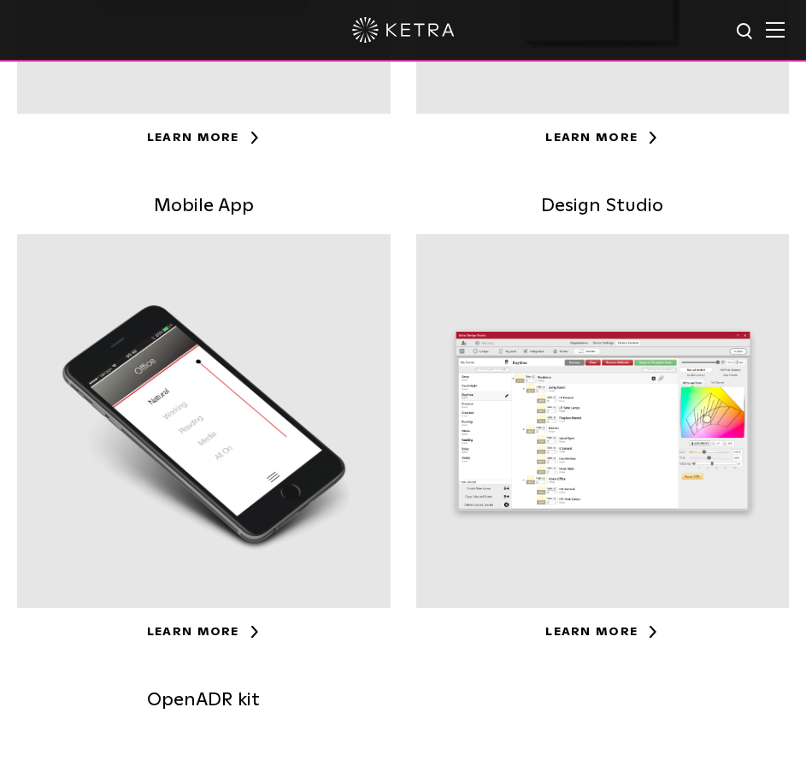
click at [221, 450] on div at bounding box center [204, 421] width 374 height 374
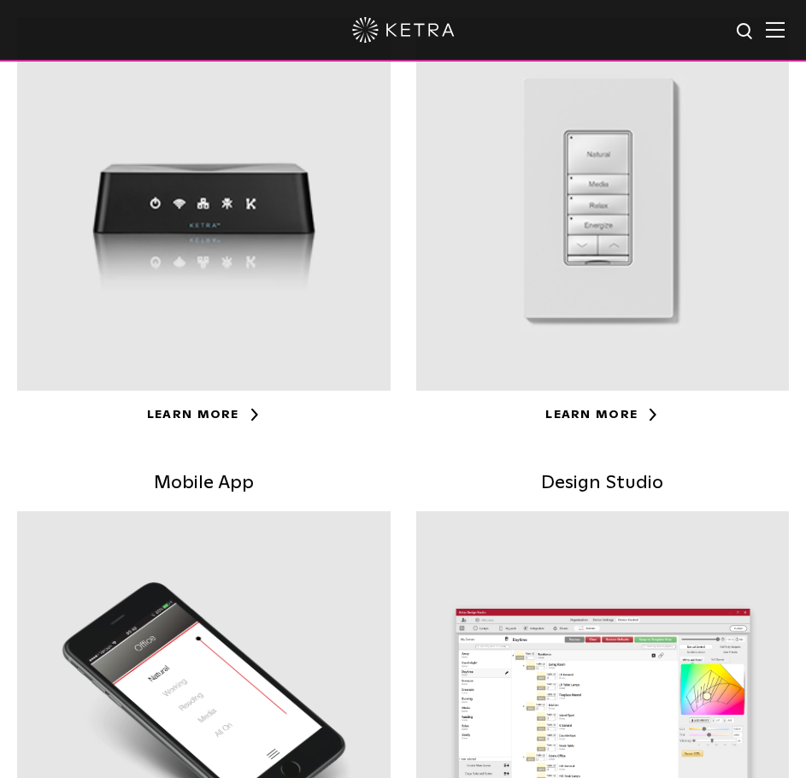
scroll to position [563, 0]
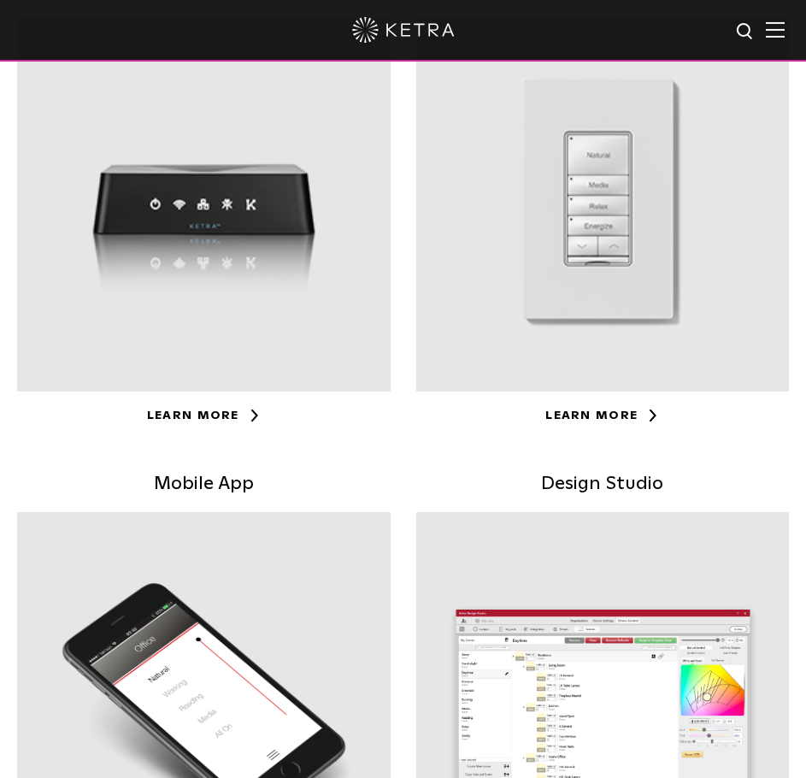
click at [182, 176] on div at bounding box center [204, 205] width 374 height 374
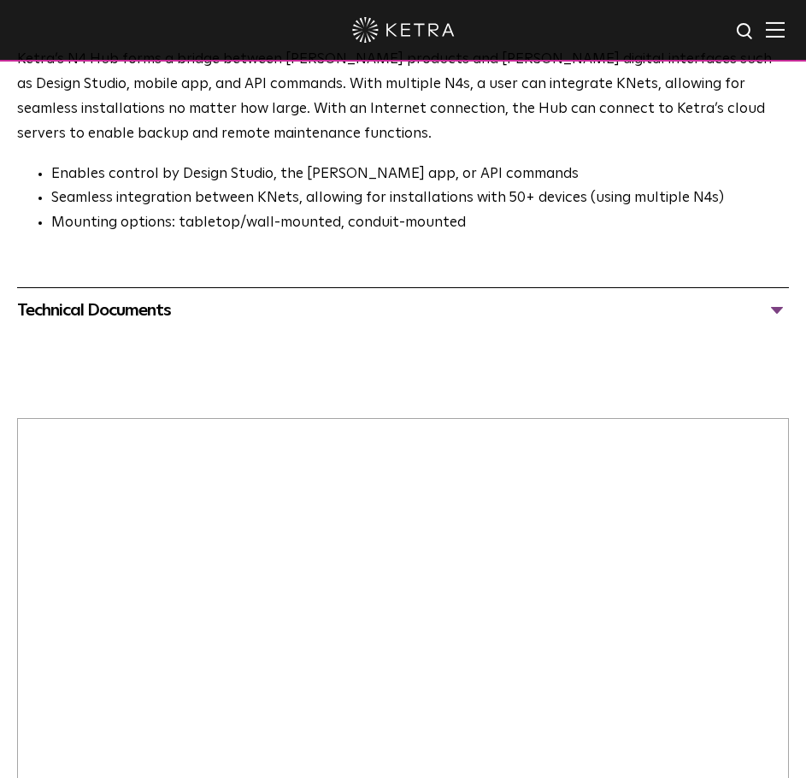
scroll to position [1040, 0]
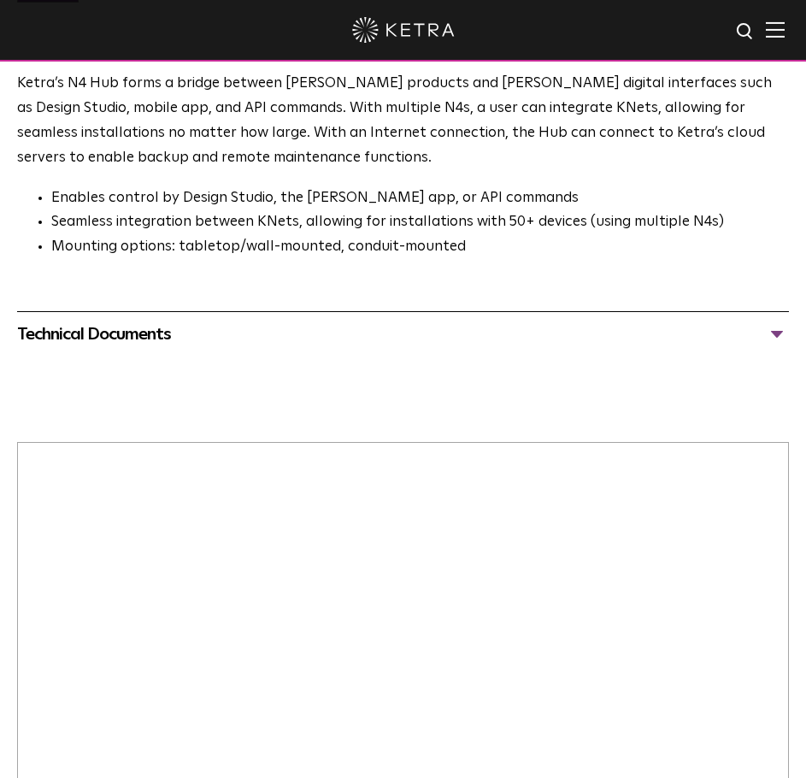
click at [84, 329] on div "Technical Documents" at bounding box center [403, 334] width 772 height 27
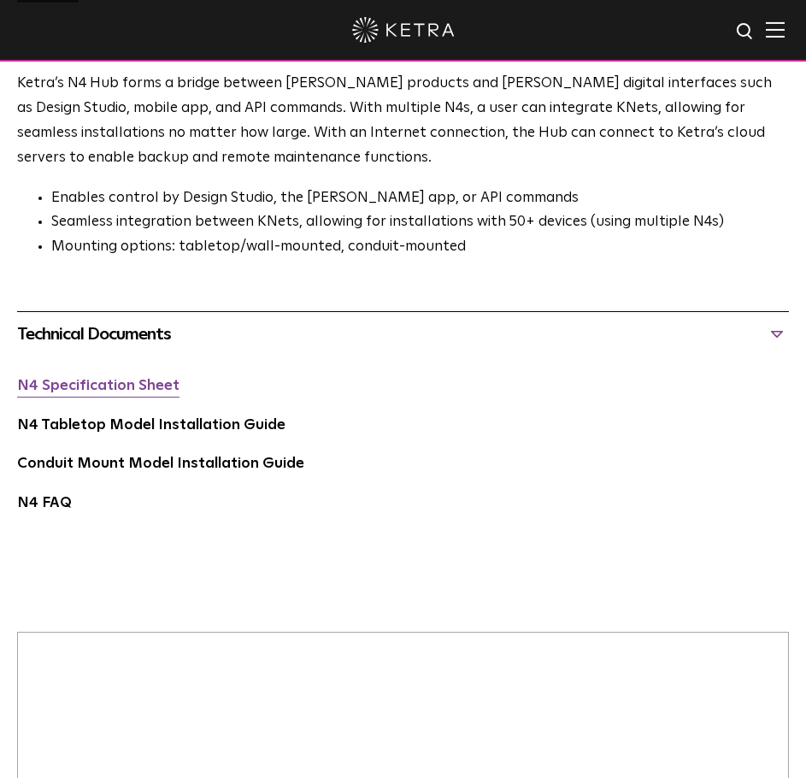
click at [132, 388] on link "N4 Specification Sheet" at bounding box center [98, 386] width 162 height 15
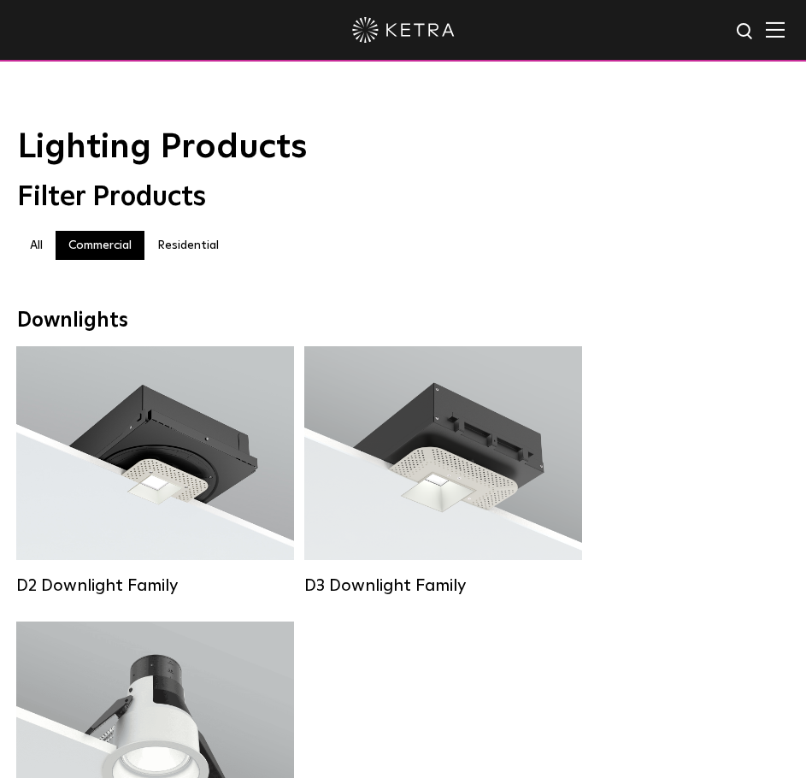
click at [169, 236] on label "Residential" at bounding box center [187, 245] width 87 height 29
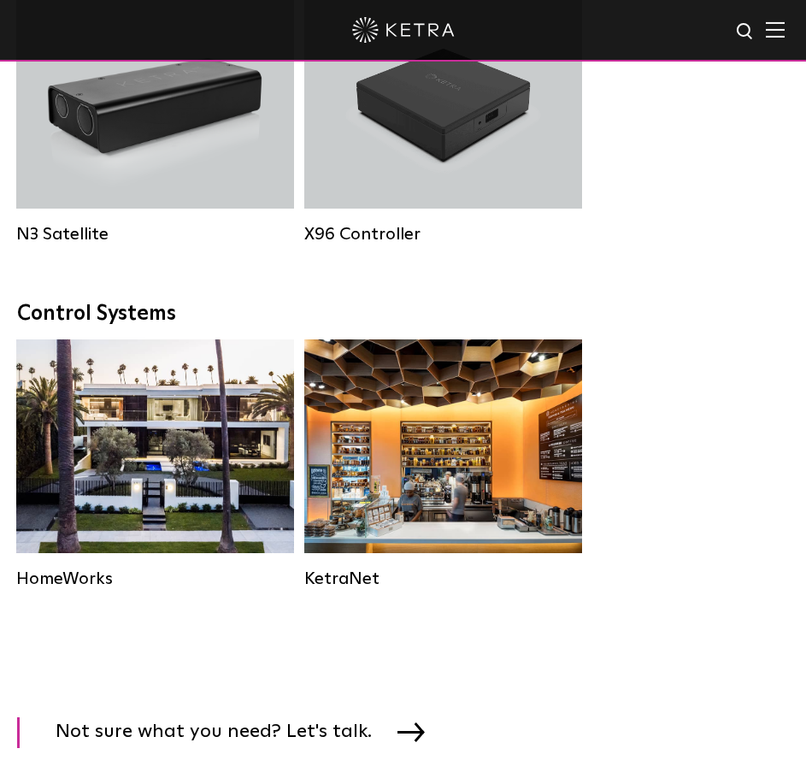
scroll to position [2777, 0]
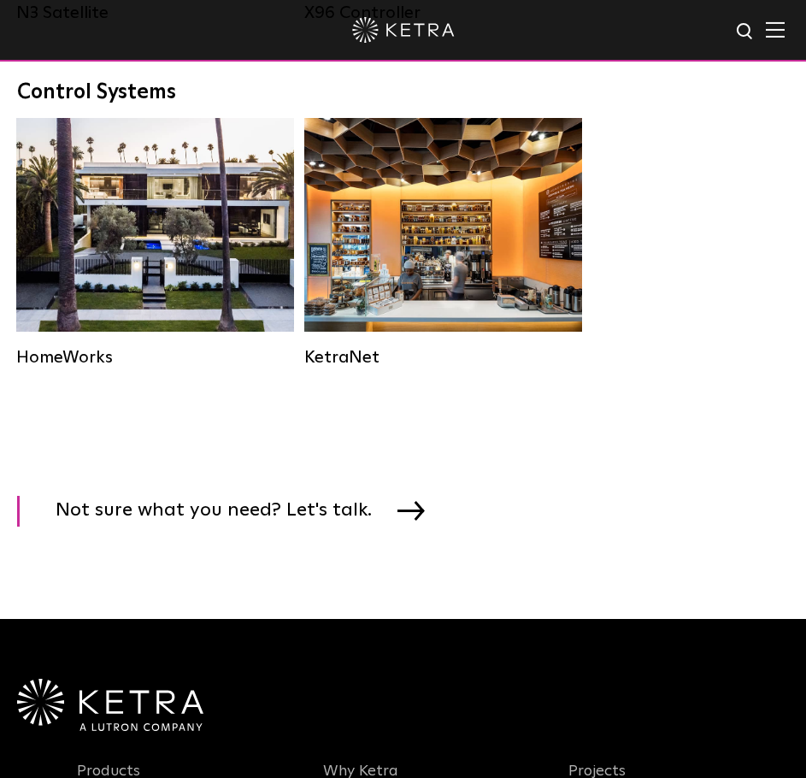
click at [169, 236] on div "Residential Solution" at bounding box center [155, 225] width 278 height 214
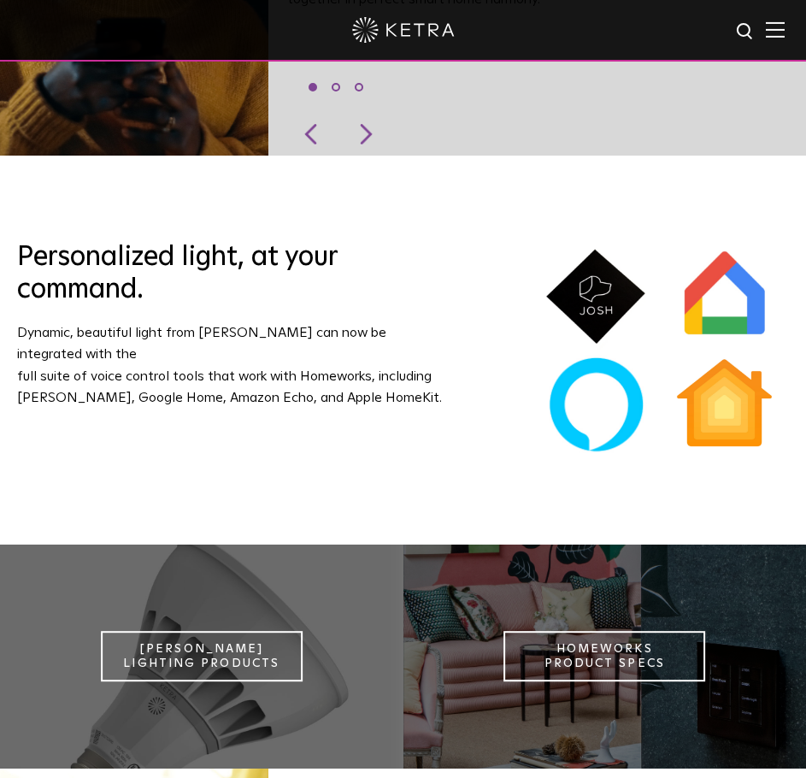
scroll to position [1026, 0]
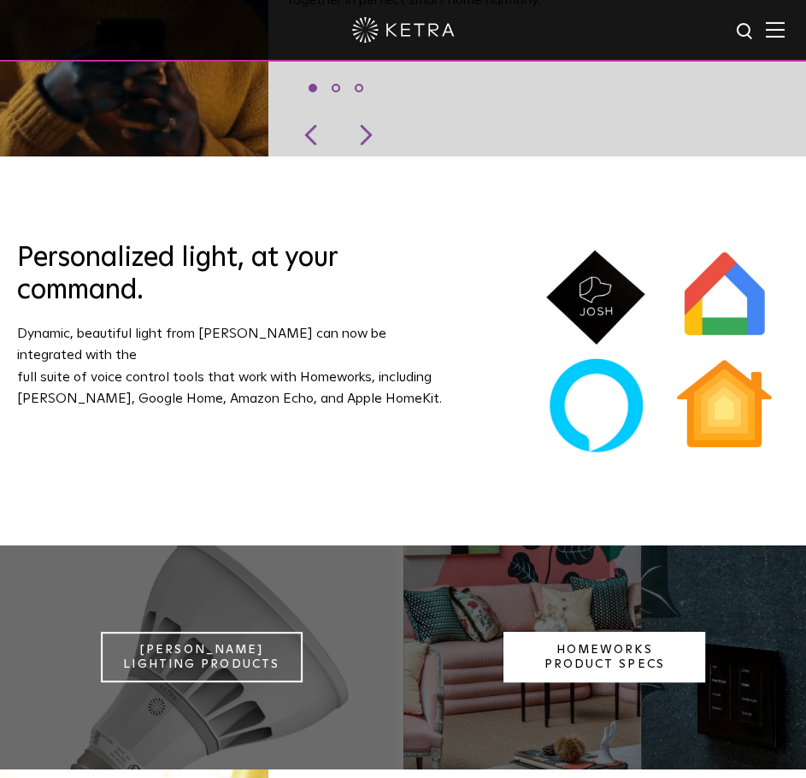
click at [632, 656] on link "Homeworks Product Specs" at bounding box center [605, 657] width 202 height 51
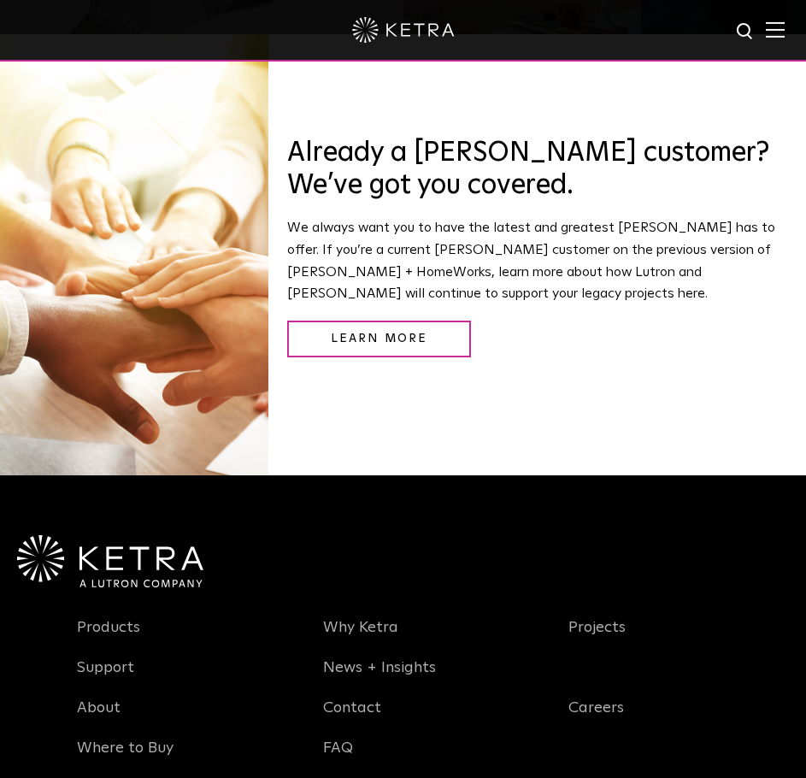
scroll to position [1408, 0]
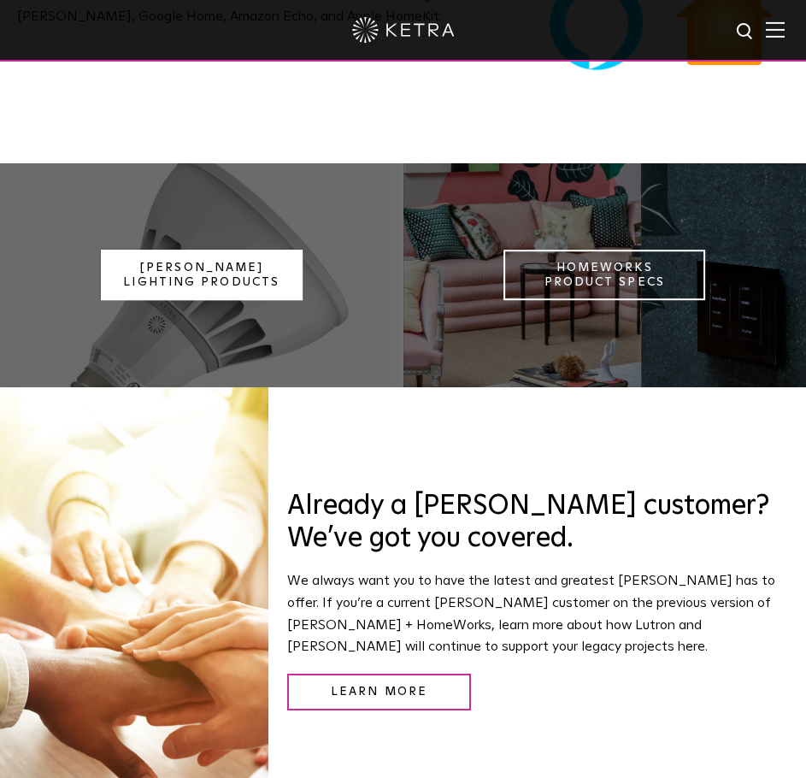
click at [192, 258] on link "Ketra Lighting Products" at bounding box center [202, 275] width 202 height 51
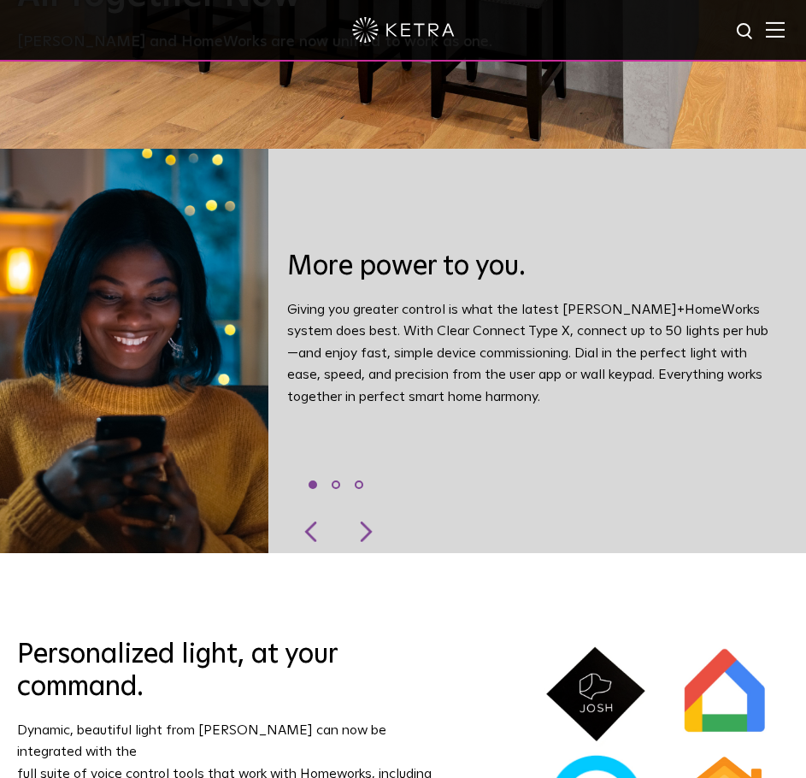
scroll to position [636, 0]
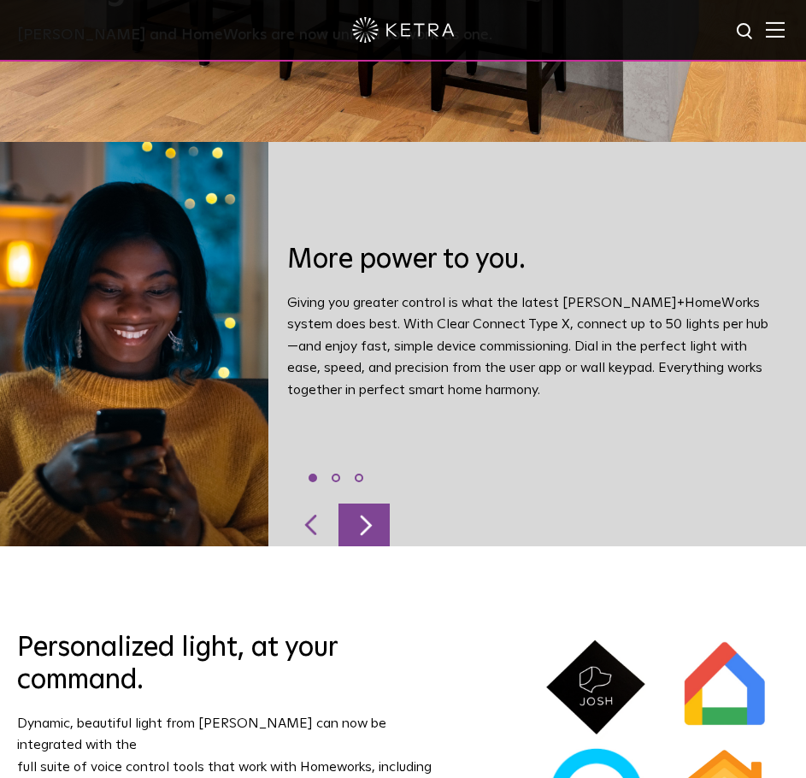
click at [365, 504] on div at bounding box center [364, 525] width 51 height 43
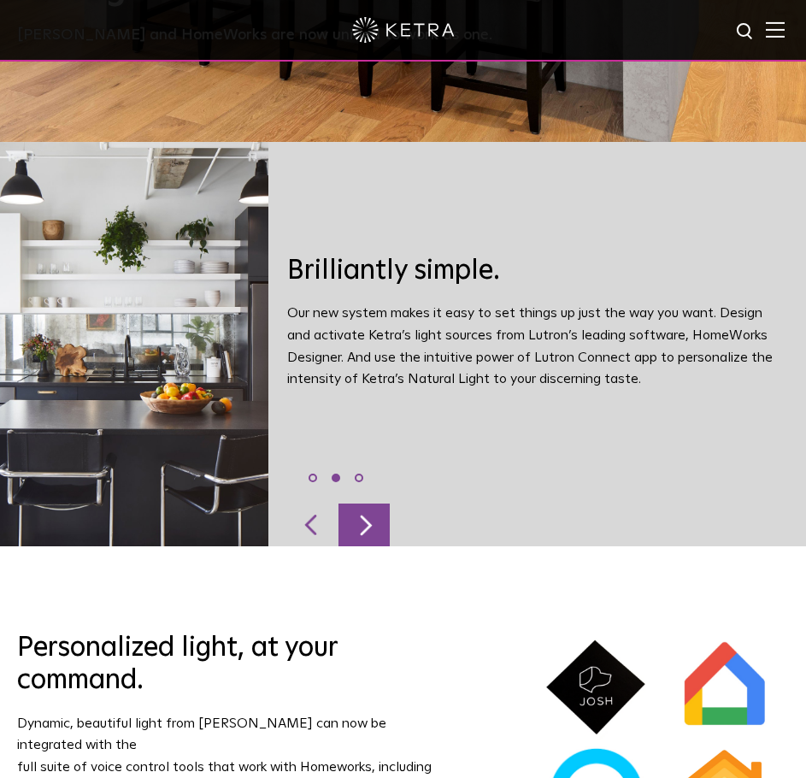
click at [368, 511] on div at bounding box center [364, 525] width 51 height 43
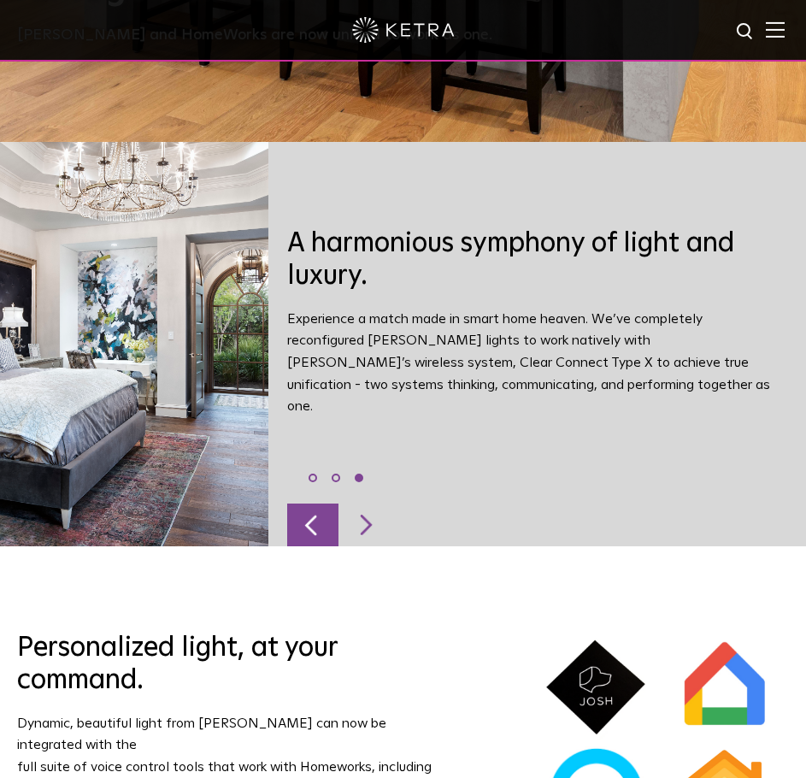
click at [321, 518] on div at bounding box center [312, 525] width 51 height 43
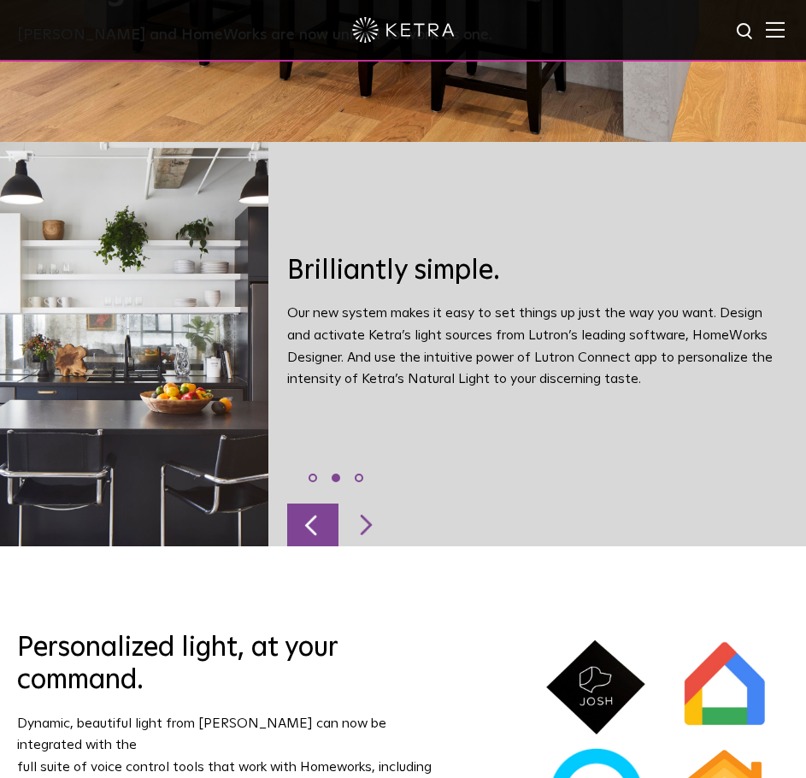
click at [321, 518] on div at bounding box center [312, 525] width 51 height 43
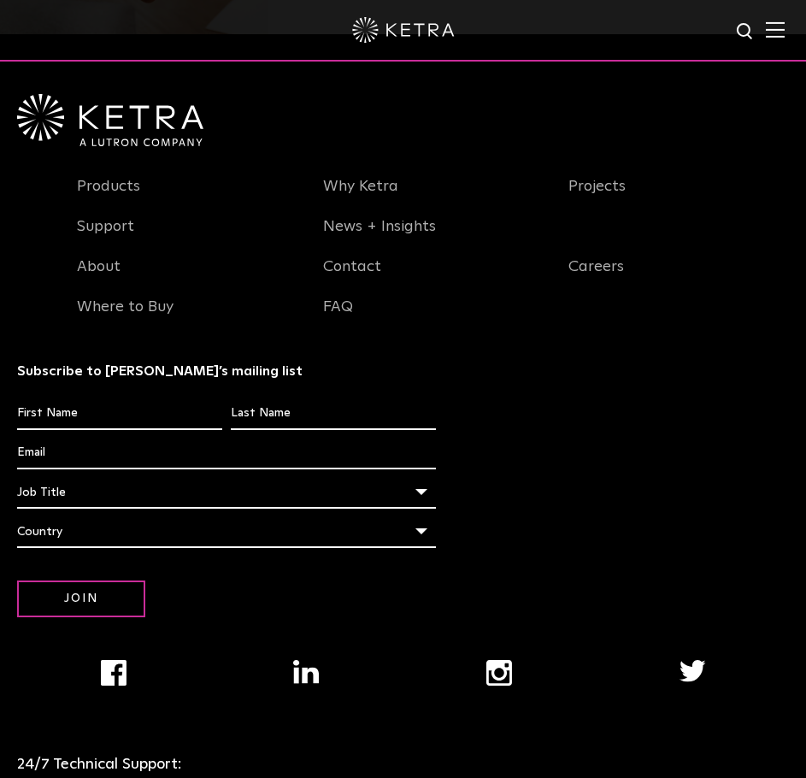
scroll to position [2201, 0]
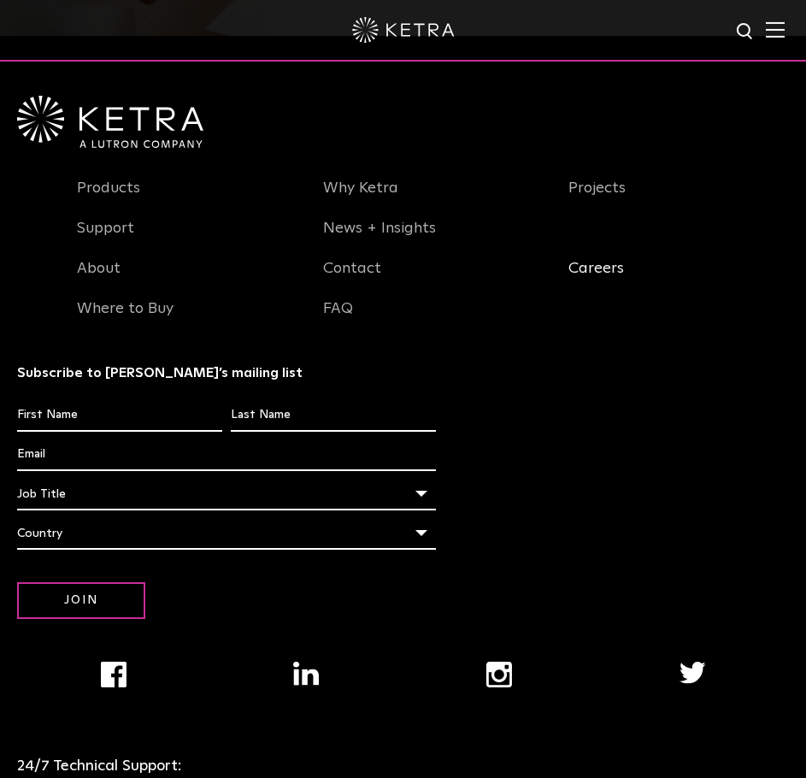
click at [604, 259] on link "Careers" at bounding box center [597, 278] width 56 height 39
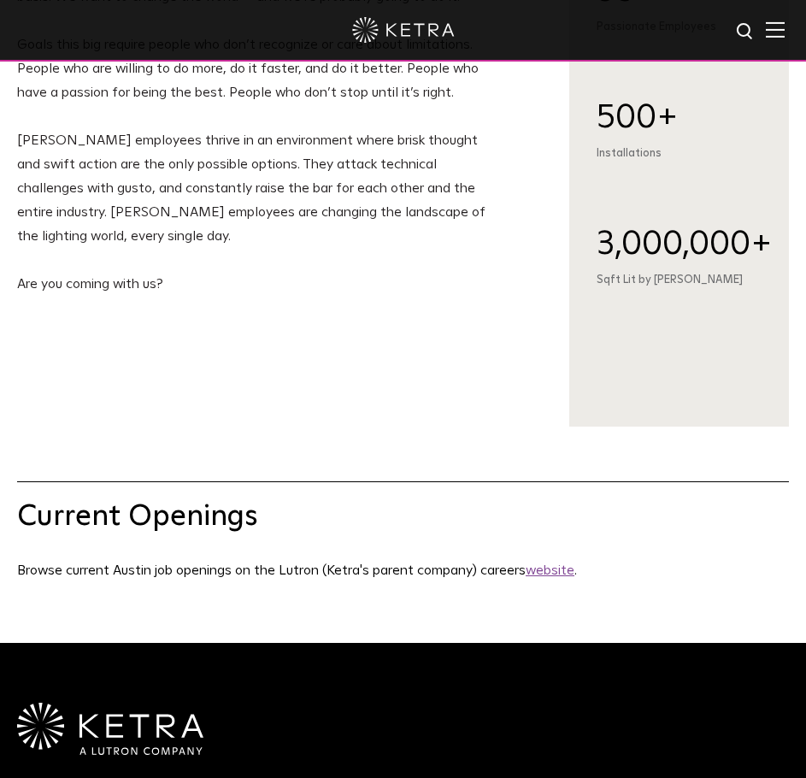
scroll to position [472, 0]
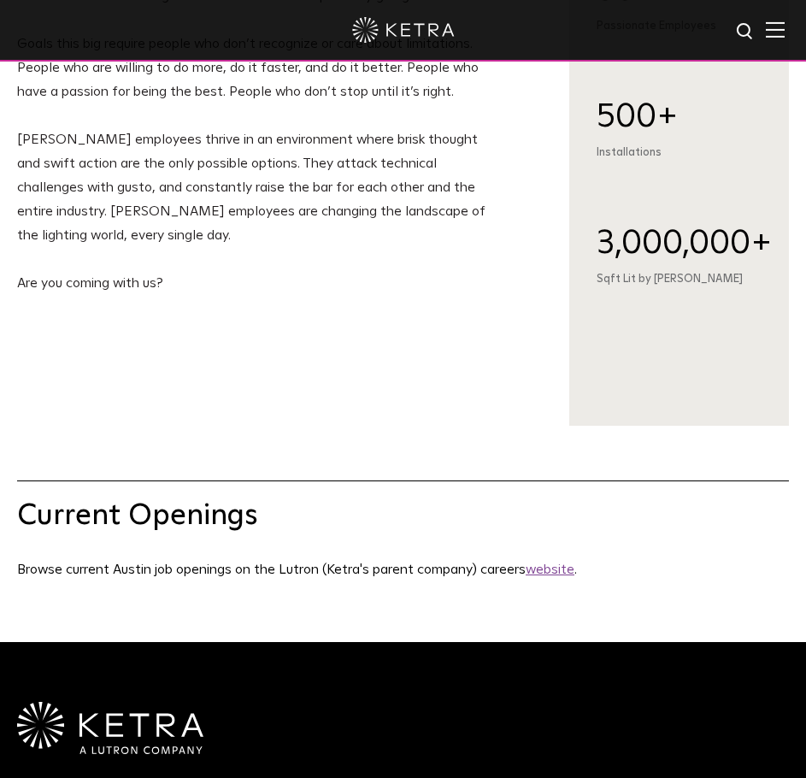
click at [554, 576] on u "website" at bounding box center [550, 570] width 49 height 14
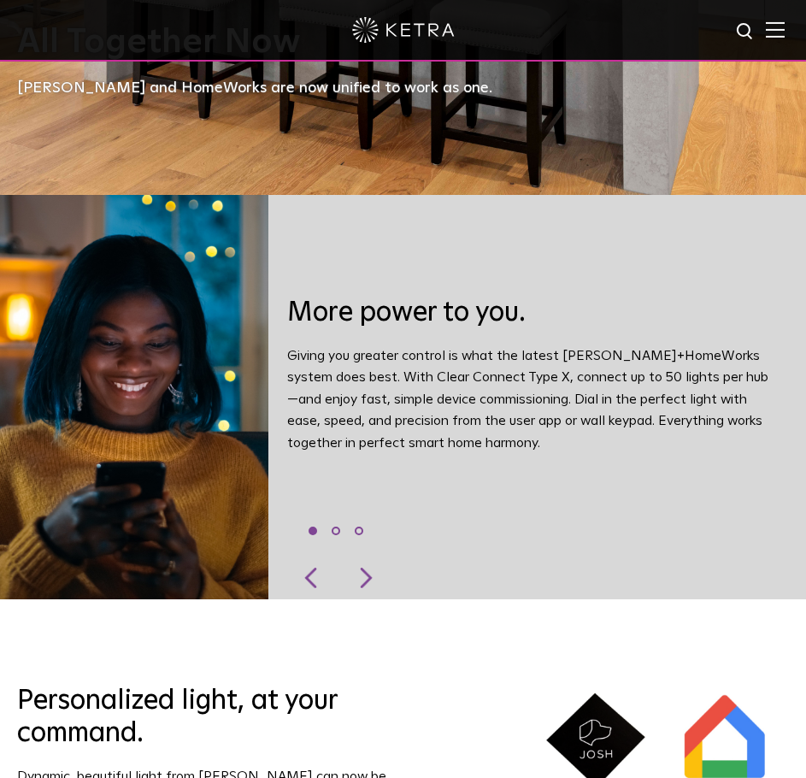
scroll to position [581, 0]
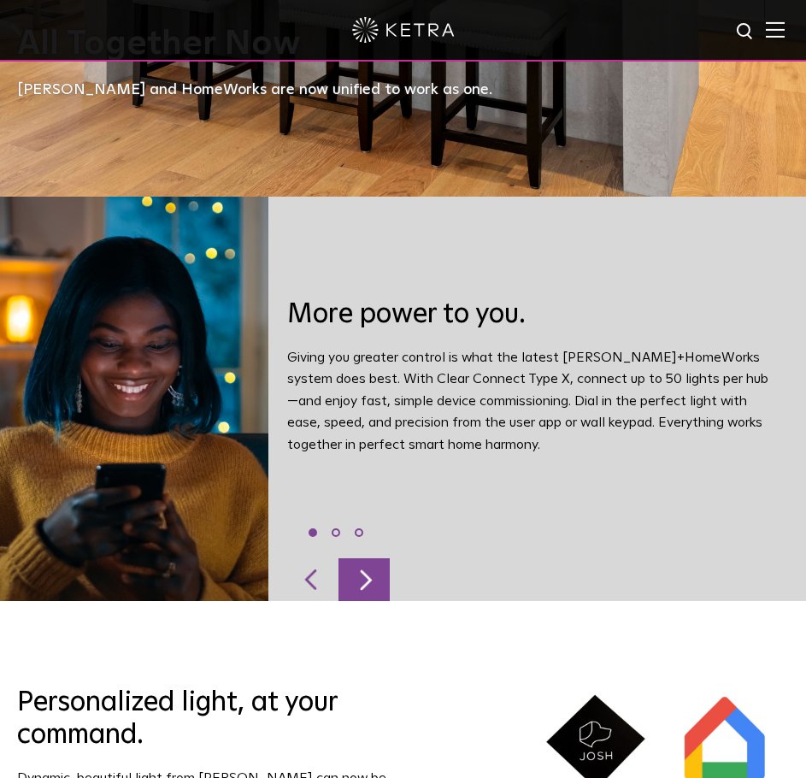
click at [371, 570] on div at bounding box center [364, 579] width 51 height 43
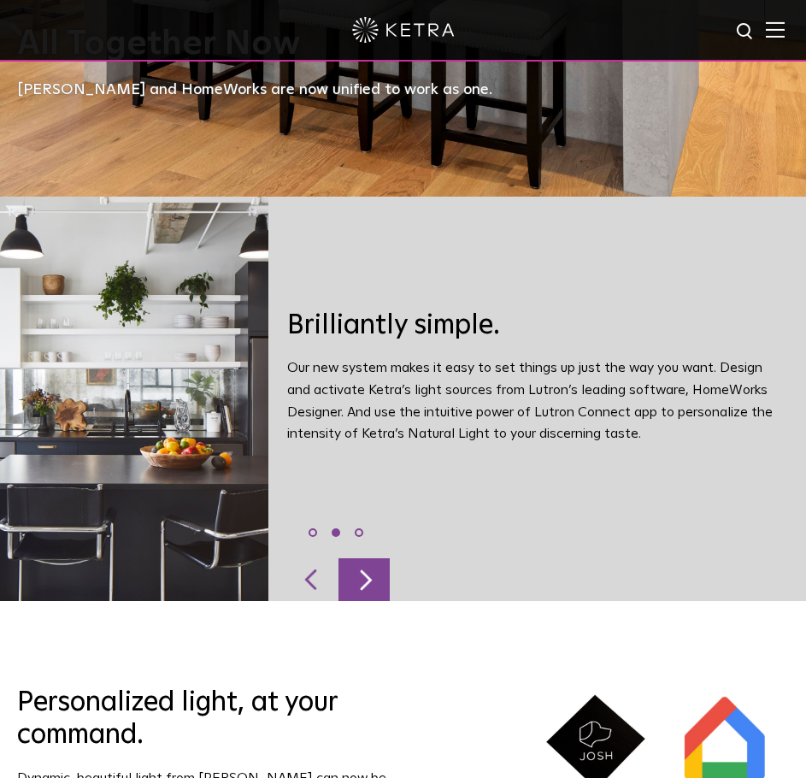
click at [371, 570] on div at bounding box center [364, 579] width 51 height 43
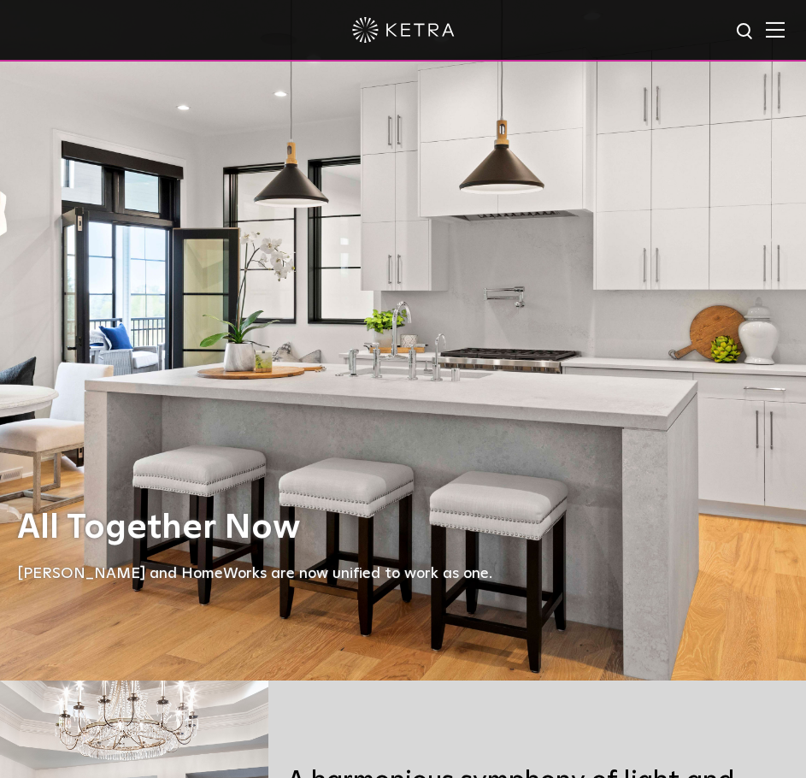
scroll to position [0, 0]
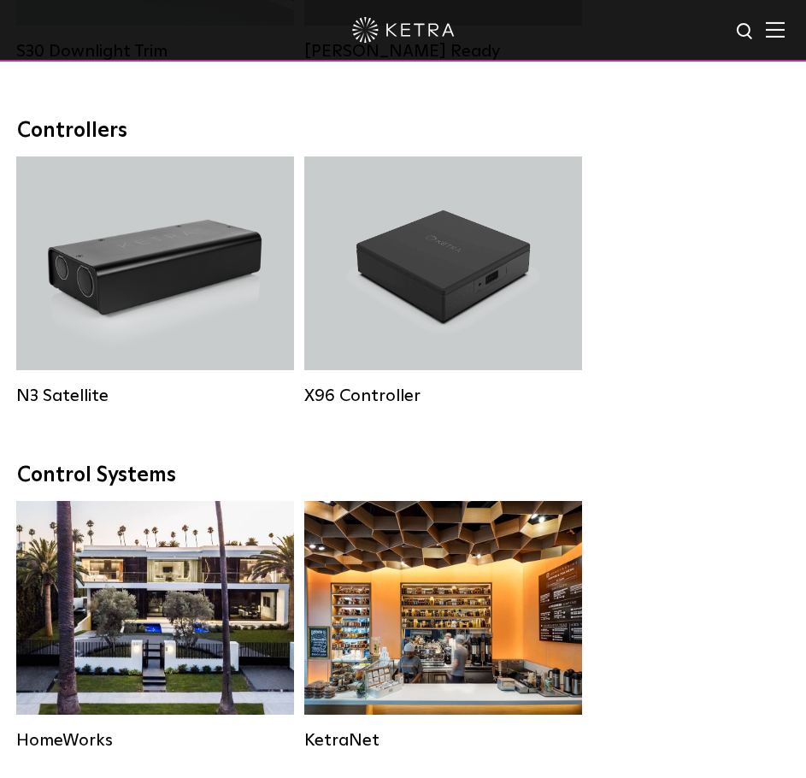
scroll to position [2394, 0]
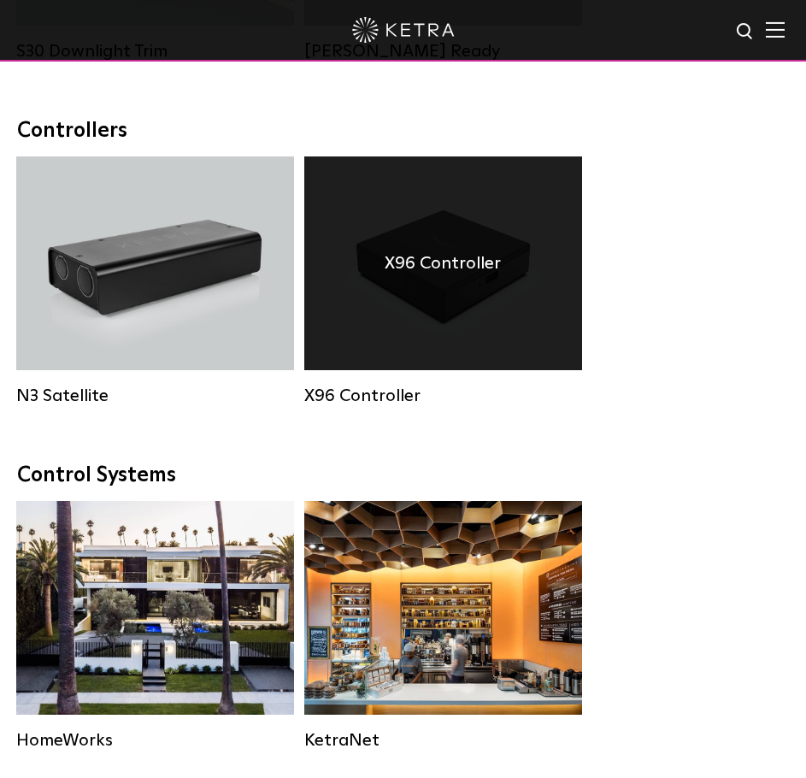
click at [492, 320] on div "X96 Controller" at bounding box center [443, 263] width 278 height 214
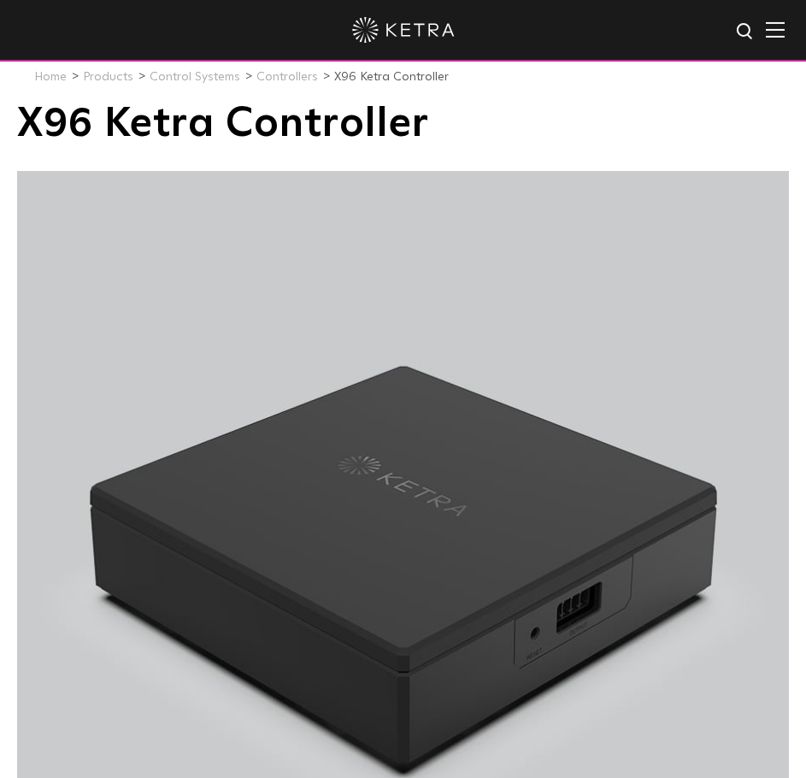
scroll to position [11, 0]
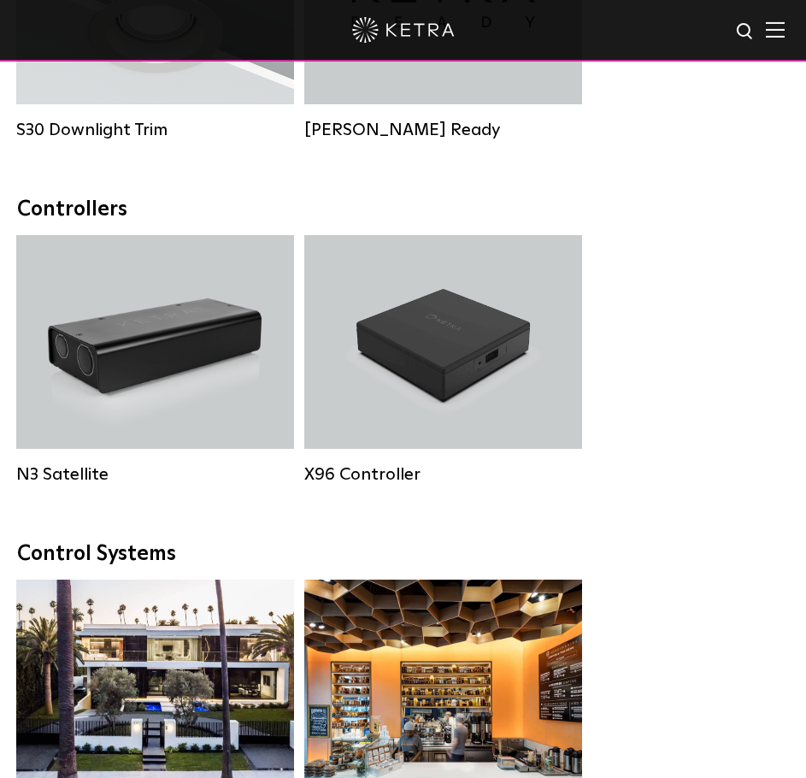
scroll to position [2314, 0]
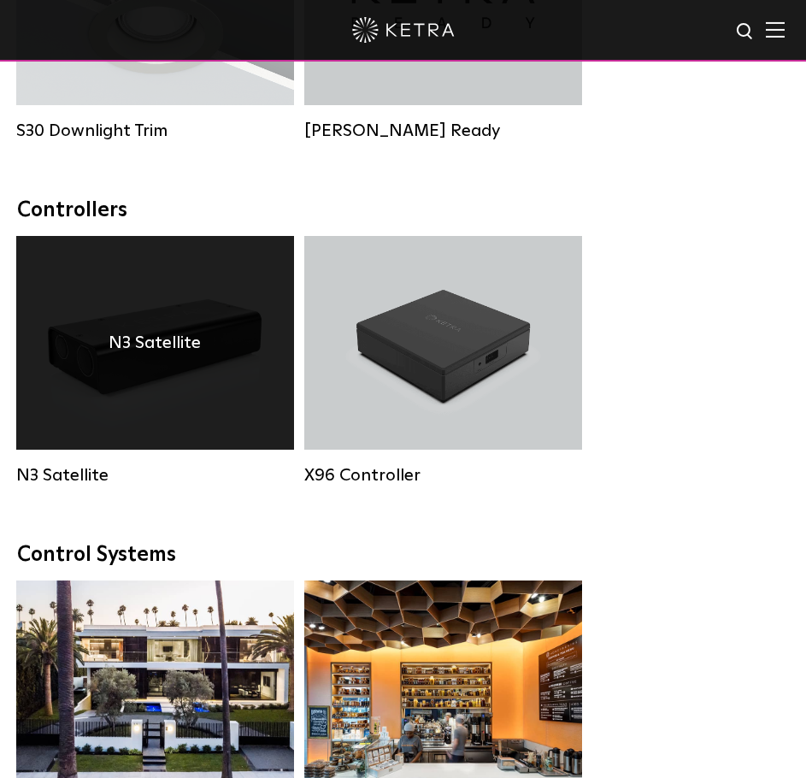
click at [68, 433] on div "N3 Satellite" at bounding box center [155, 343] width 278 height 214
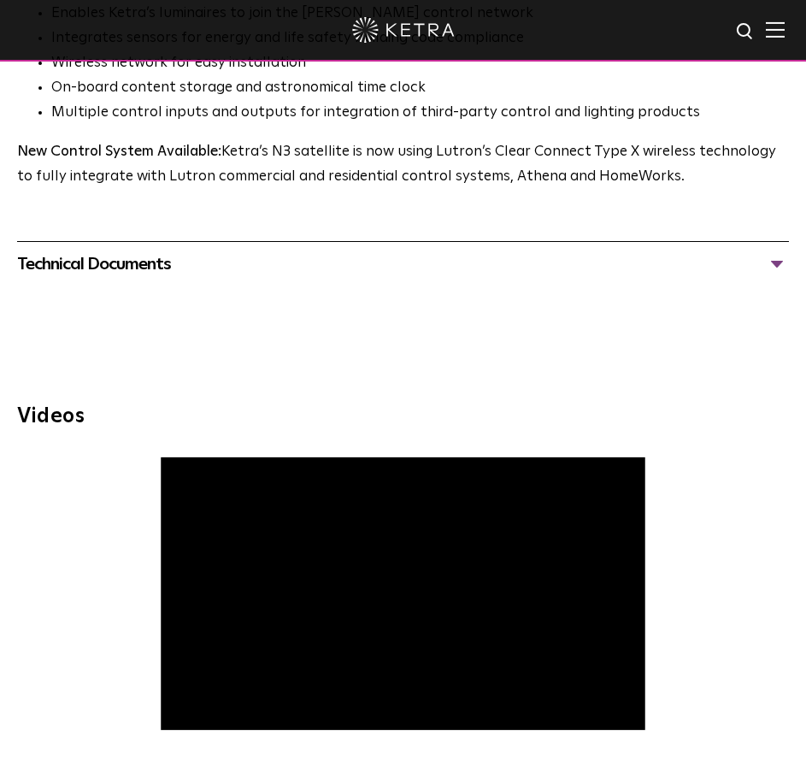
scroll to position [1248, 0]
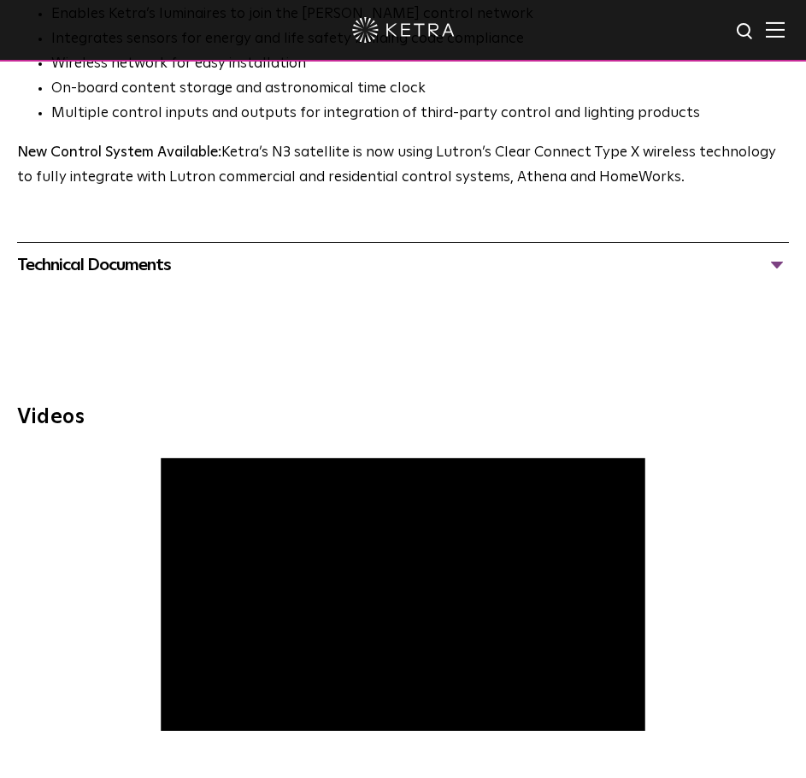
click at [127, 270] on div "Technical Documents" at bounding box center [403, 264] width 772 height 27
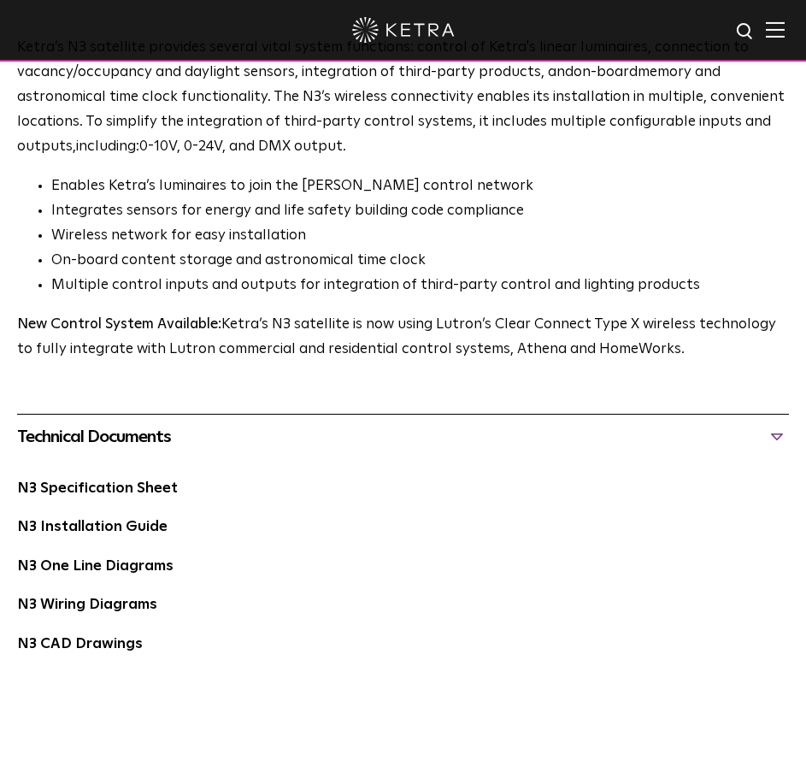
scroll to position [1075, 0]
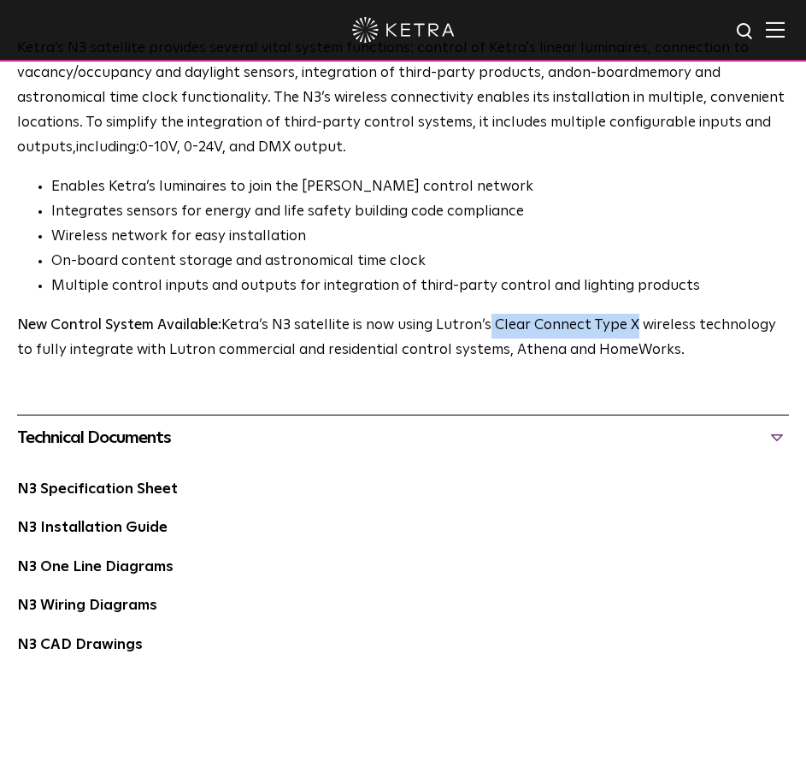
drag, startPoint x: 632, startPoint y: 331, endPoint x: 486, endPoint y: 327, distance: 146.2
click at [486, 327] on p "New Control System Available: Ketra’s N3 satellite is now using Lutron’s Clear …" at bounding box center [401, 339] width 769 height 50
copy p "Clear Connect Type X"
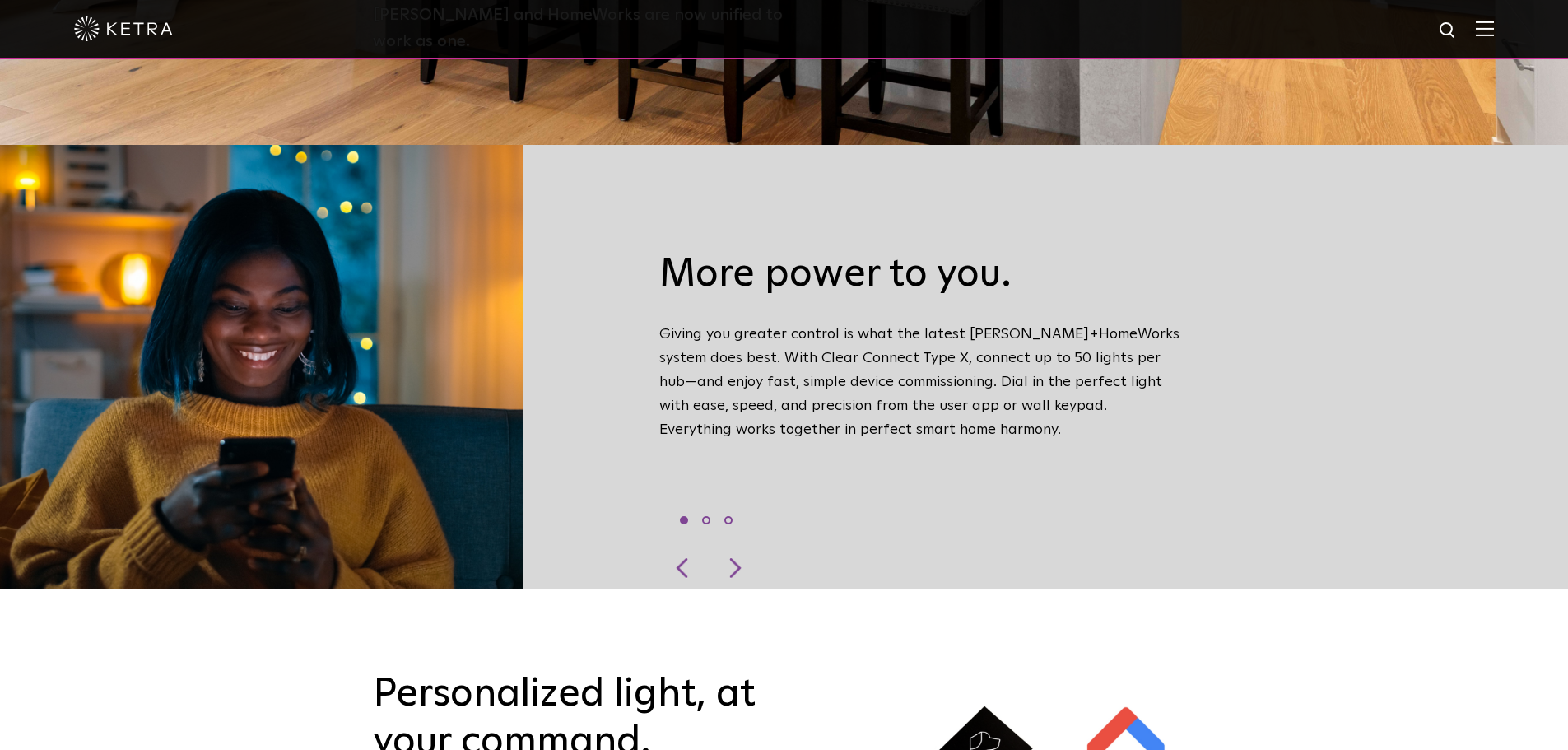
scroll to position [375, 0]
